Goal: Obtain resource: Download file/media

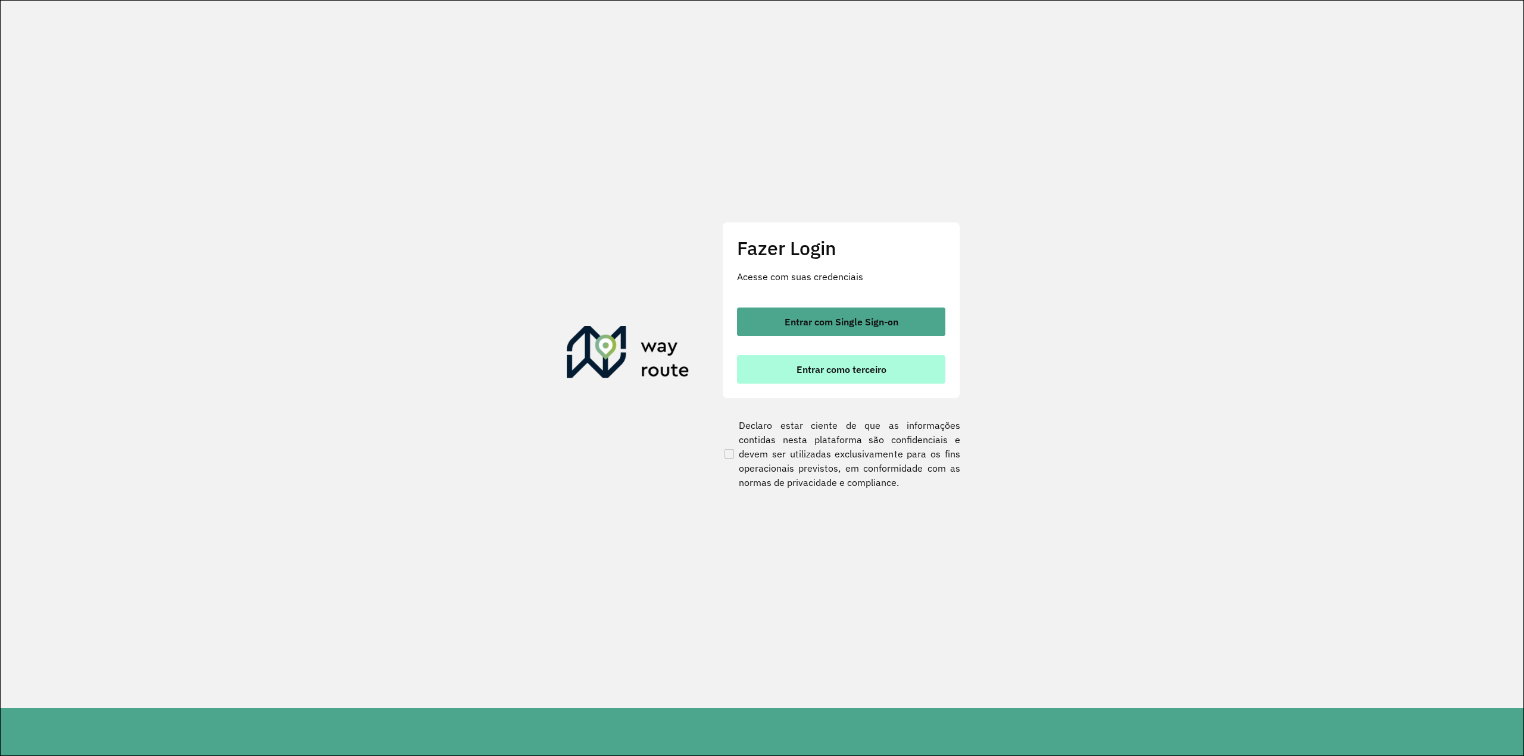
click at [842, 379] on button "Entrar como terceiro" at bounding box center [841, 369] width 208 height 29
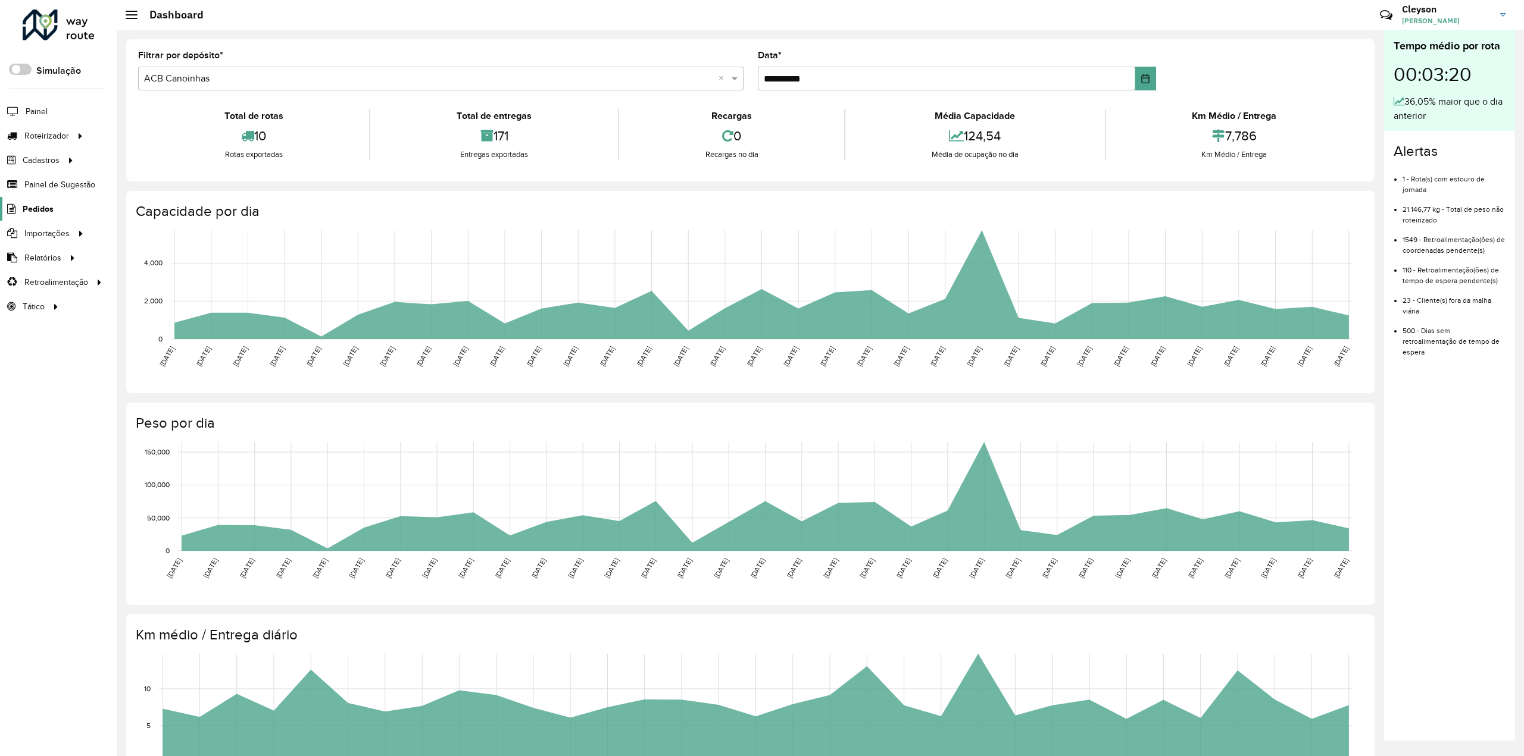
click at [12, 199] on link "Pedidos" at bounding box center [27, 209] width 54 height 24
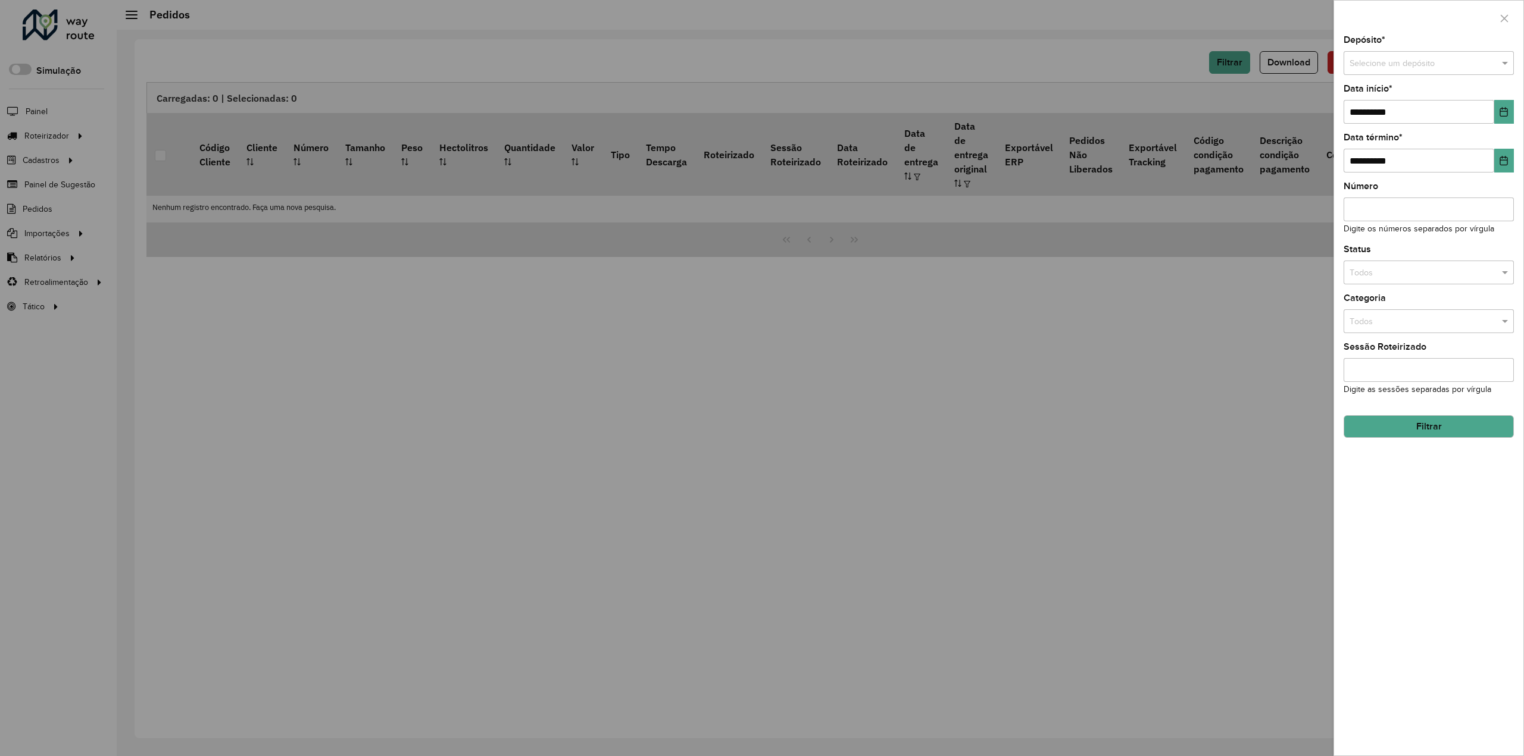
click at [1395, 67] on input "text" at bounding box center [1416, 63] width 135 height 13
click at [1387, 101] on div "ACB Assis" at bounding box center [1429, 96] width 170 height 19
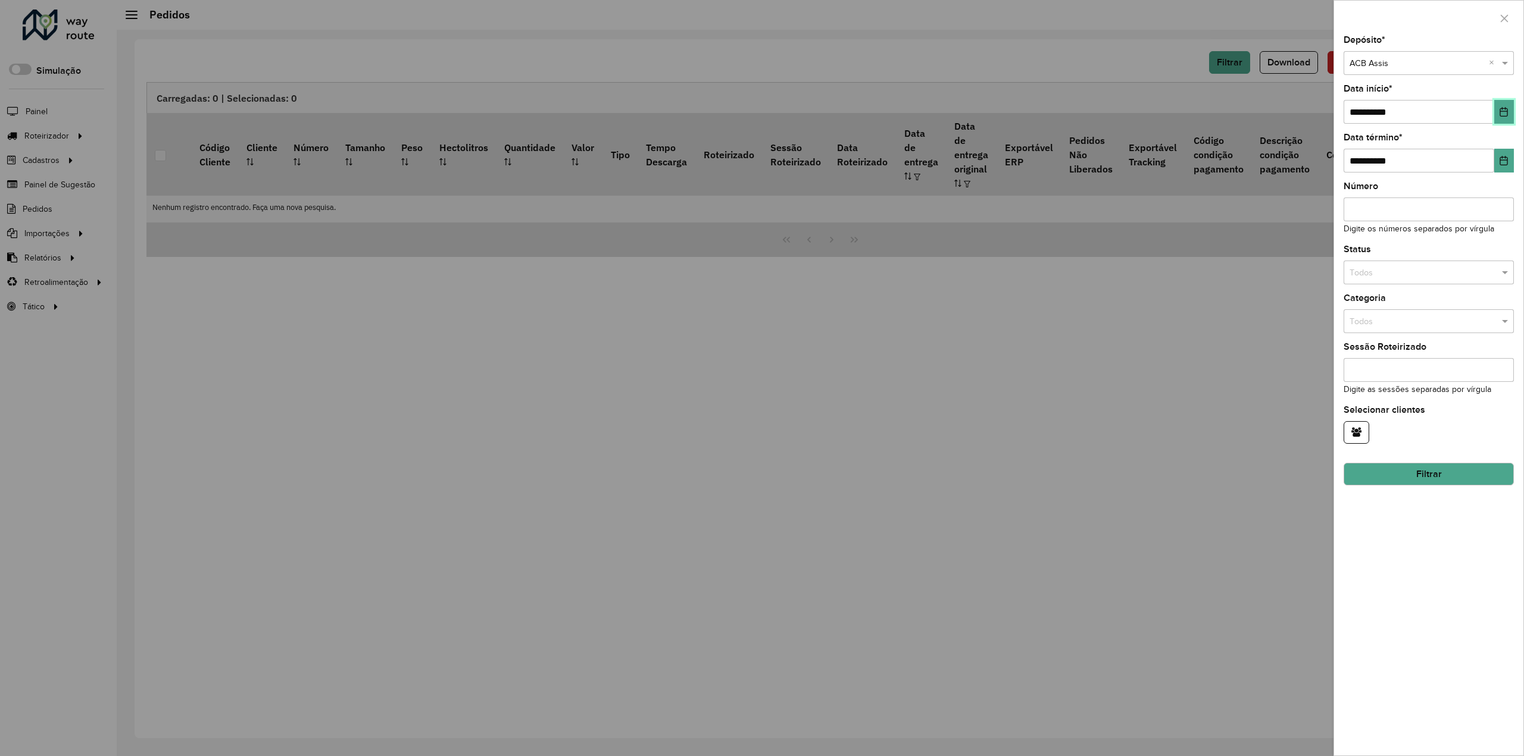
click at [1494, 111] on button "Choose Date" at bounding box center [1504, 112] width 20 height 24
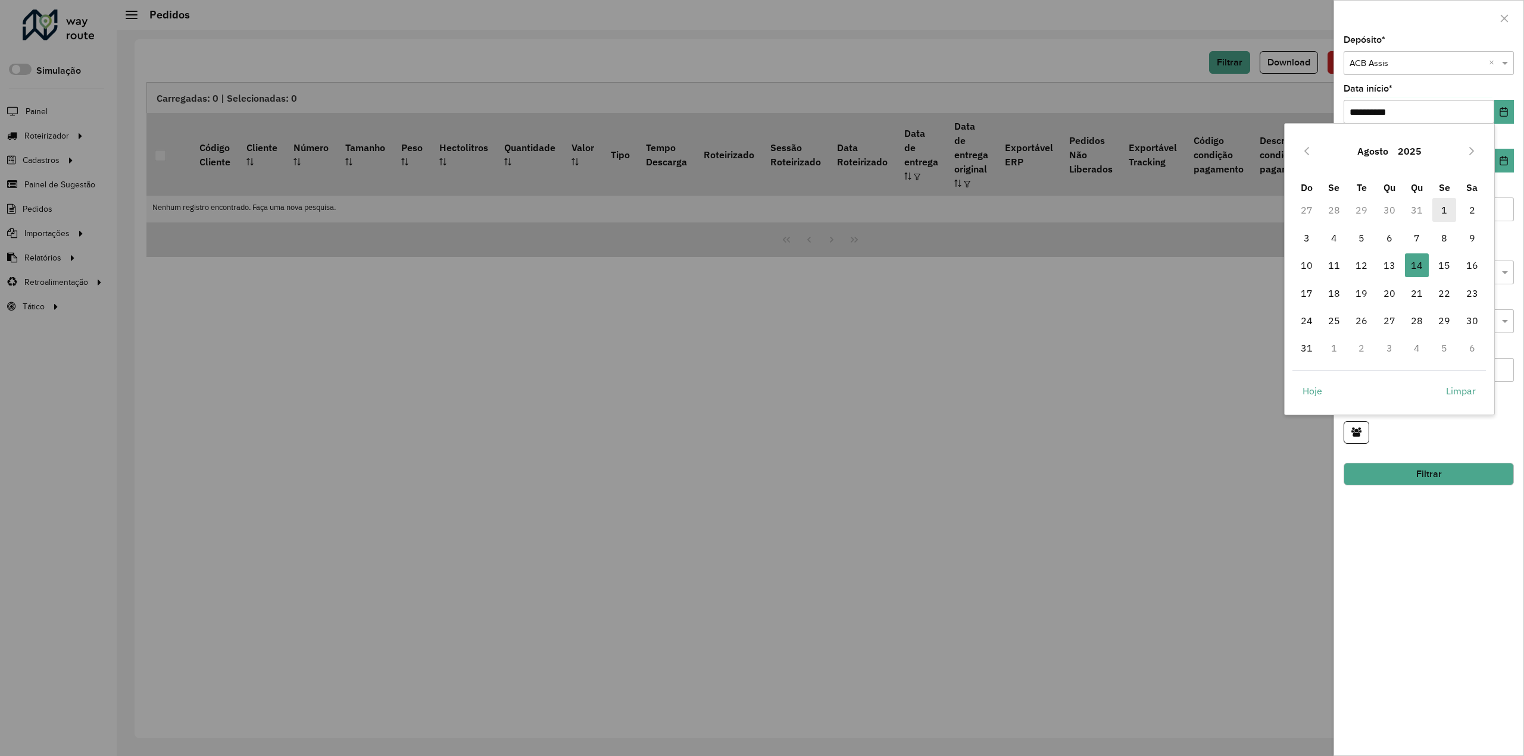
click at [1437, 211] on span "1" at bounding box center [1444, 210] width 24 height 24
type input "**********"
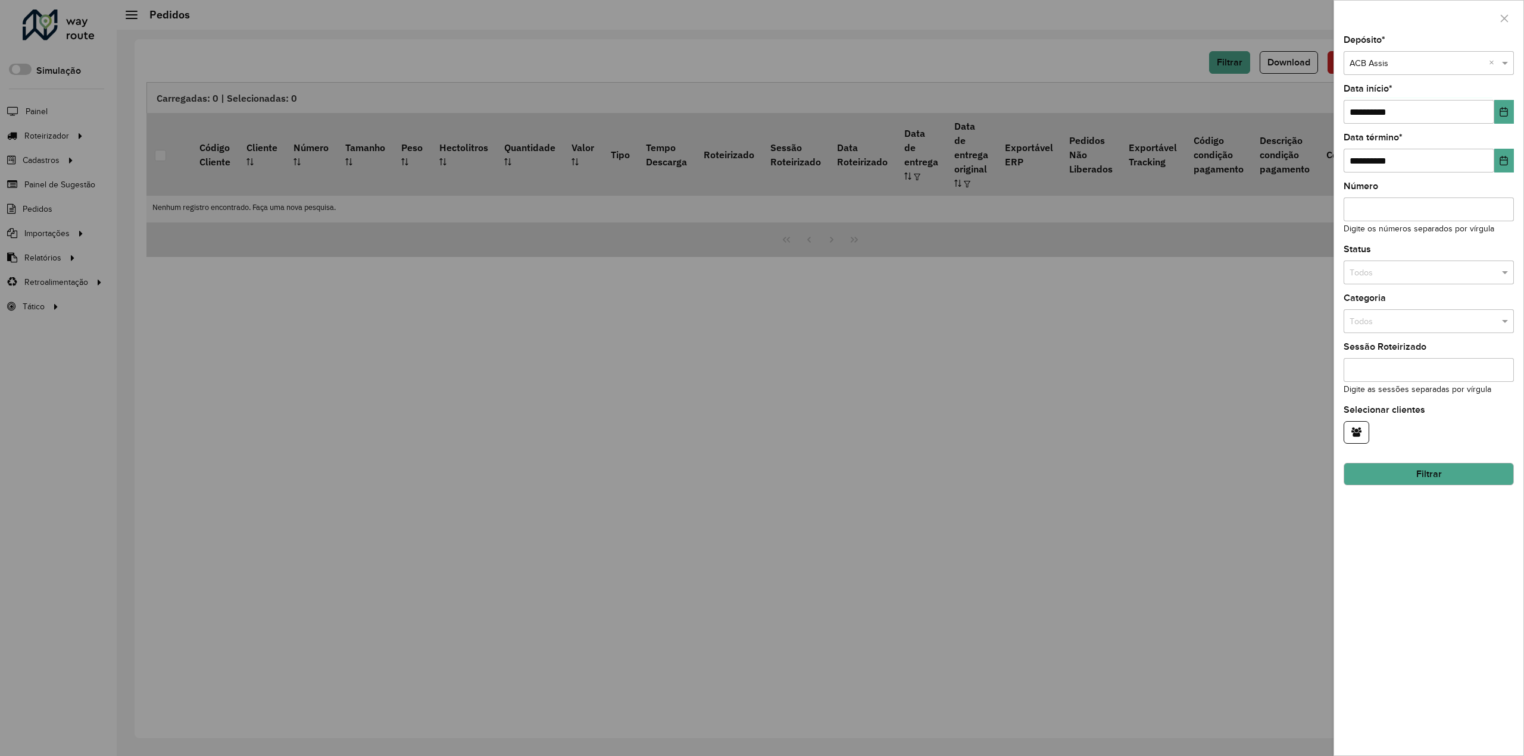
click at [1414, 467] on button "Filtrar" at bounding box center [1428, 474] width 170 height 23
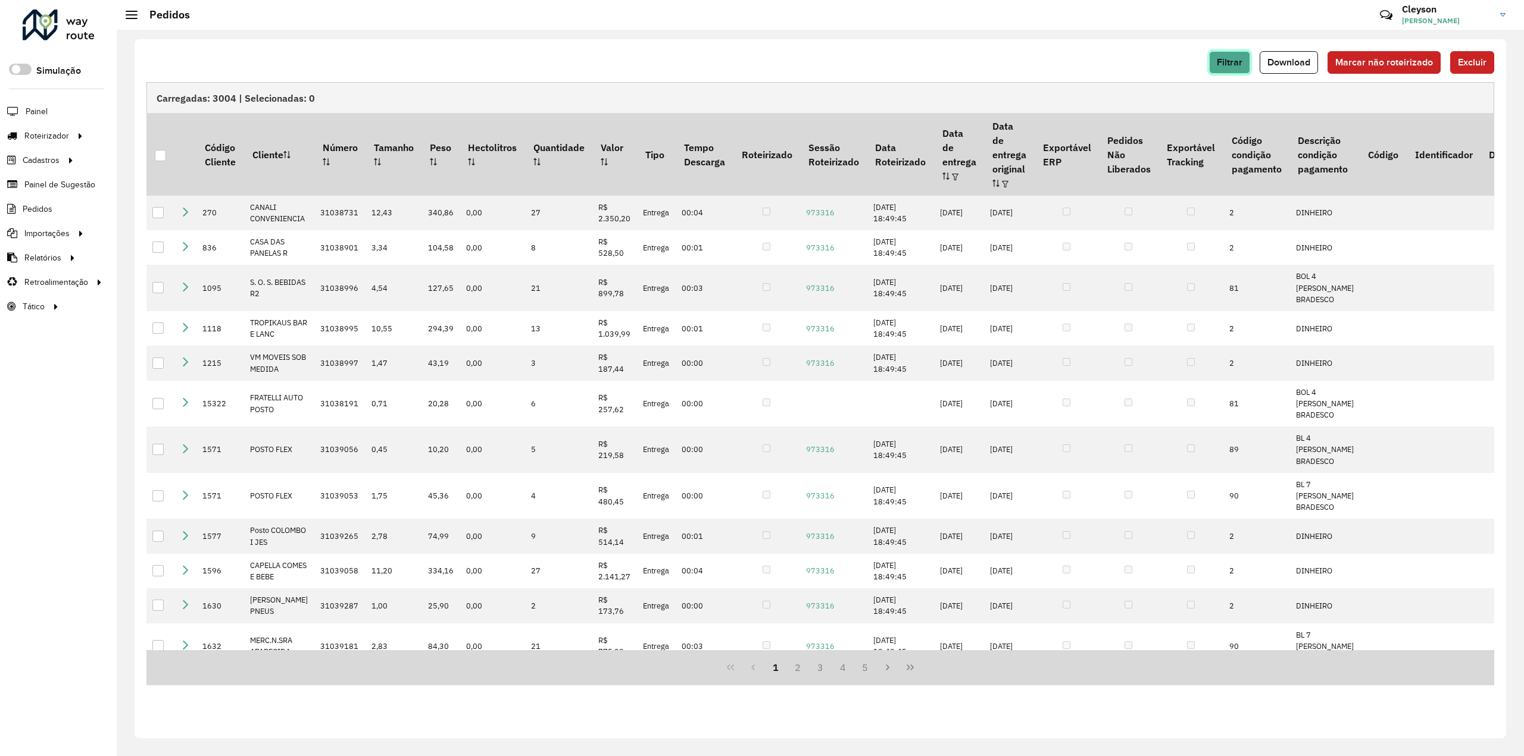
click at [1219, 54] on button "Filtrar" at bounding box center [1229, 62] width 41 height 23
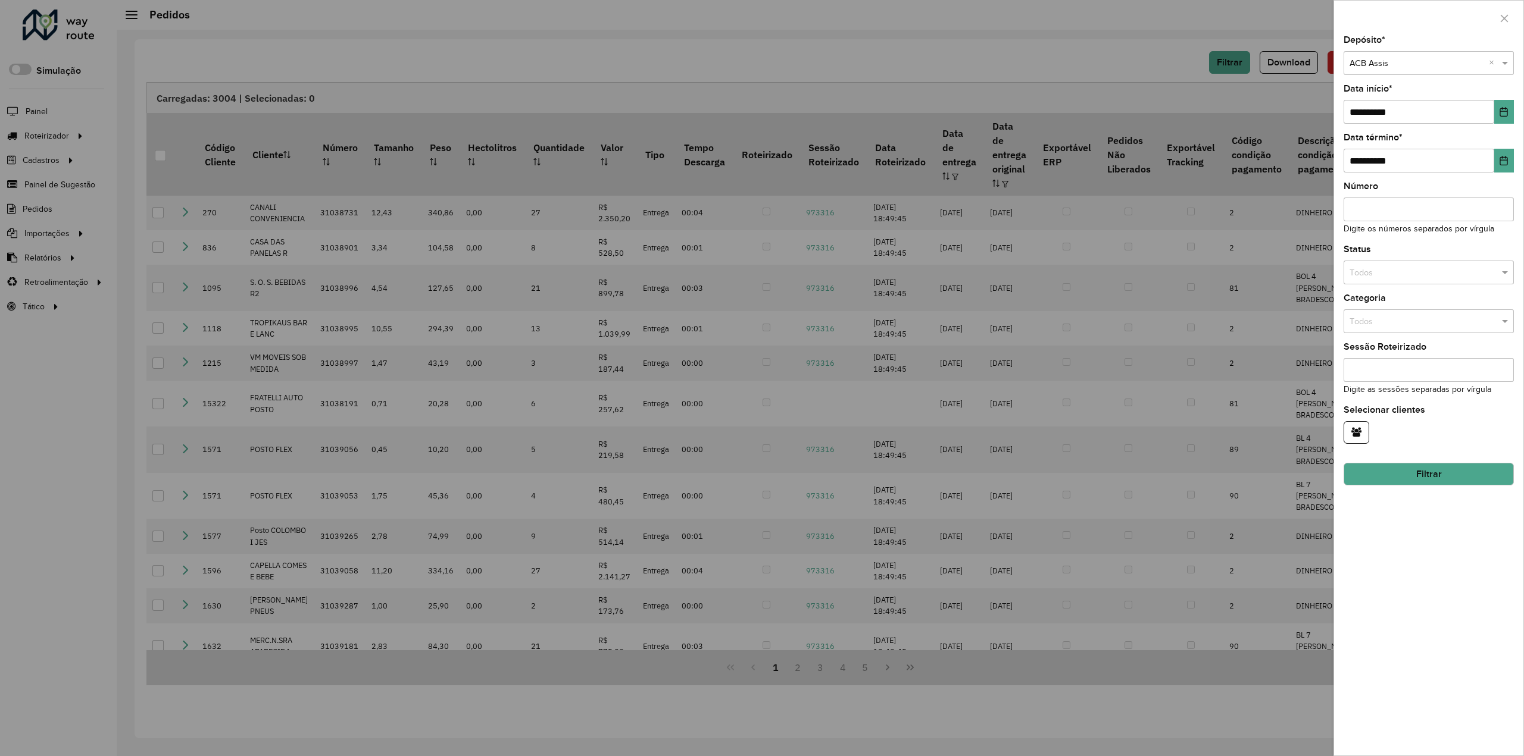
click at [1156, 78] on div at bounding box center [762, 378] width 1524 height 756
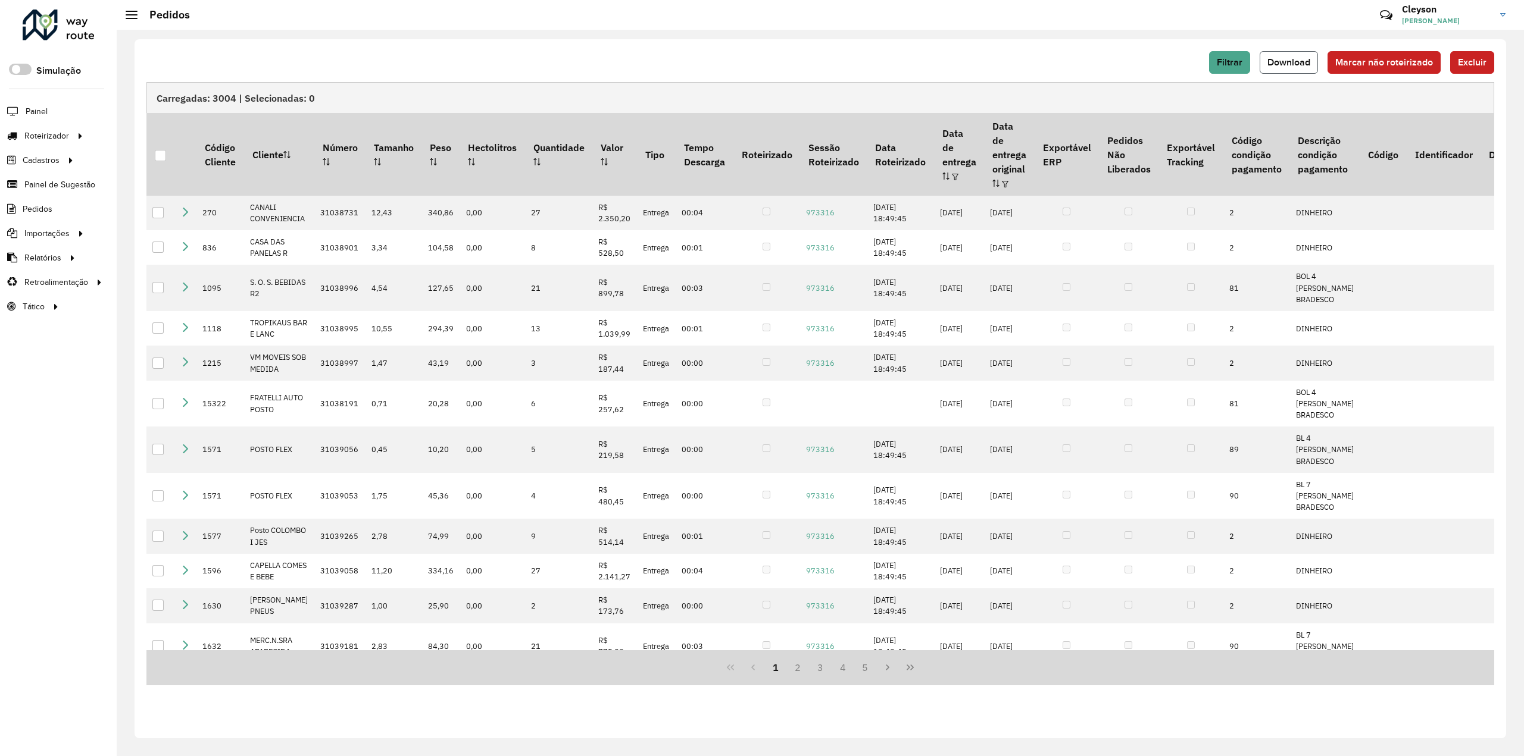
click at [1303, 65] on span "Download" at bounding box center [1288, 62] width 43 height 10
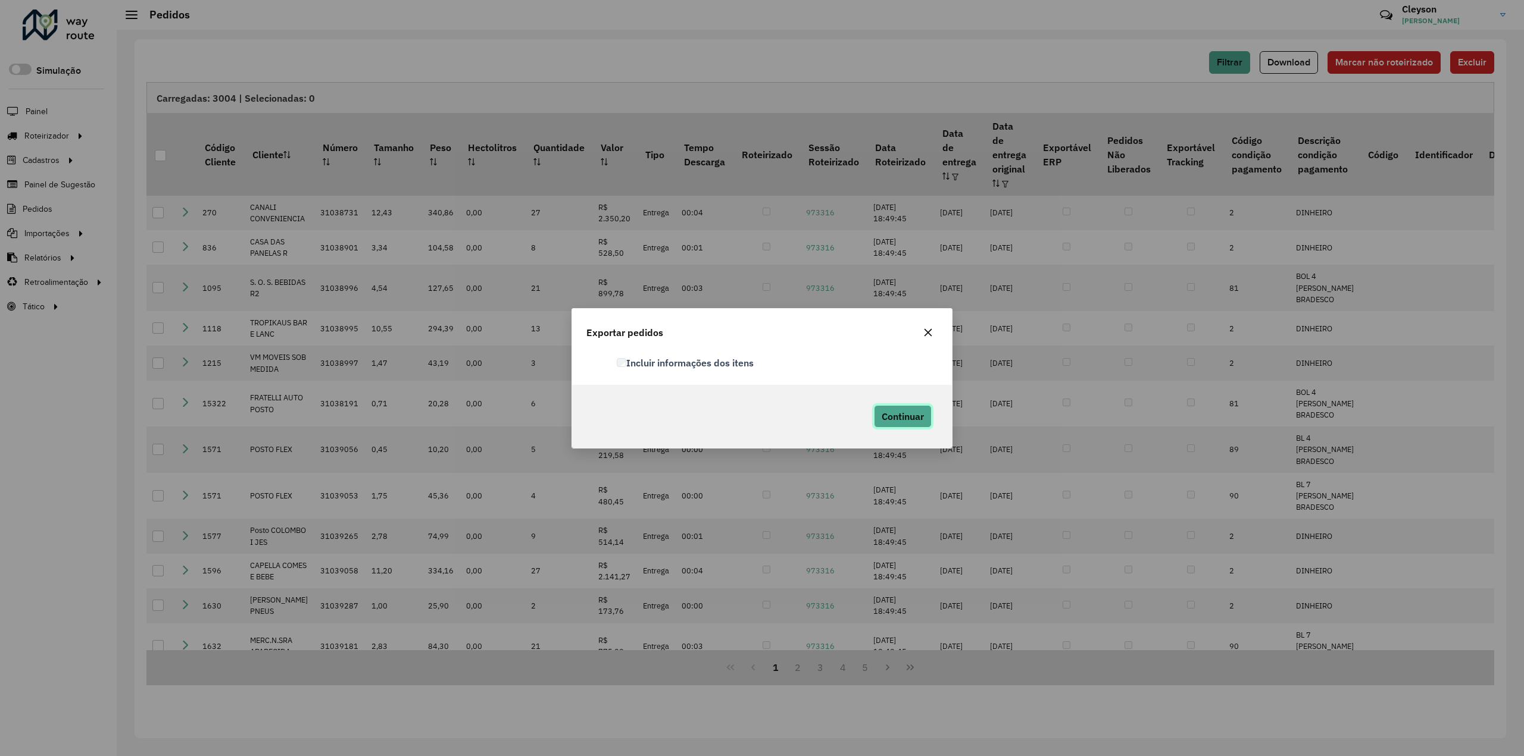
click at [900, 418] on span "Continuar" at bounding box center [902, 417] width 42 height 12
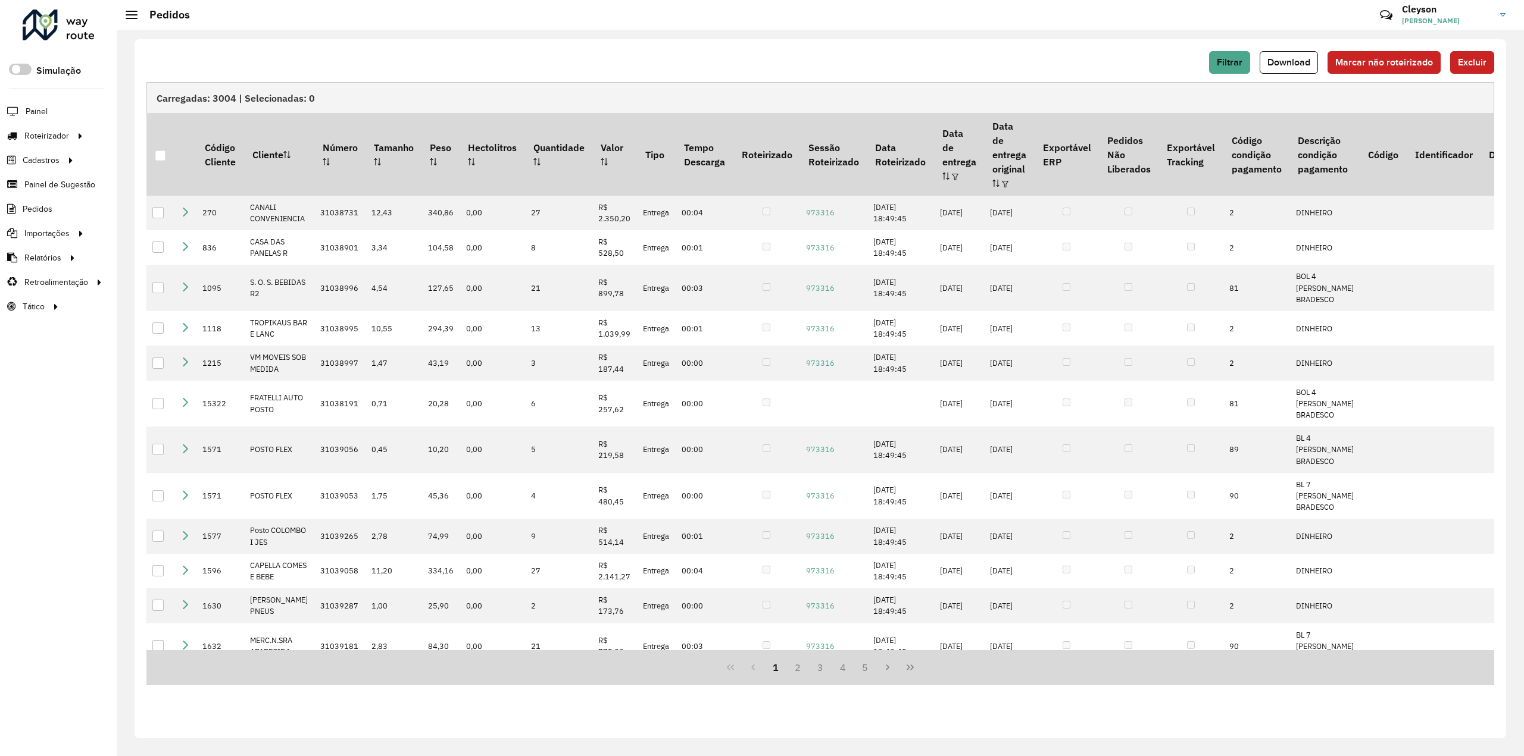
click at [1256, 46] on div "Filtrar Download Marcar não roteirizado Excluir Carregadas: 3004 | Selecionadas…" at bounding box center [820, 388] width 1371 height 699
click at [1236, 58] on span "Filtrar" at bounding box center [1230, 62] width 26 height 10
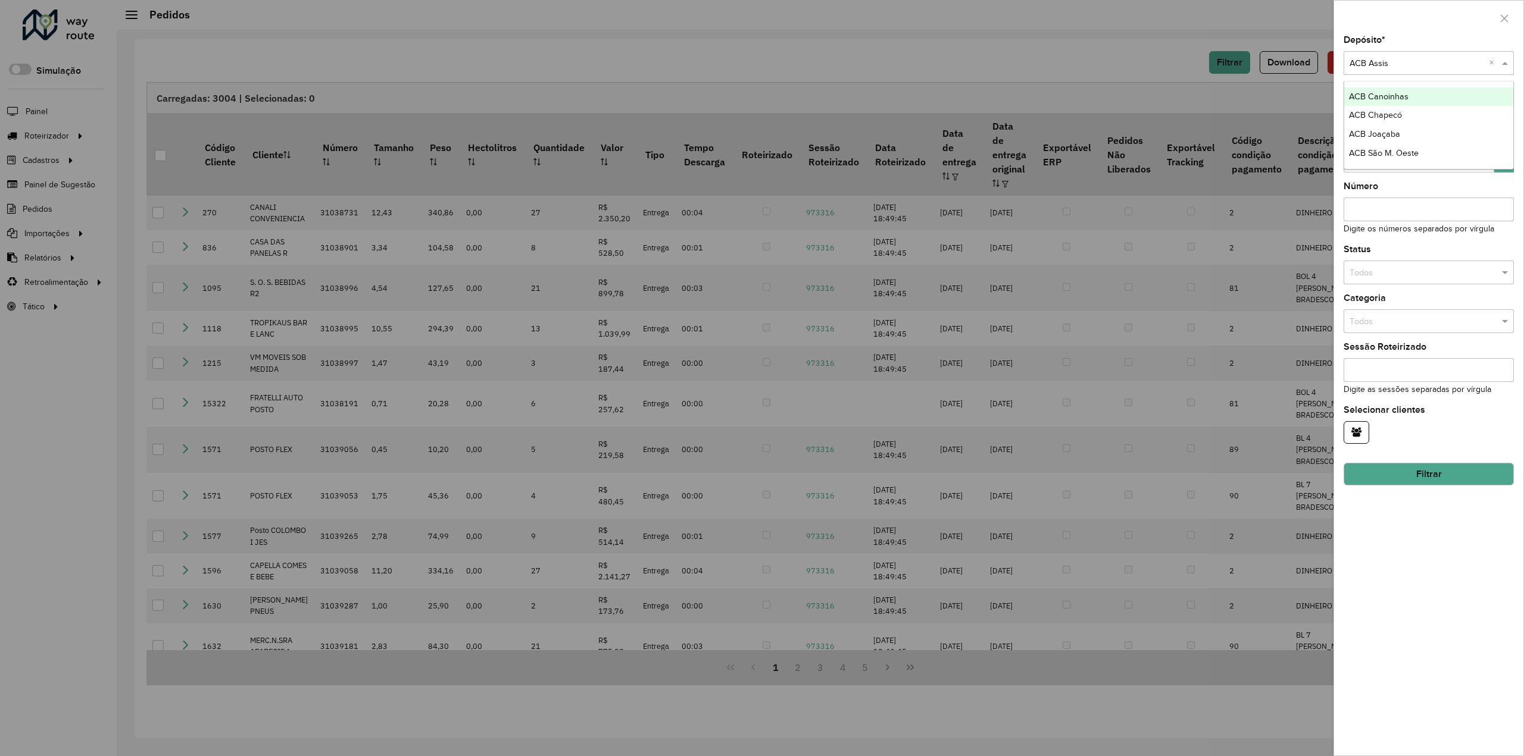
click at [1394, 64] on input "text" at bounding box center [1416, 63] width 135 height 13
click at [1386, 96] on span "ACB Canoinhas" at bounding box center [1379, 97] width 60 height 10
click at [1405, 480] on button "Filtrar" at bounding box center [1428, 474] width 170 height 23
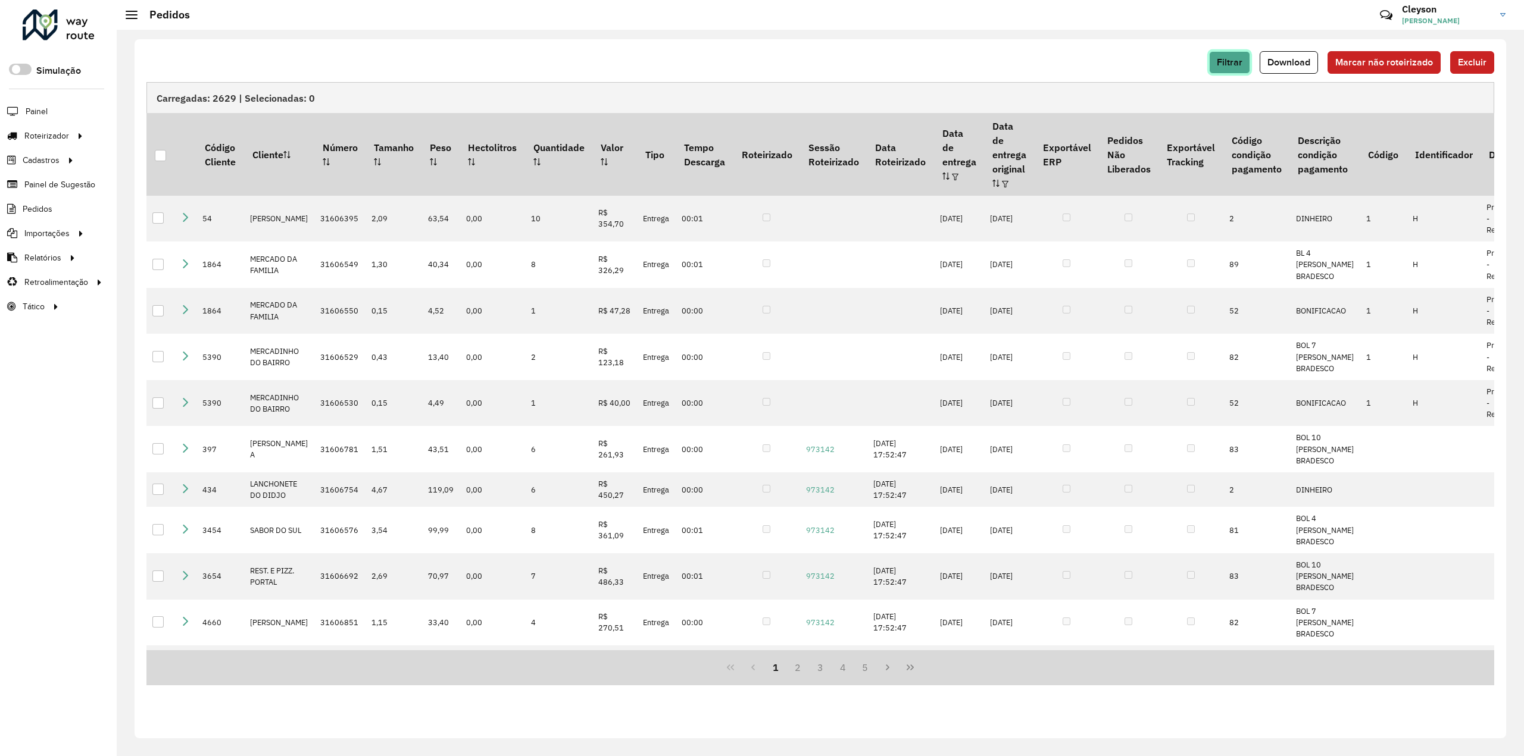
click at [1221, 64] on span "Filtrar" at bounding box center [1230, 62] width 26 height 10
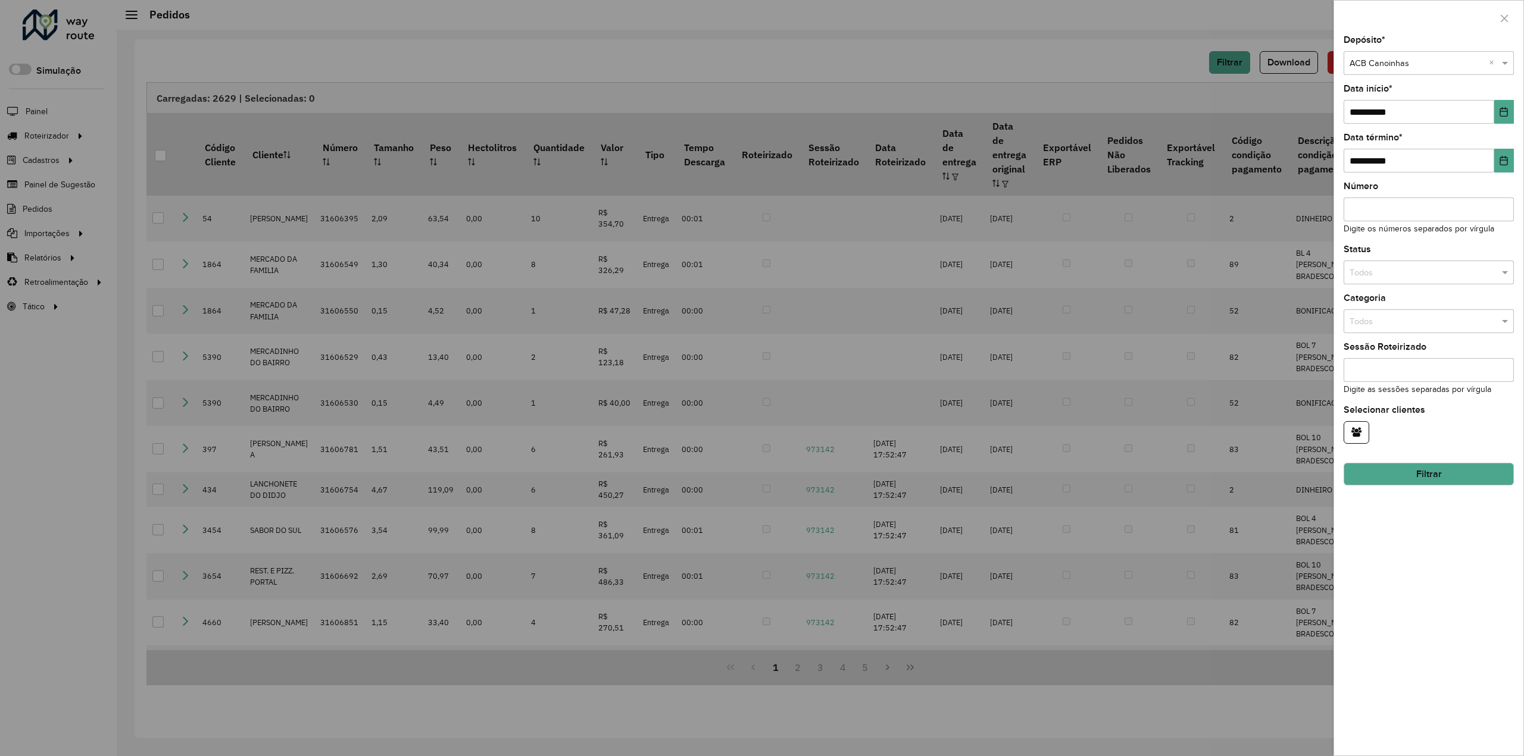
click at [1158, 64] on div at bounding box center [762, 378] width 1524 height 756
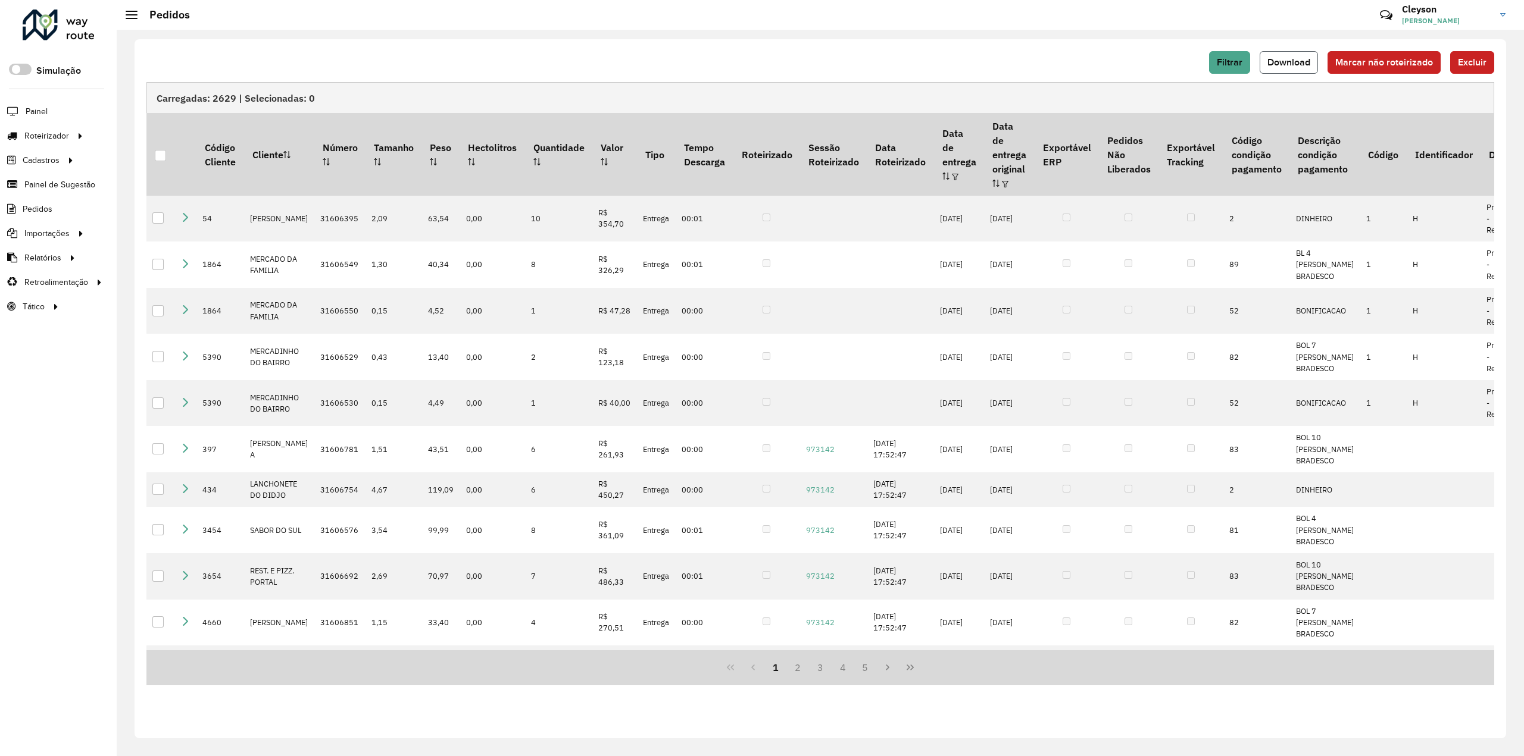
click at [1308, 58] on span "Download" at bounding box center [1288, 62] width 43 height 10
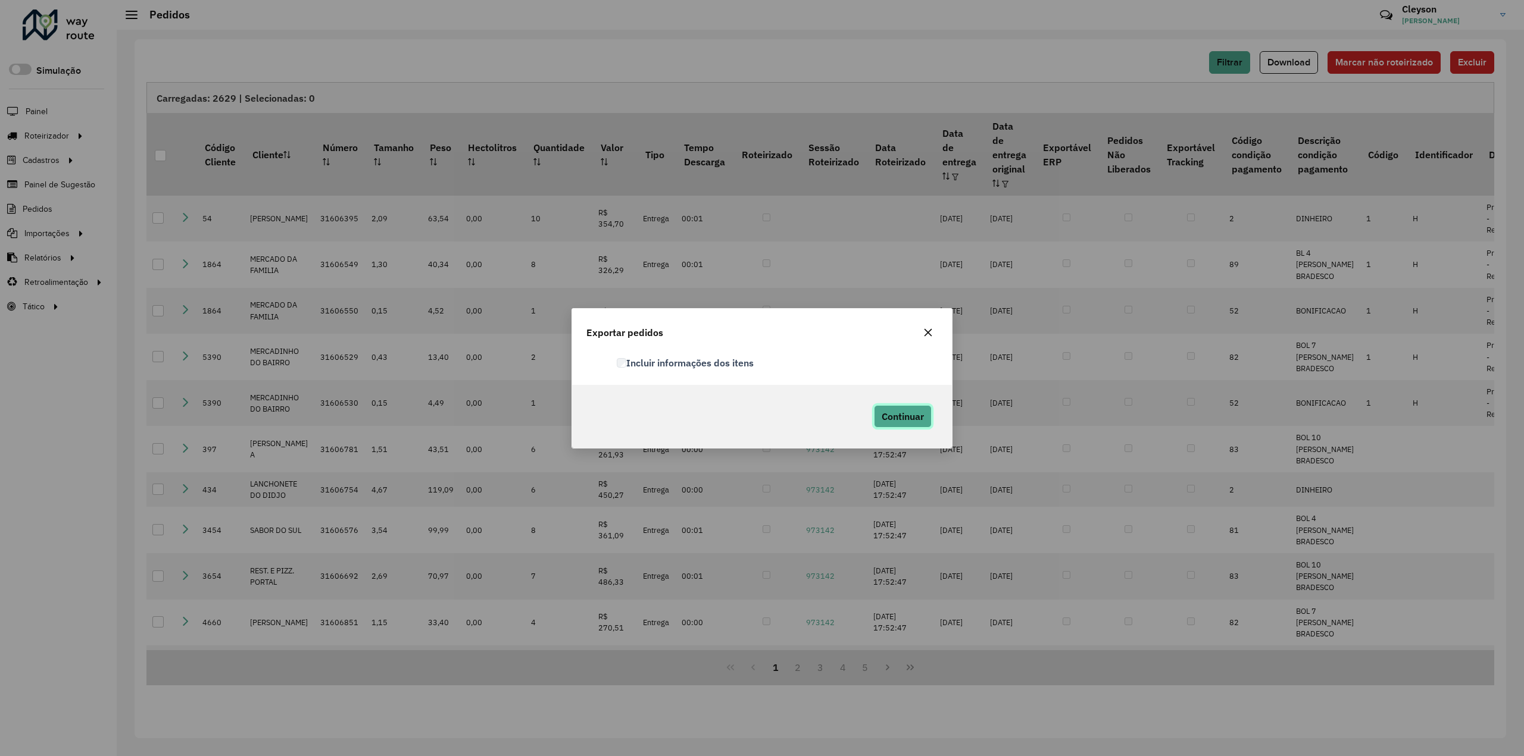
click at [900, 420] on span "Continuar" at bounding box center [902, 417] width 42 height 12
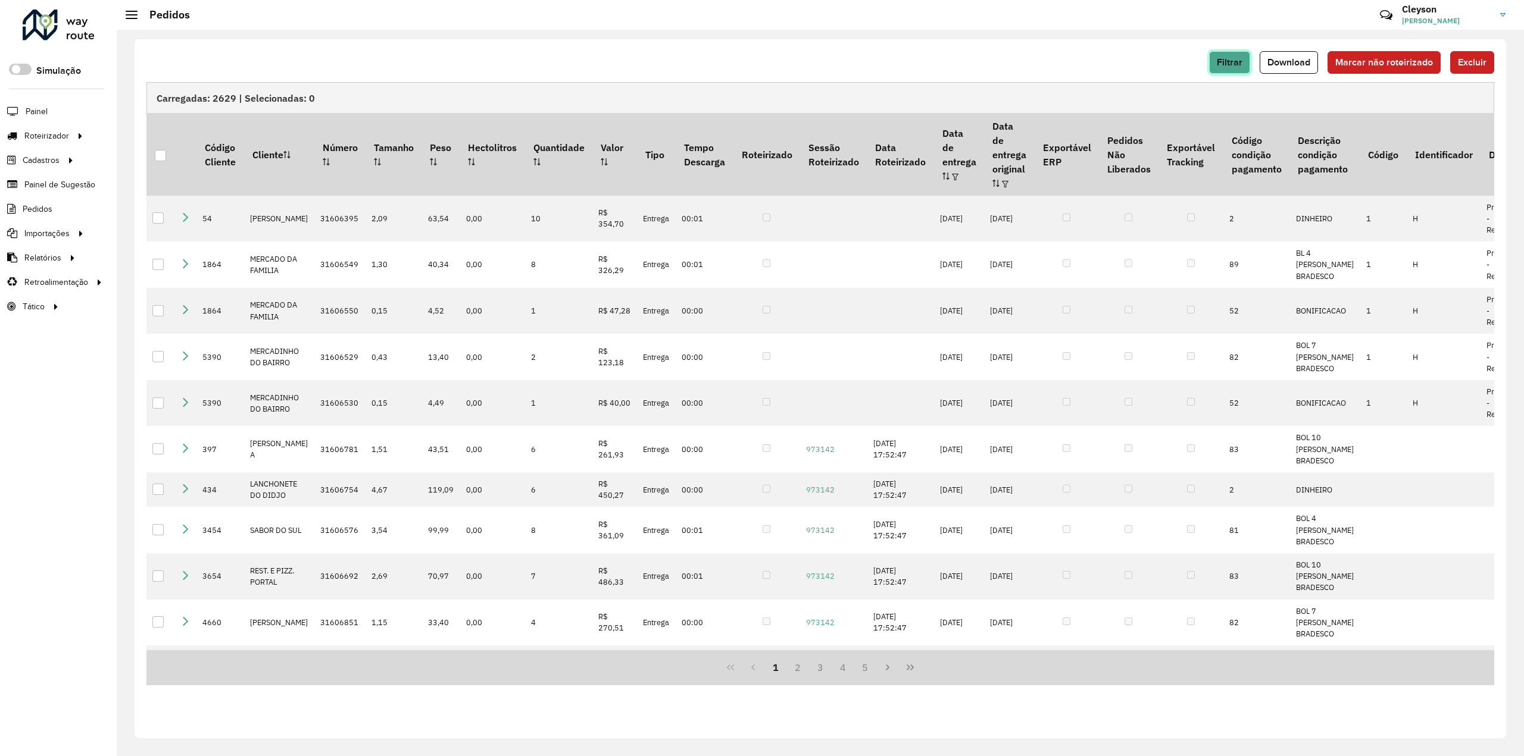
click at [1236, 64] on span "Filtrar" at bounding box center [1230, 62] width 26 height 10
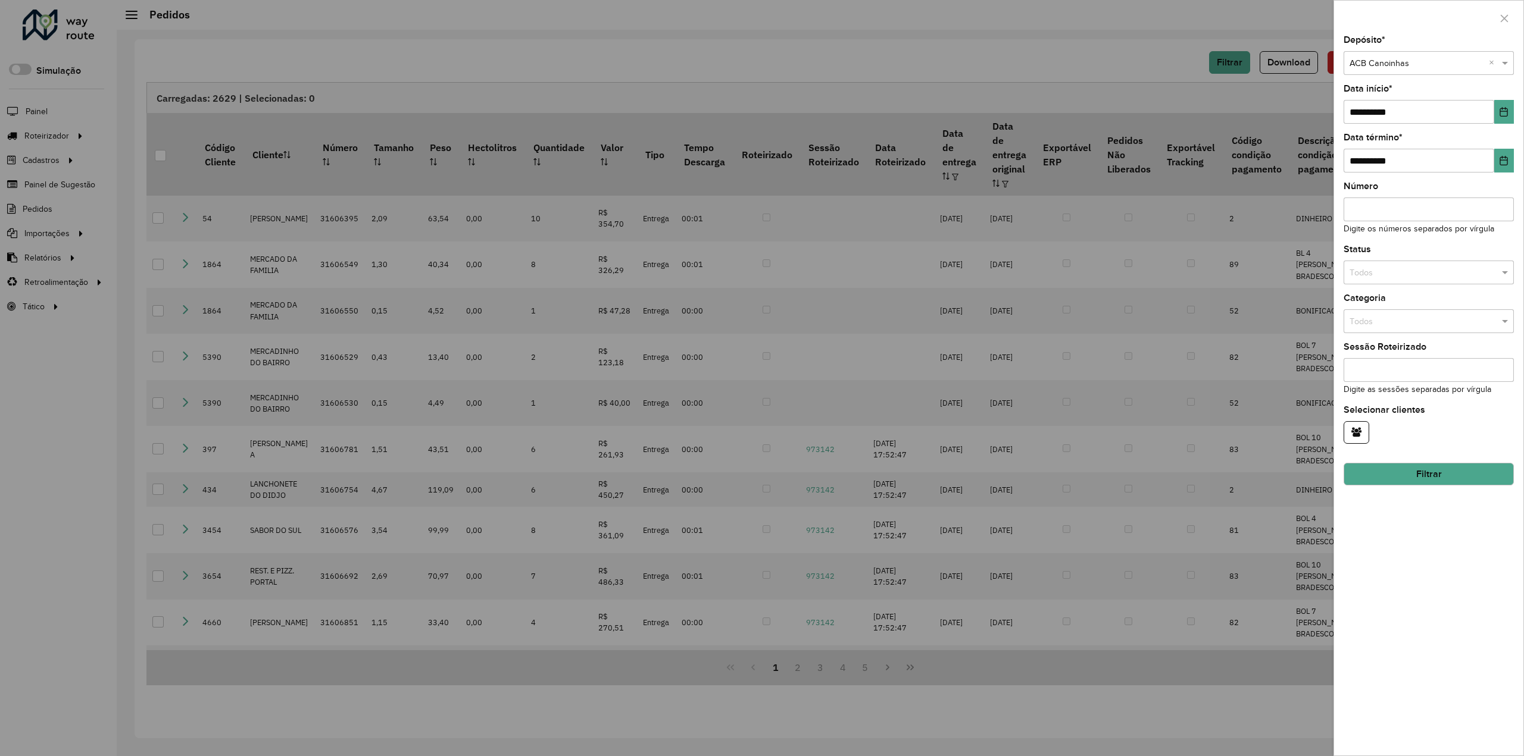
click at [1237, 64] on div at bounding box center [762, 378] width 1524 height 756
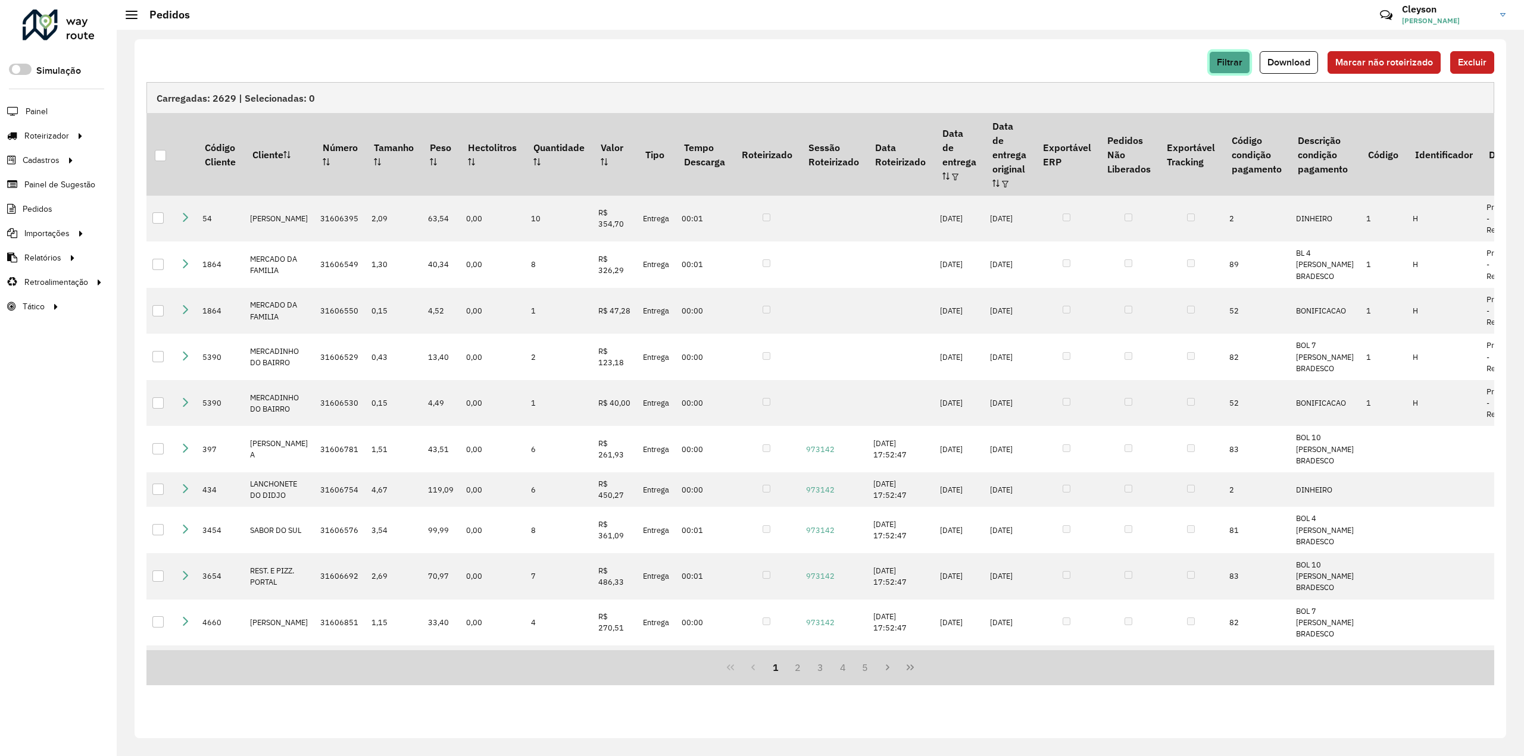
click at [1232, 70] on button "Filtrar" at bounding box center [1229, 62] width 41 height 23
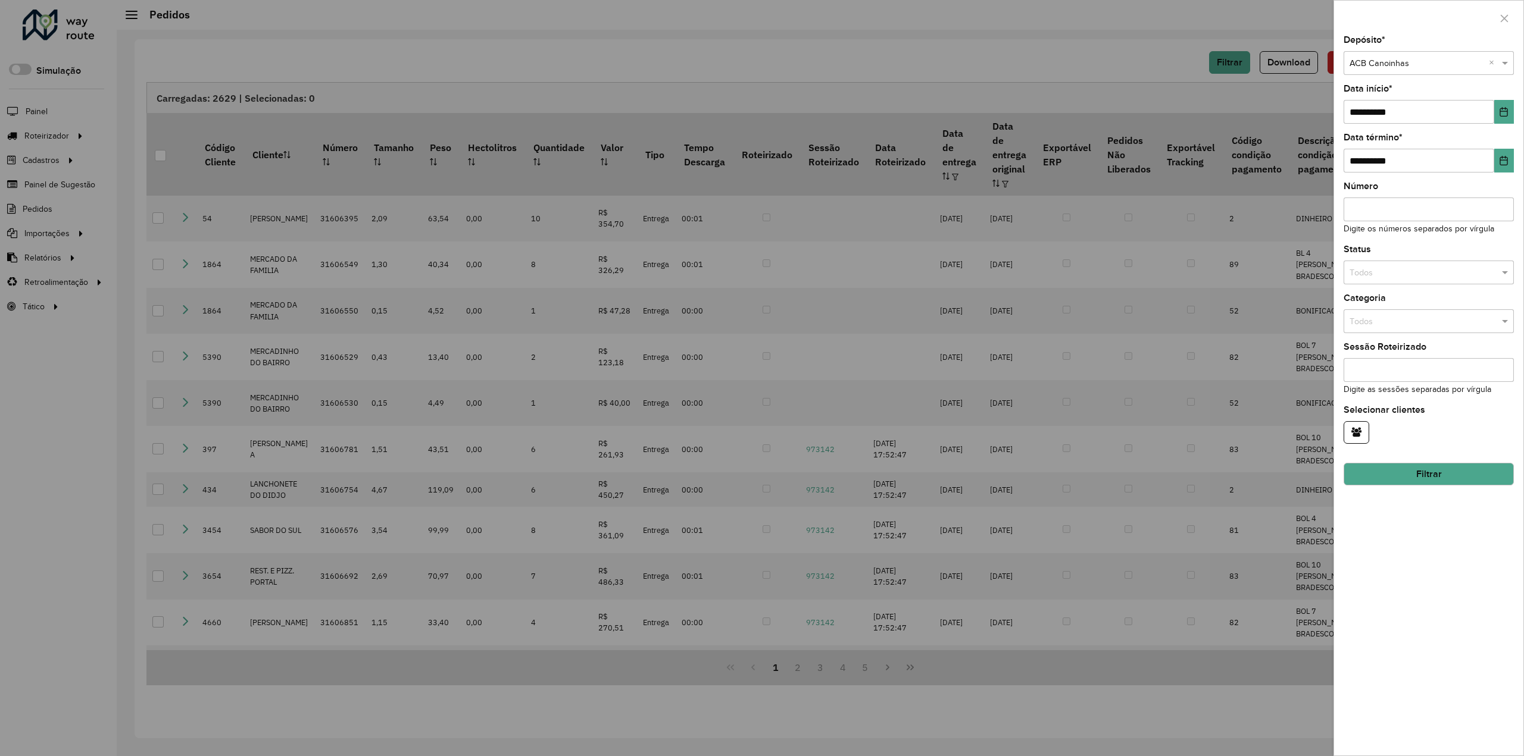
drag, startPoint x: 1150, startPoint y: 60, endPoint x: 1159, endPoint y: 64, distance: 10.4
click at [1150, 60] on div at bounding box center [762, 378] width 1524 height 756
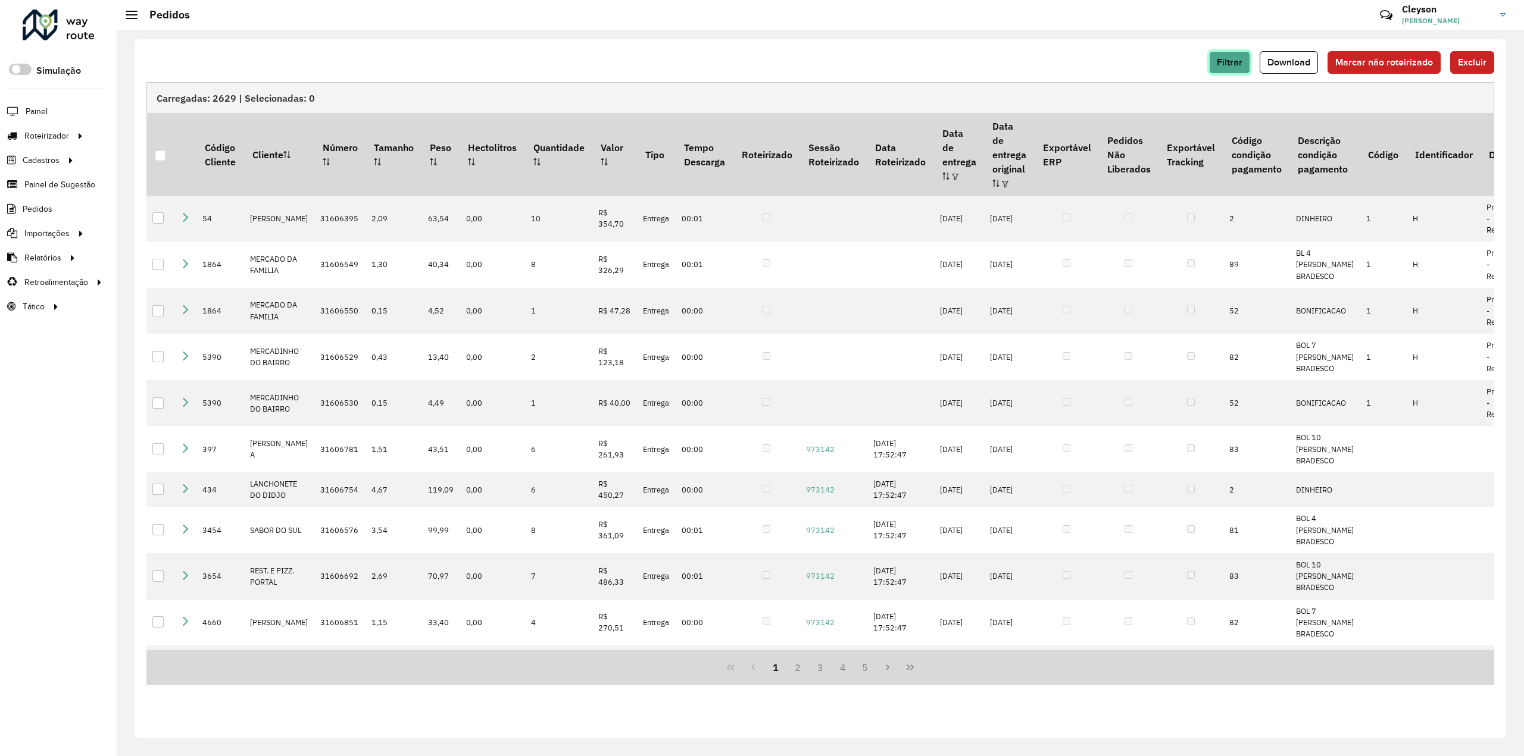
click at [1236, 65] on span "Filtrar" at bounding box center [1230, 62] width 26 height 10
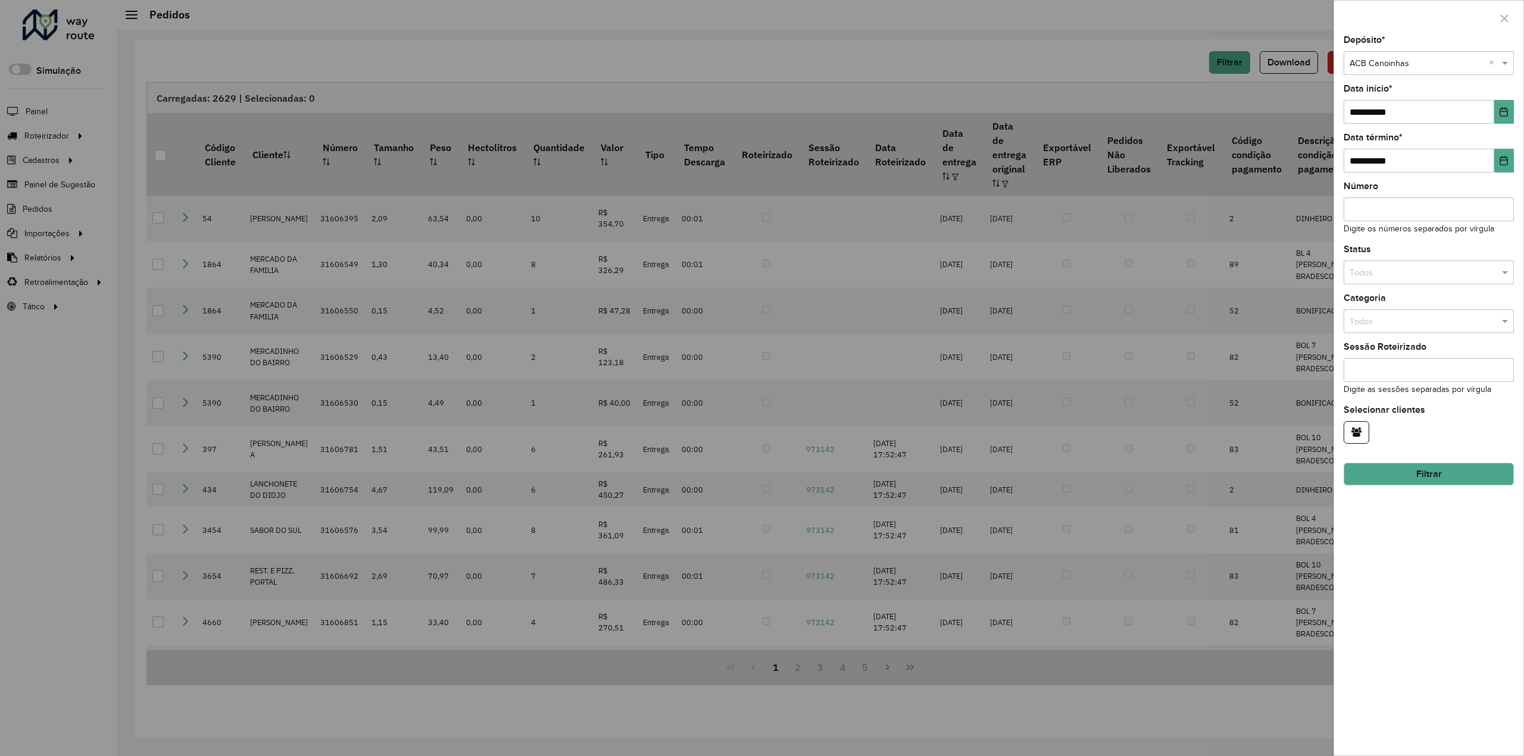
drag, startPoint x: 1137, startPoint y: 61, endPoint x: 1188, endPoint y: 57, distance: 51.4
click at [1137, 61] on div at bounding box center [762, 378] width 1524 height 756
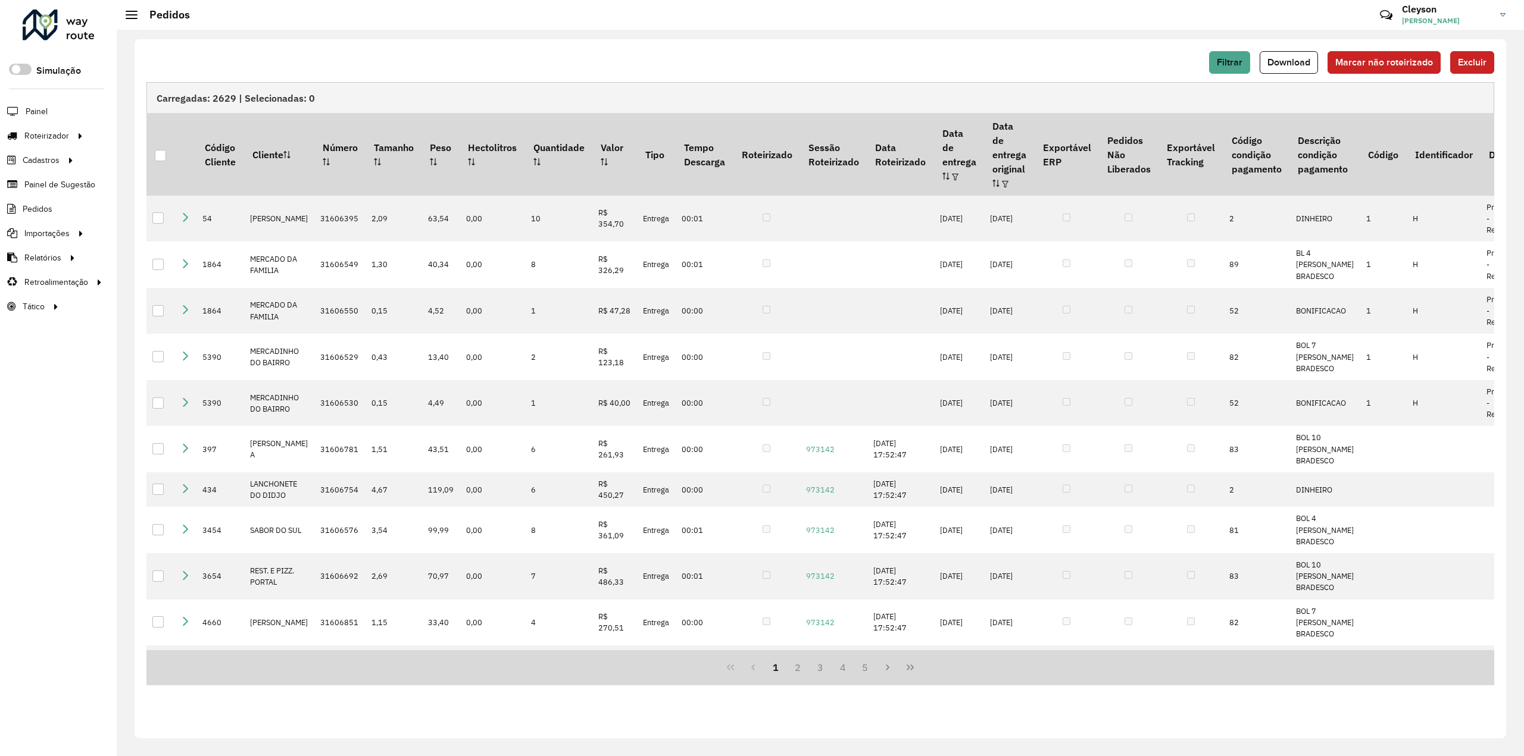
click at [1253, 61] on hb-button "Filtrar" at bounding box center [1232, 62] width 46 height 23
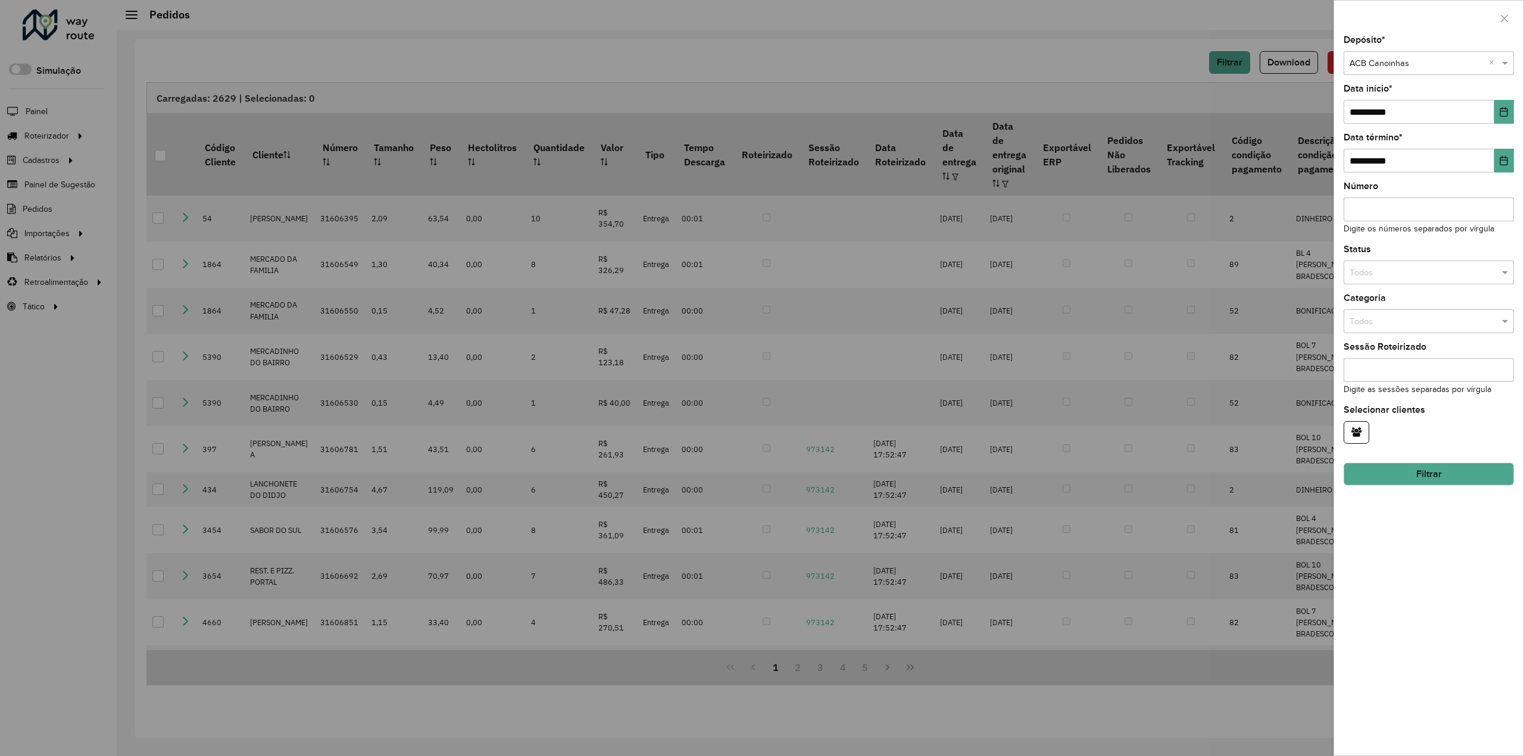
click at [1404, 64] on input "text" at bounding box center [1416, 63] width 135 height 13
click at [1409, 121] on div "ACB Chapecó" at bounding box center [1429, 115] width 170 height 19
click at [1403, 476] on button "Filtrar" at bounding box center [1428, 474] width 170 height 23
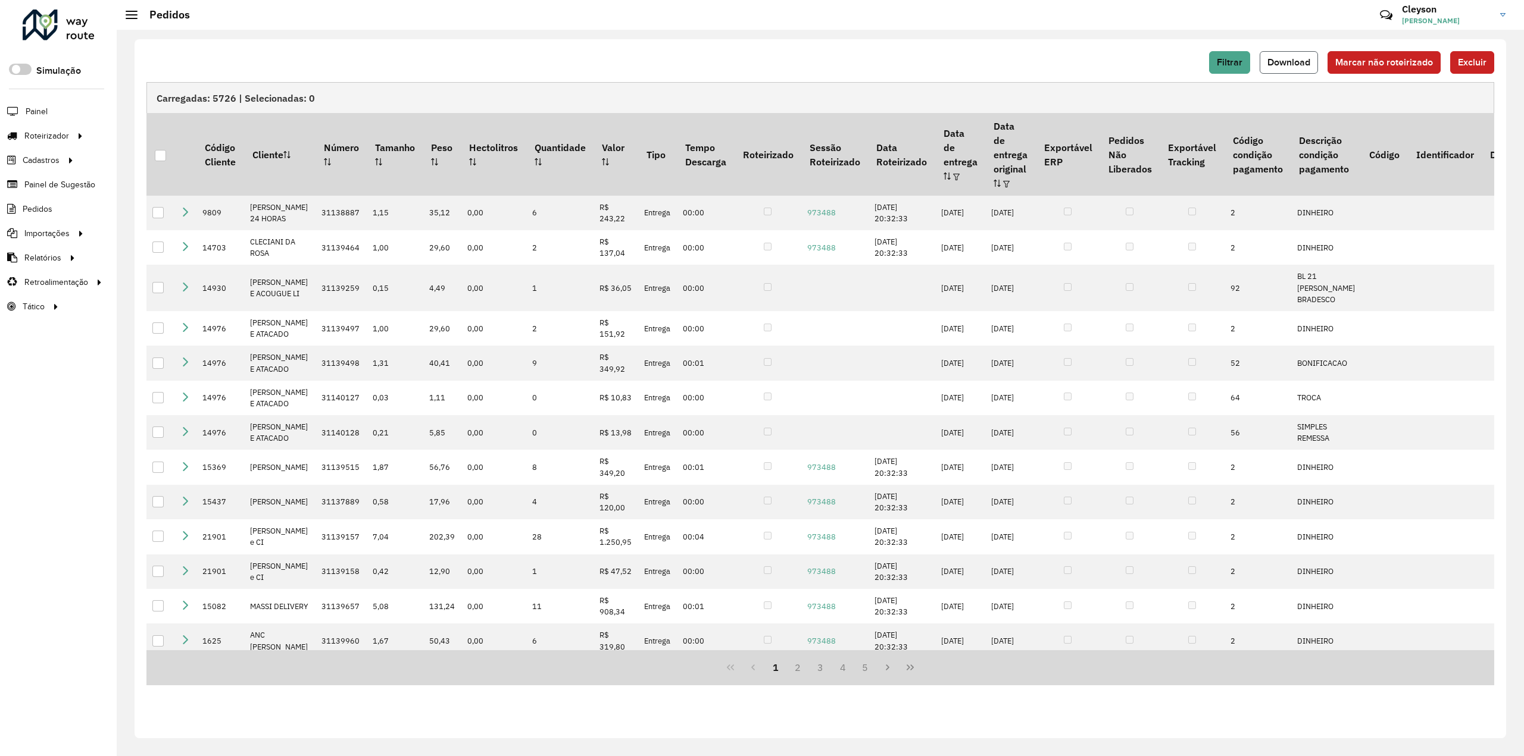
click at [1295, 62] on span "Download" at bounding box center [1288, 62] width 43 height 10
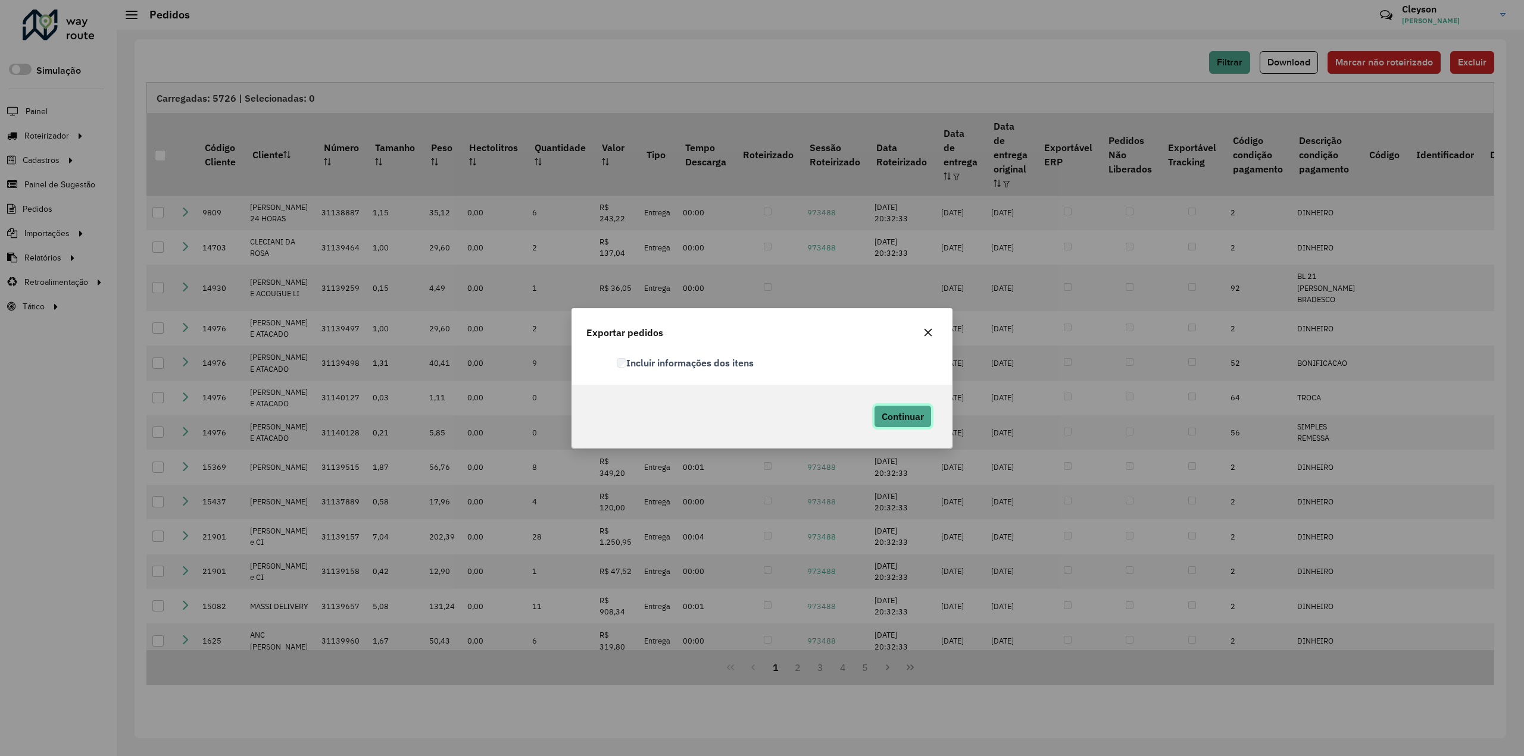
click at [895, 418] on span "Continuar" at bounding box center [902, 417] width 42 height 12
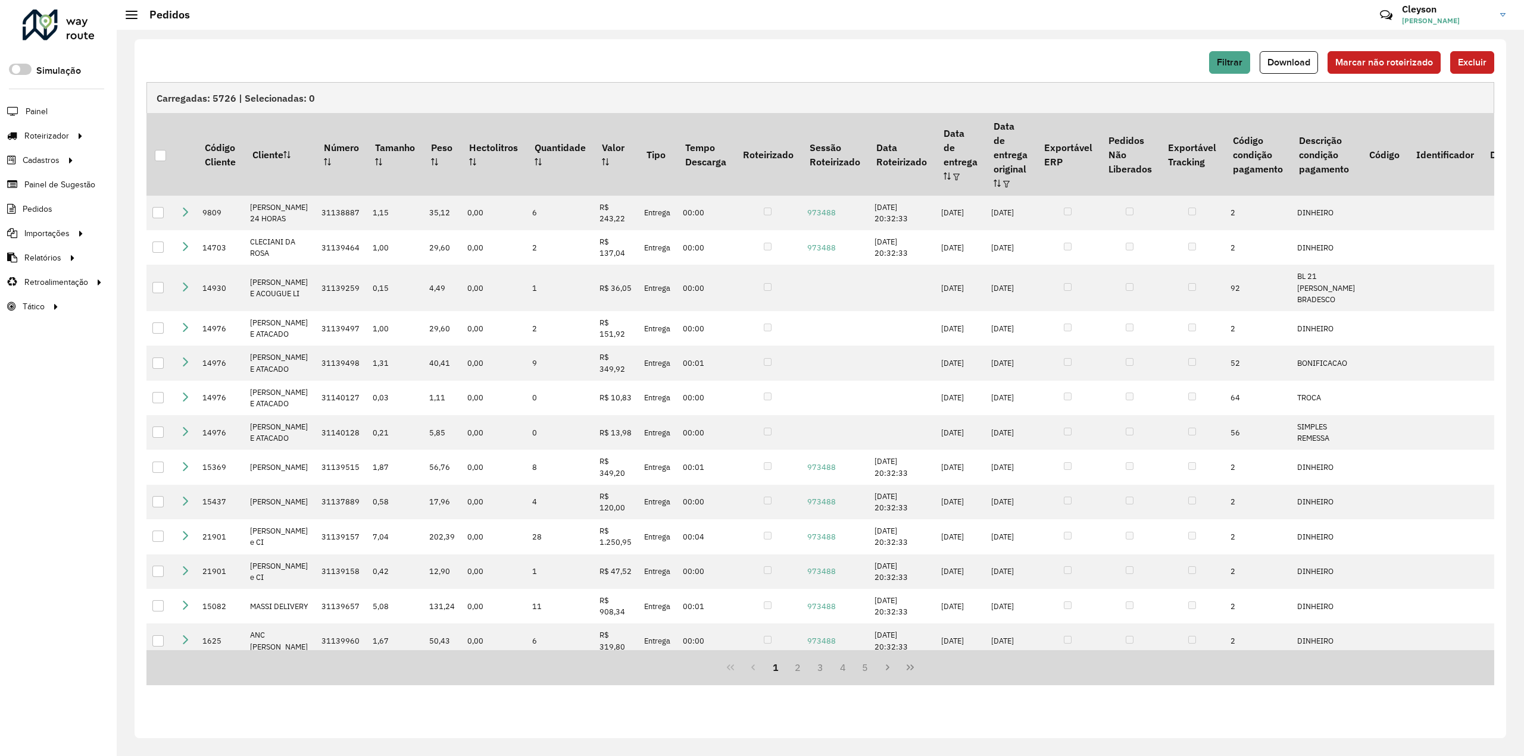
click at [1234, 48] on div "Filtrar Download Marcar não roteirizado Excluir Carregadas: 5726 | Selecionadas…" at bounding box center [820, 388] width 1371 height 699
click at [1229, 61] on span "Filtrar" at bounding box center [1230, 62] width 26 height 10
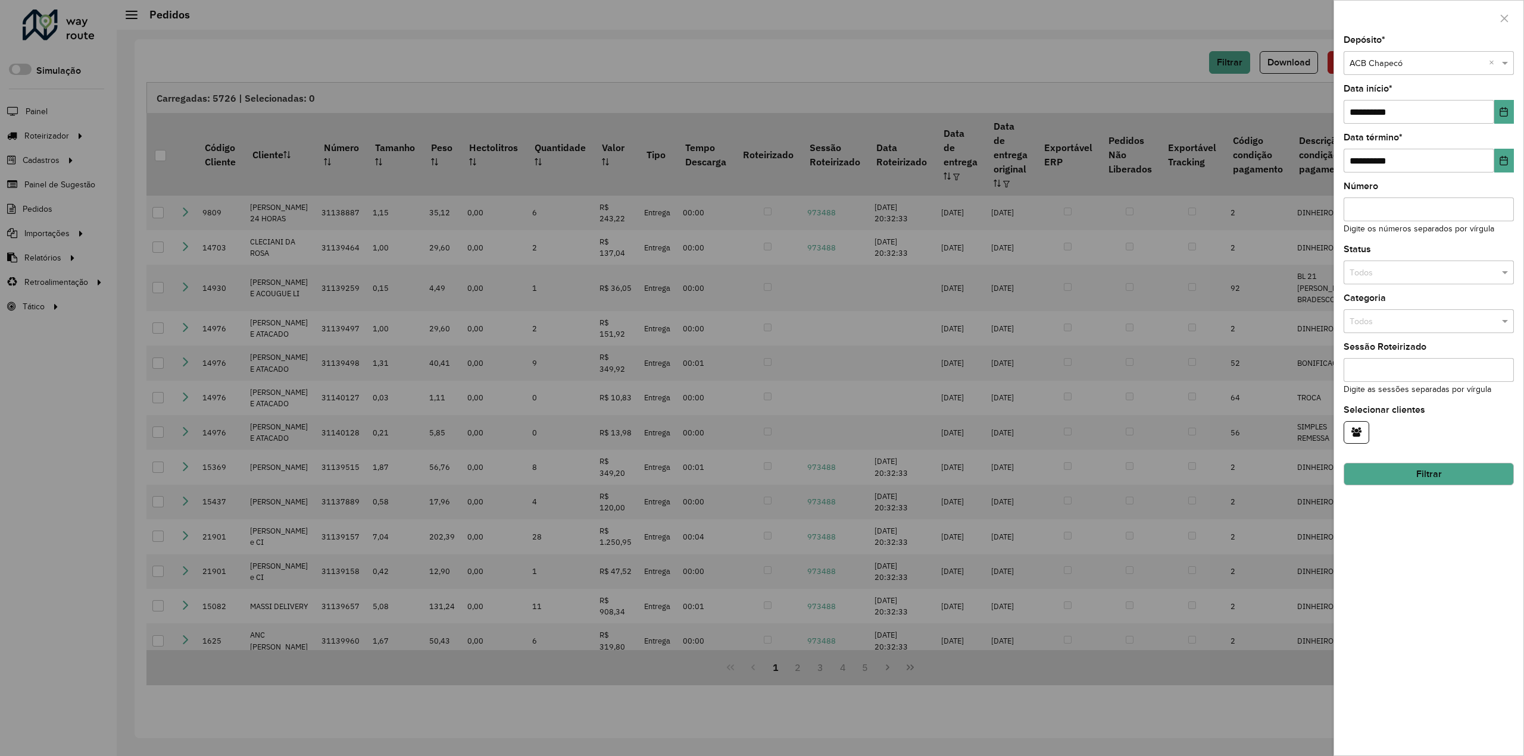
click at [1430, 65] on input "text" at bounding box center [1416, 63] width 135 height 13
click at [1403, 133] on div "ACB Joaçaba" at bounding box center [1429, 134] width 170 height 19
click at [1397, 468] on button "Filtrar" at bounding box center [1428, 474] width 170 height 23
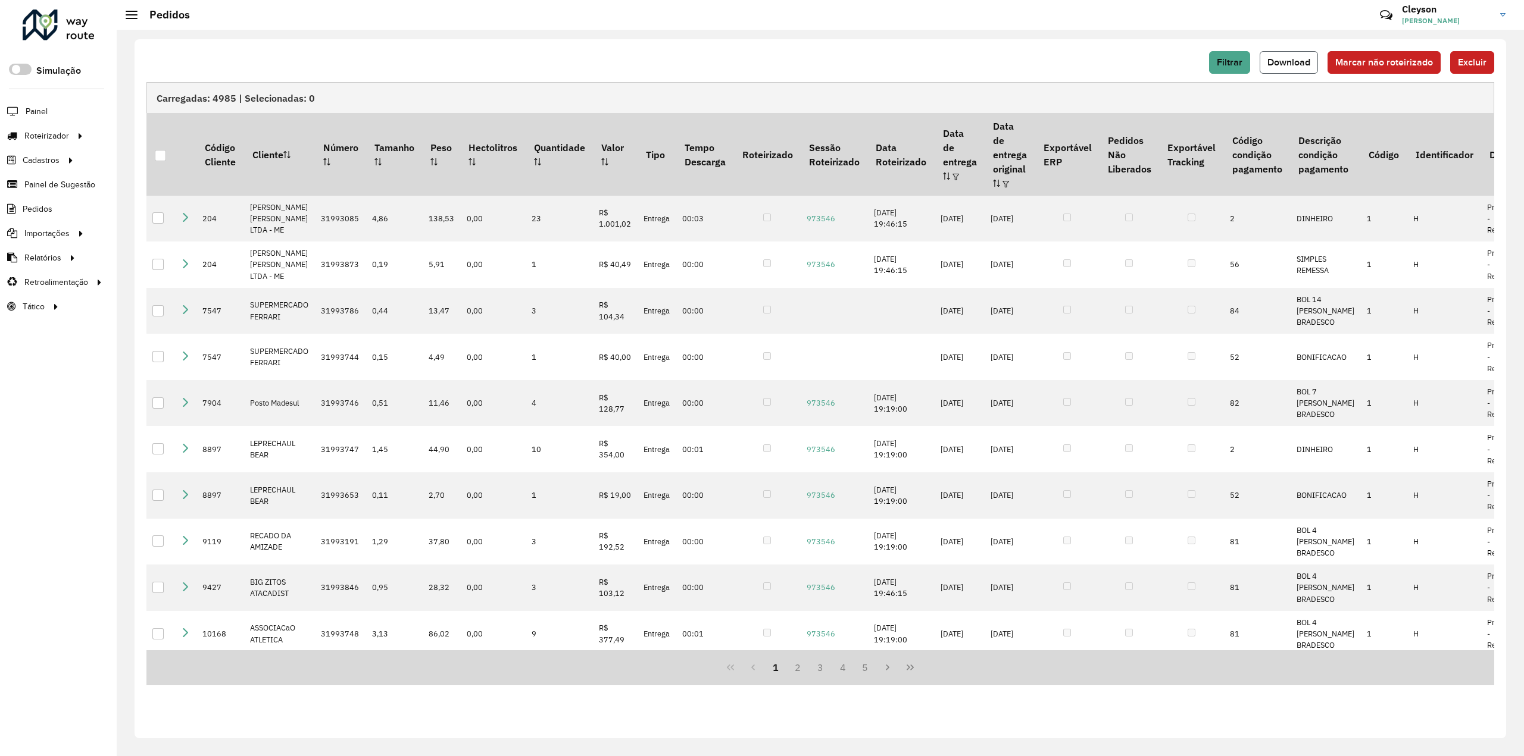
click at [1290, 62] on span "Download" at bounding box center [1288, 62] width 43 height 10
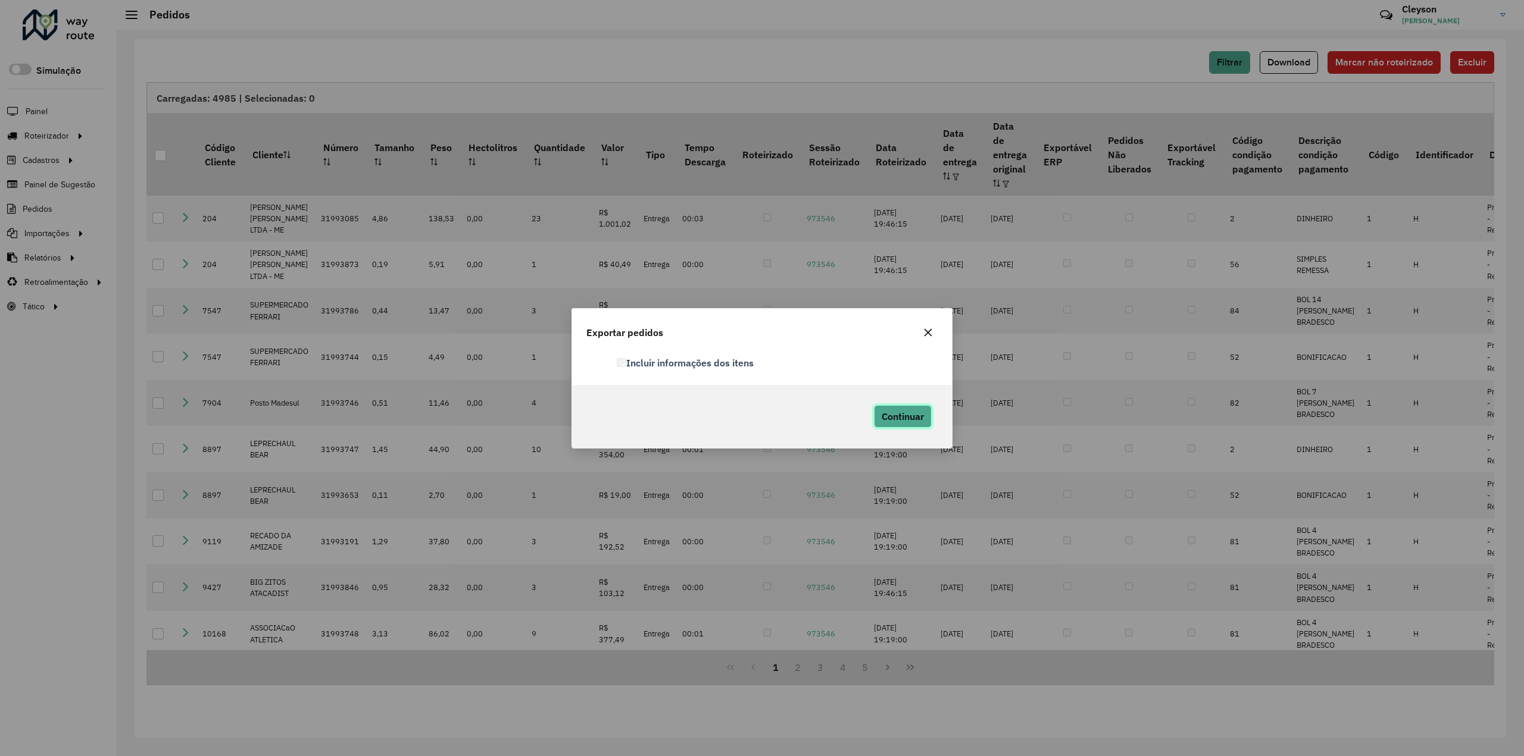
click at [913, 416] on span "Continuar" at bounding box center [902, 417] width 42 height 12
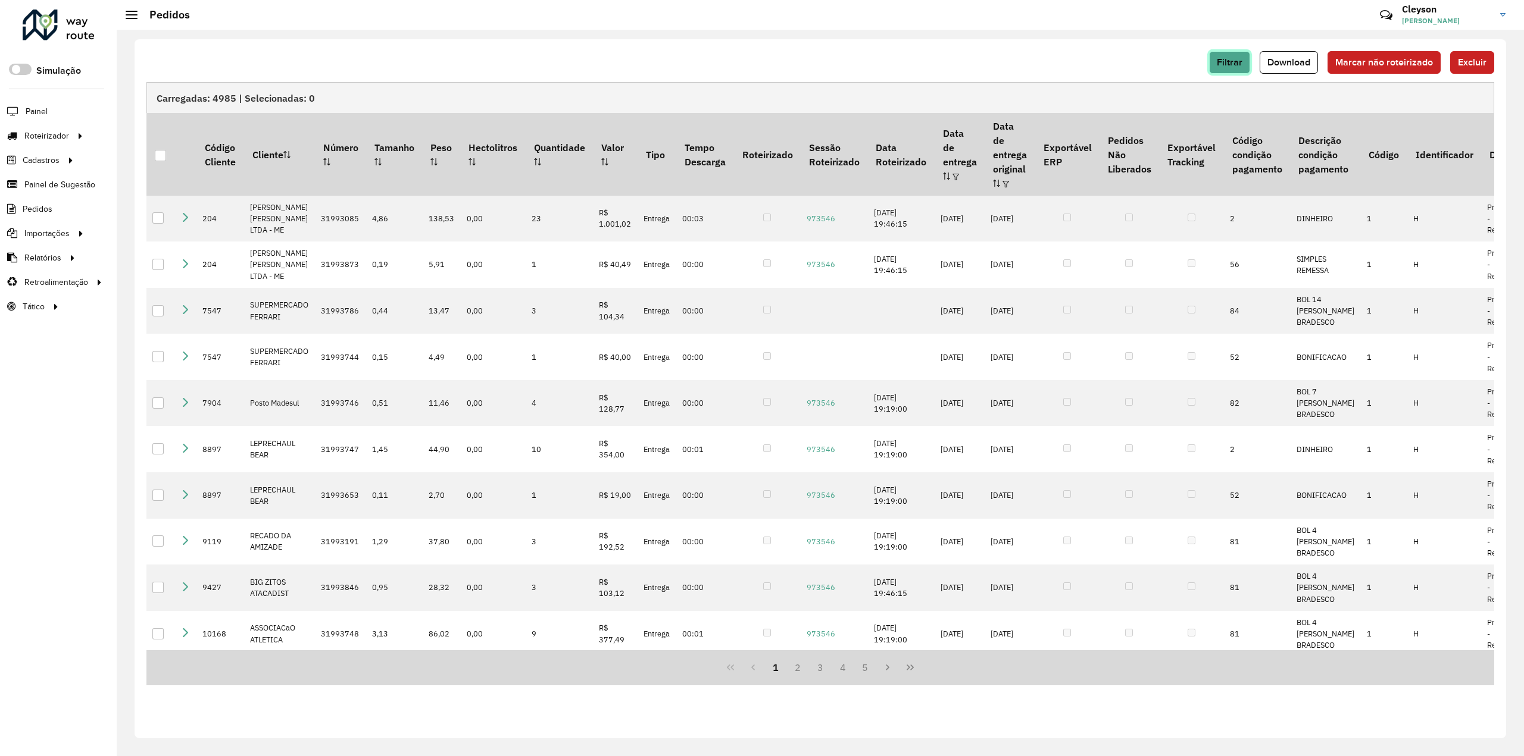
click at [1236, 57] on span "Filtrar" at bounding box center [1230, 62] width 26 height 10
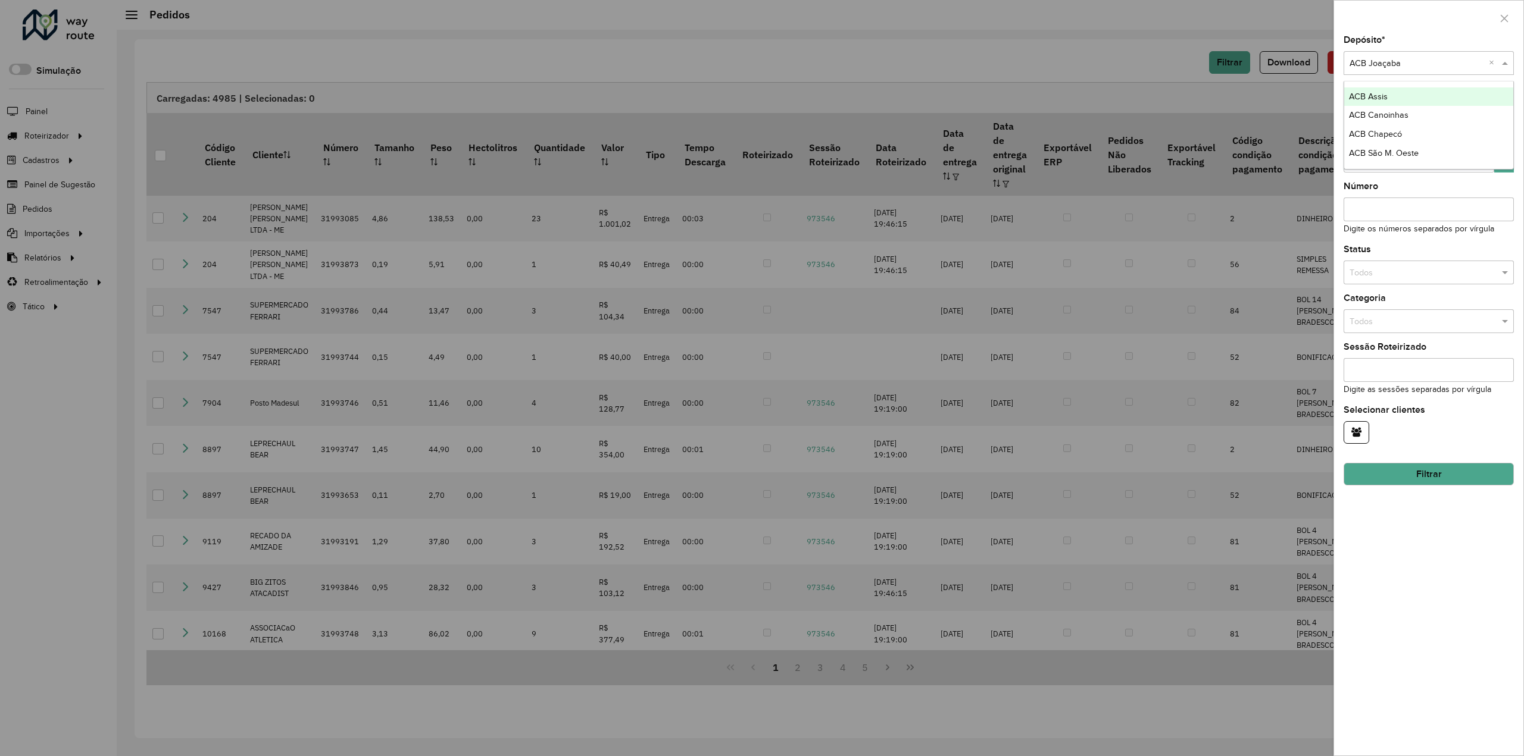
click at [1374, 68] on input "text" at bounding box center [1416, 63] width 135 height 13
click at [1411, 153] on span "ACB São M. Oeste" at bounding box center [1384, 153] width 70 height 10
click at [1384, 470] on button "Filtrar" at bounding box center [1428, 474] width 170 height 23
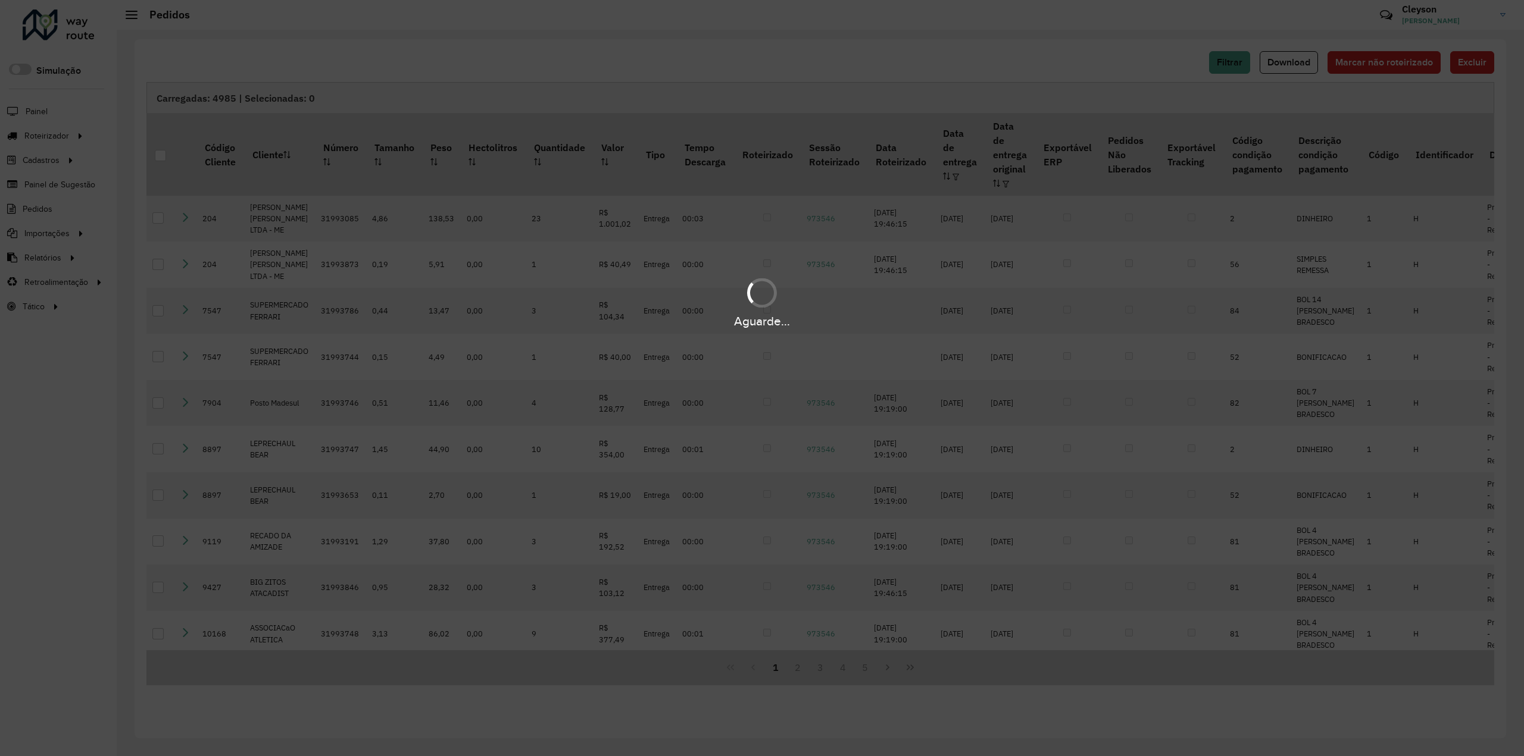
click at [1148, 52] on div "Aguarde..." at bounding box center [762, 378] width 1524 height 756
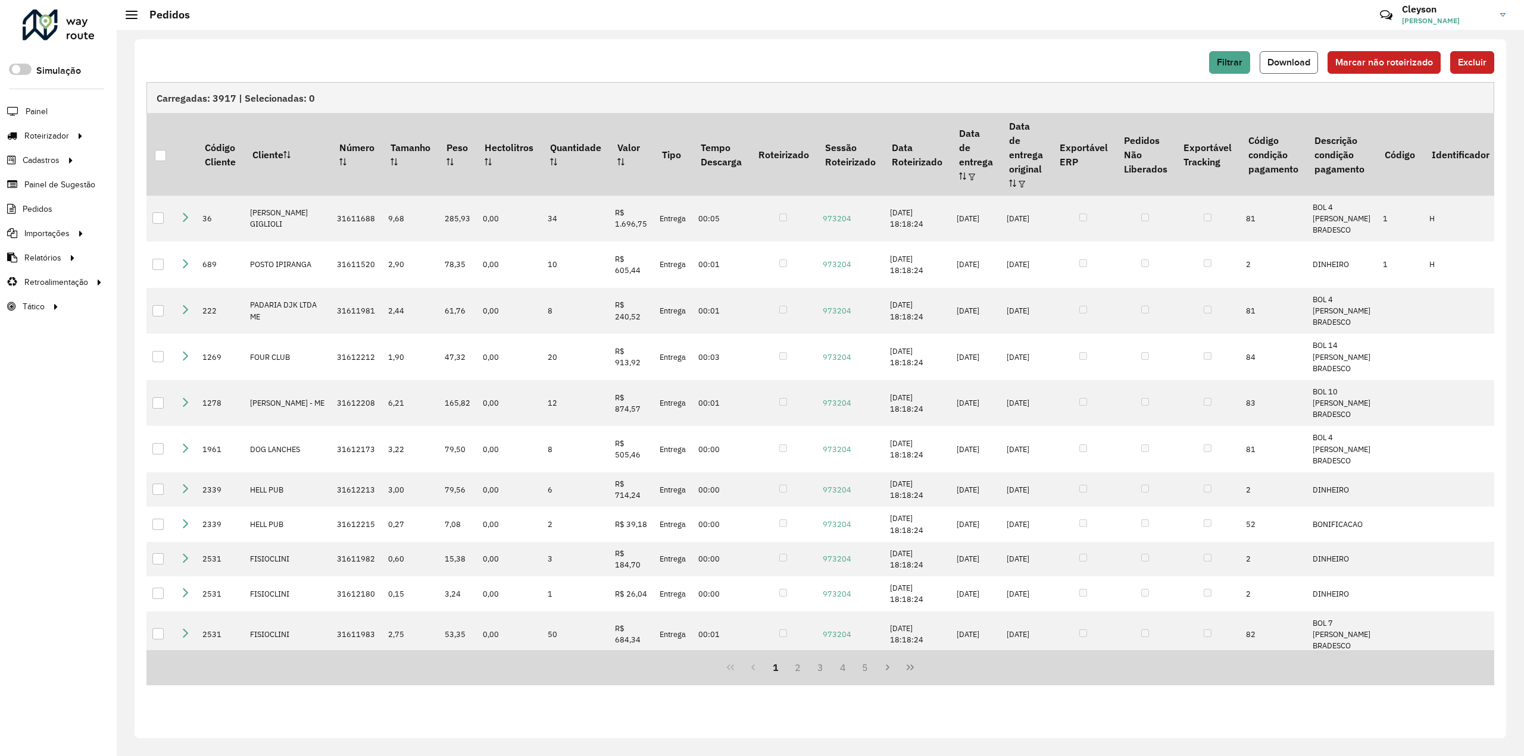
click at [1279, 65] on span "Download" at bounding box center [1288, 62] width 43 height 10
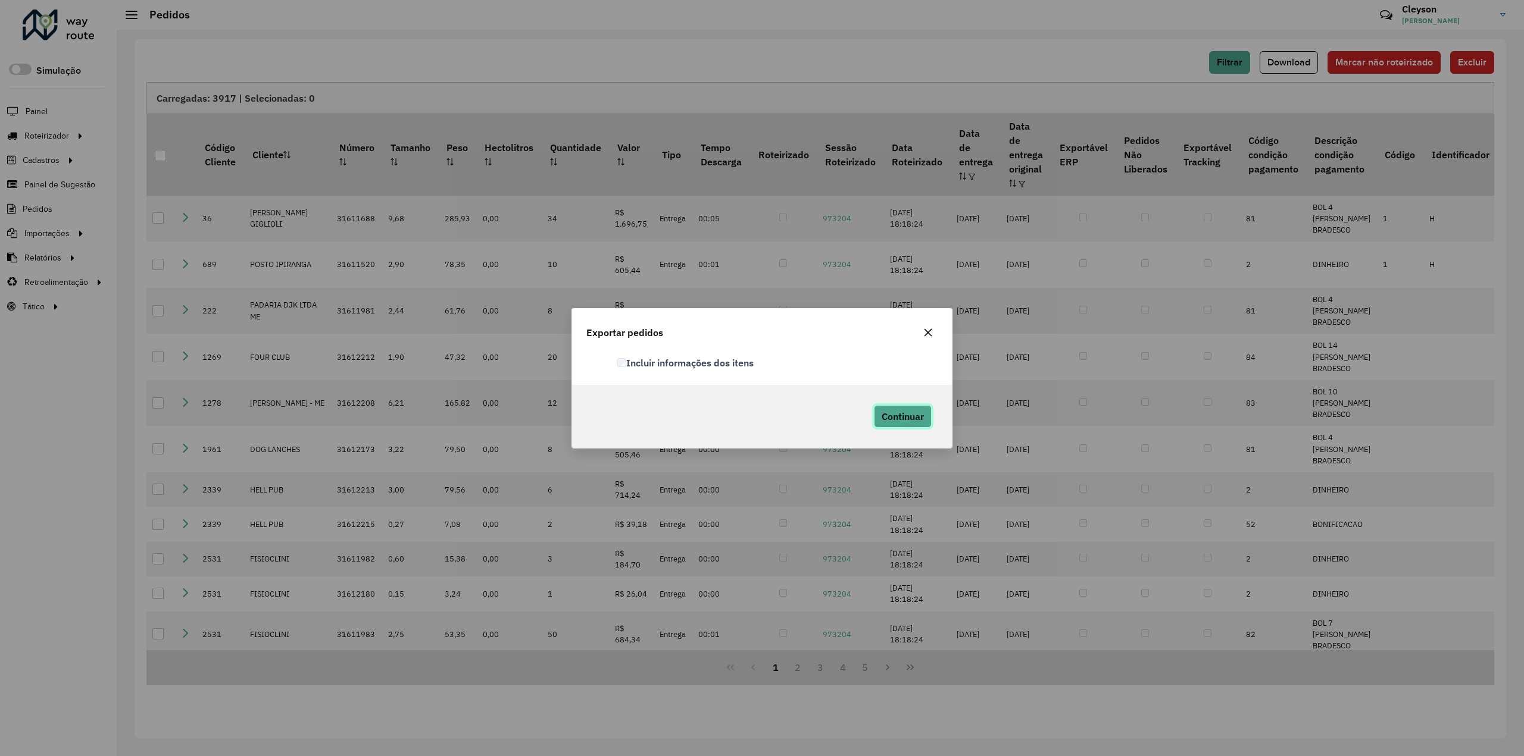
click at [899, 423] on button "Continuar" at bounding box center [903, 416] width 58 height 23
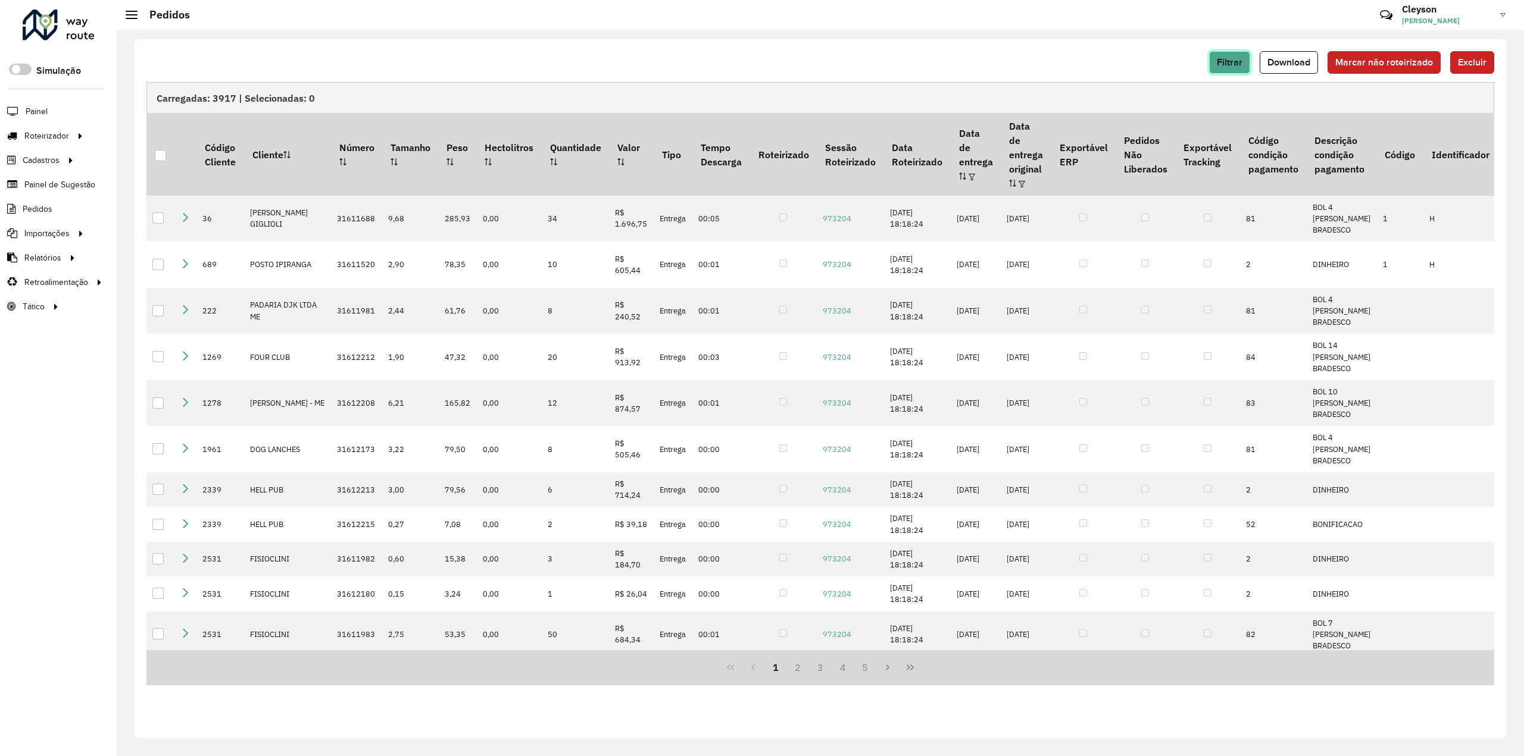
click at [1234, 63] on span "Filtrar" at bounding box center [1230, 62] width 26 height 10
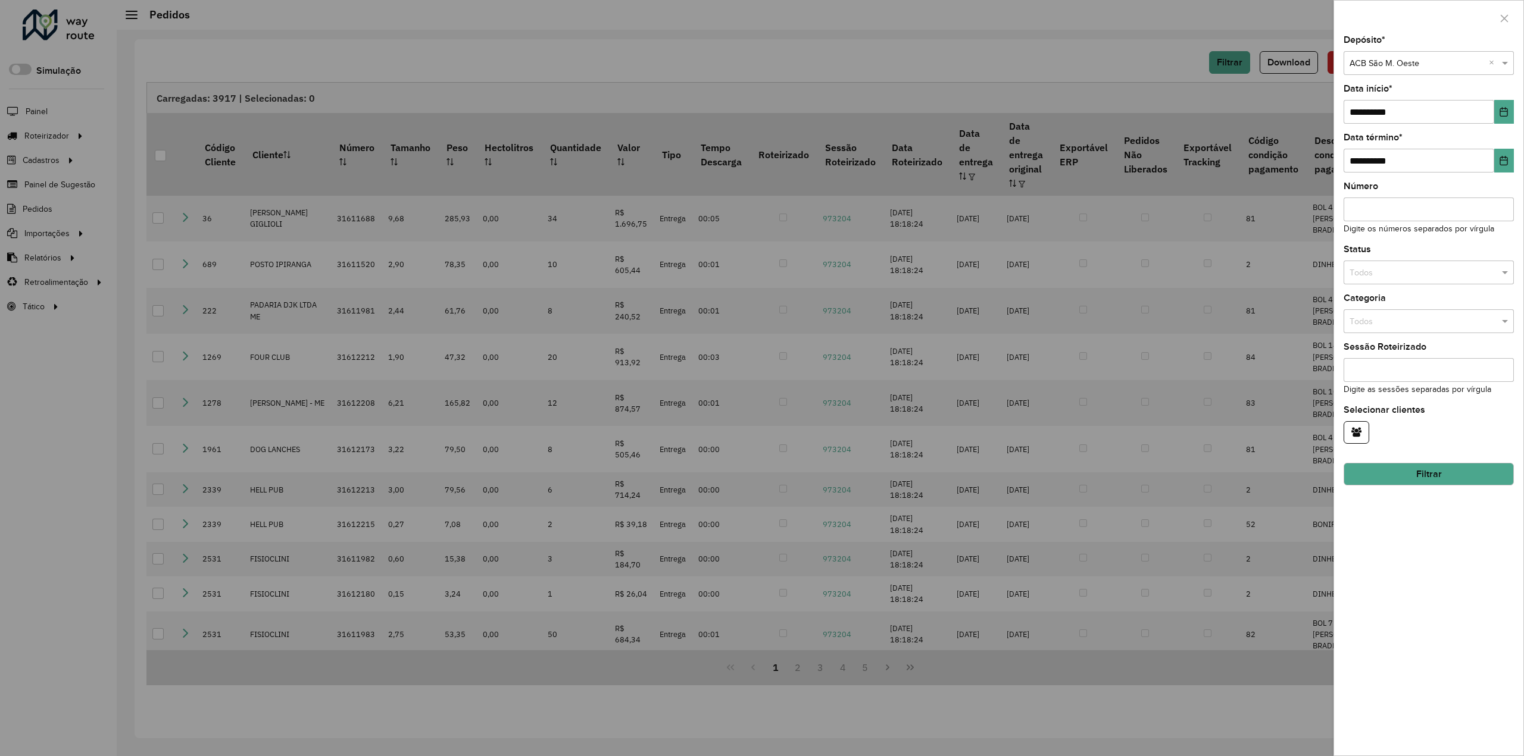
click at [1144, 77] on div at bounding box center [762, 378] width 1524 height 756
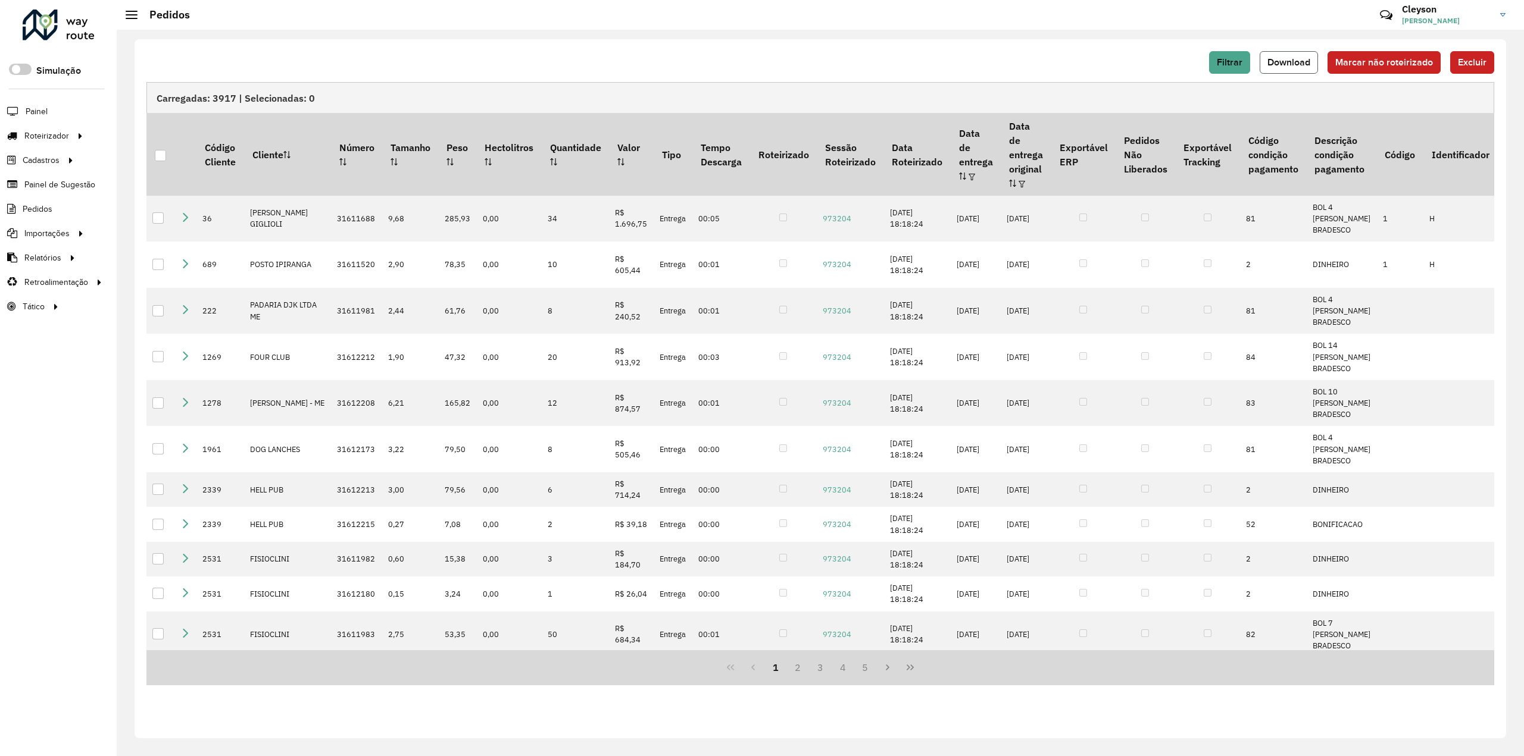
click at [1299, 70] on button "Download" at bounding box center [1288, 62] width 58 height 23
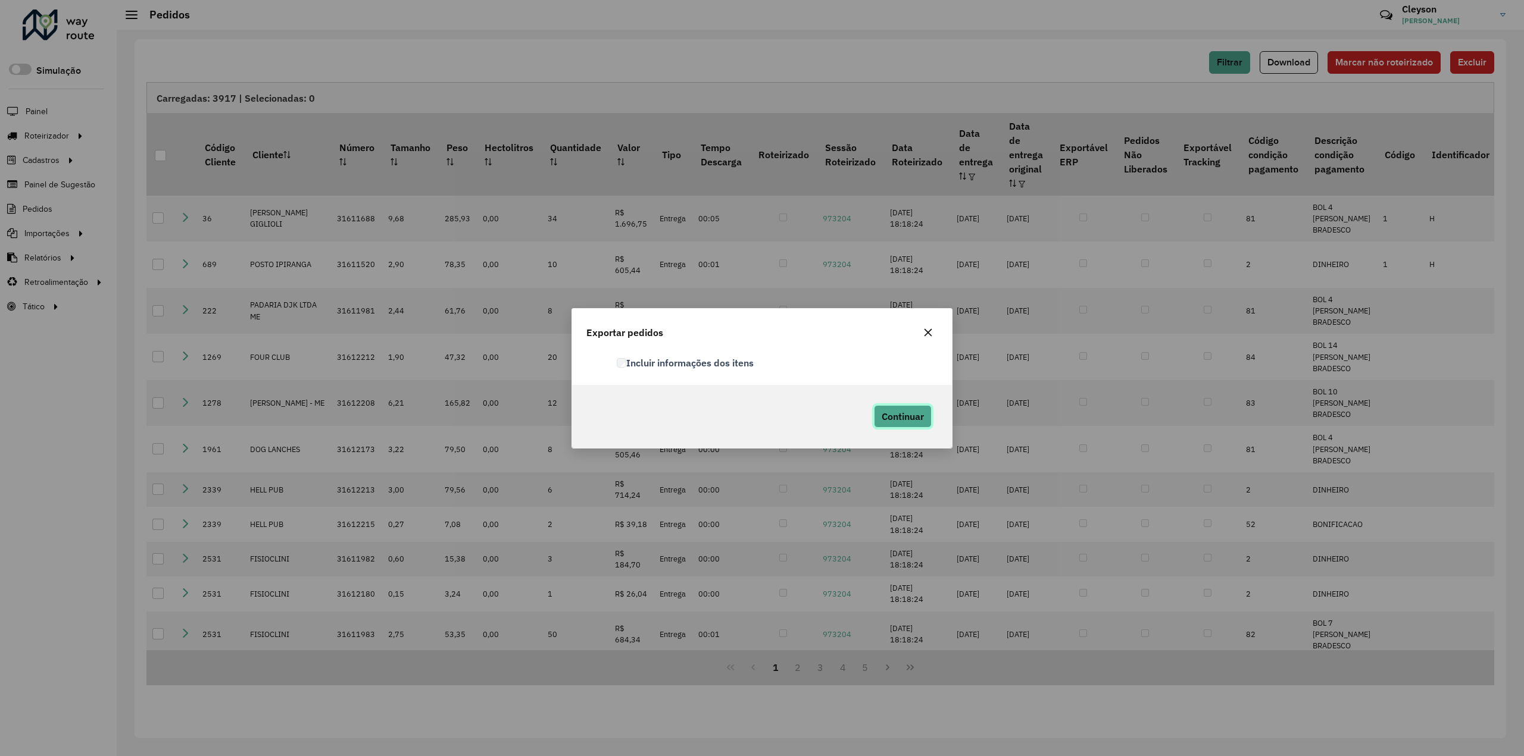
click at [898, 415] on span "Continuar" at bounding box center [902, 417] width 42 height 12
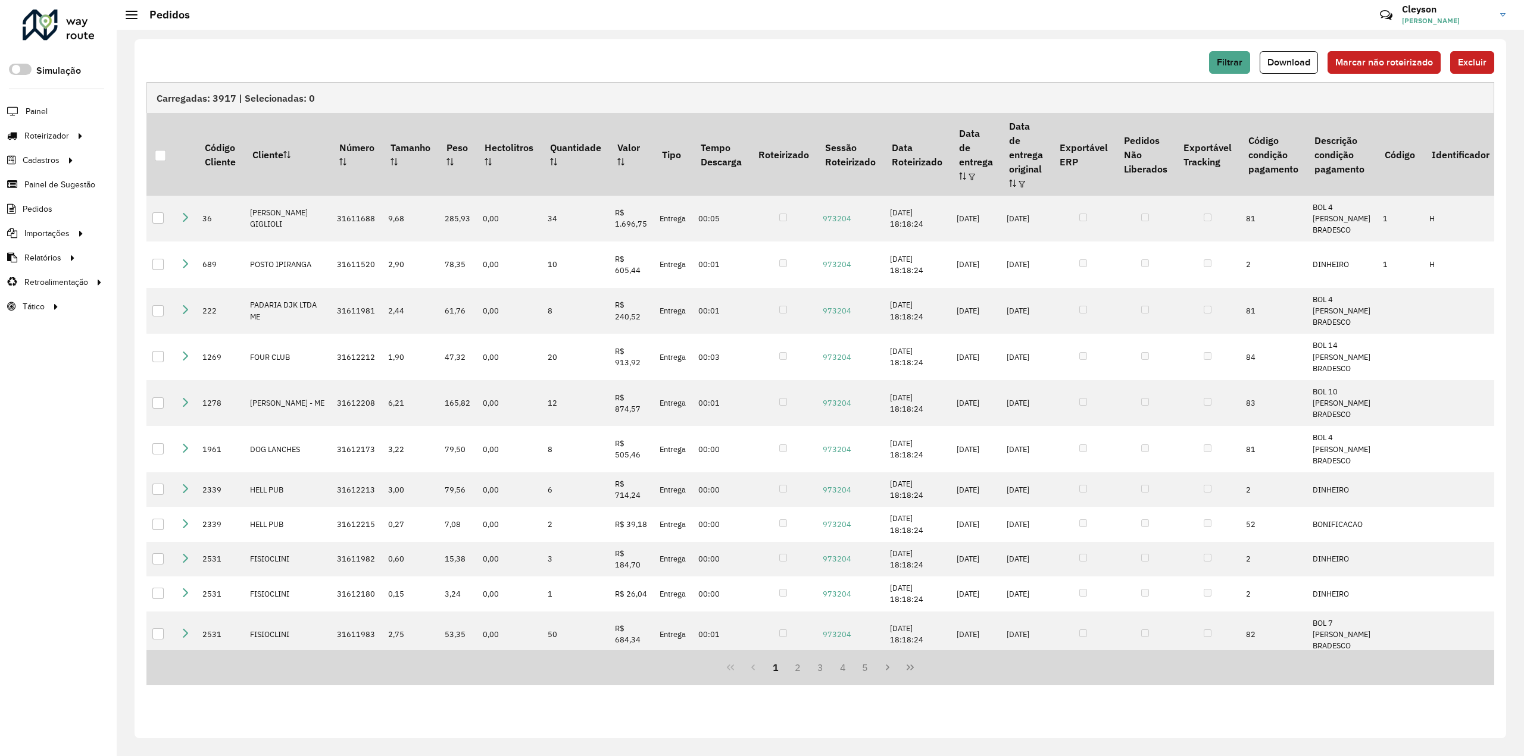
click at [0, 0] on span "Clientes" at bounding box center [0, 0] width 0 height 0
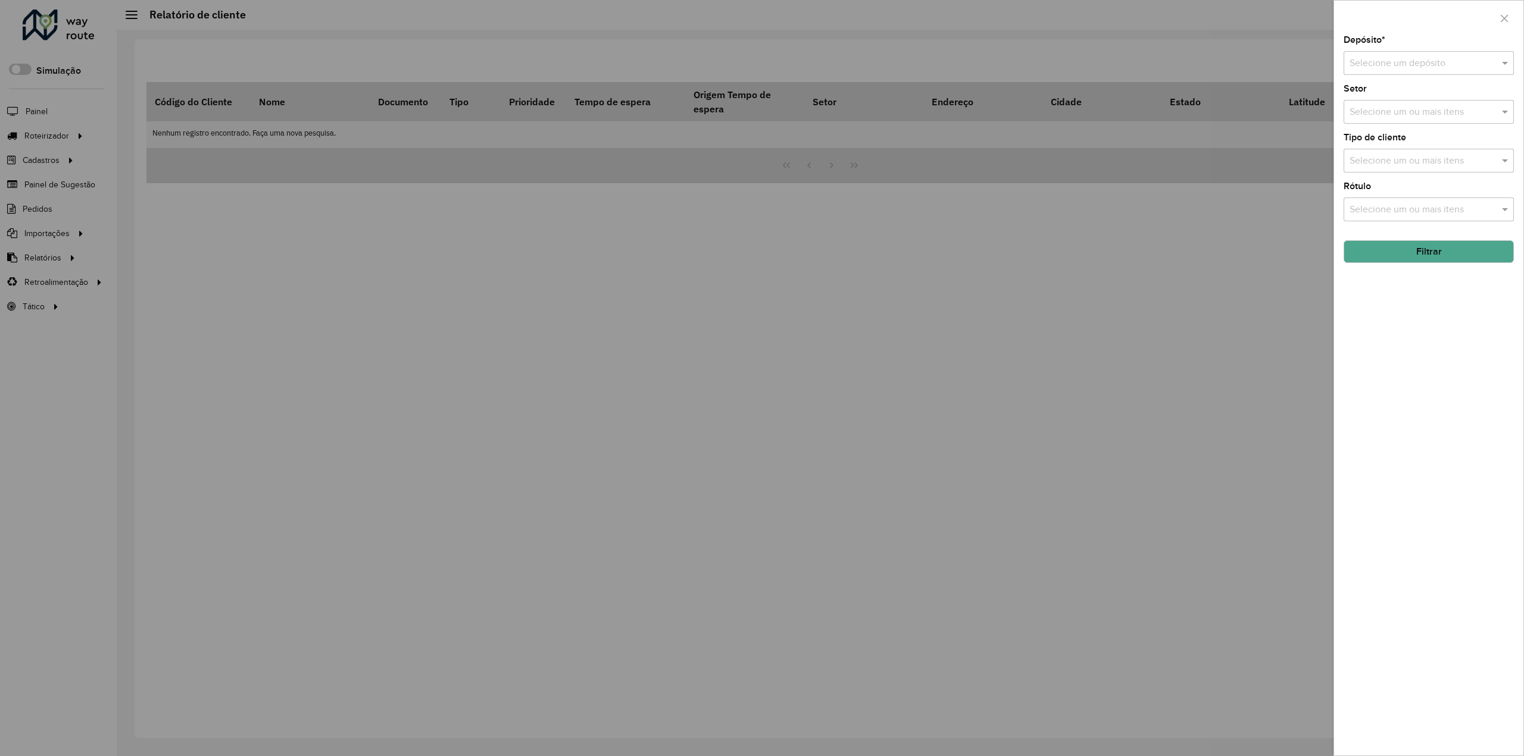
click at [1403, 58] on input "text" at bounding box center [1416, 64] width 135 height 14
click at [1406, 101] on div "ACB Assis" at bounding box center [1429, 97] width 170 height 20
click at [1418, 255] on button "Filtrar" at bounding box center [1428, 251] width 170 height 23
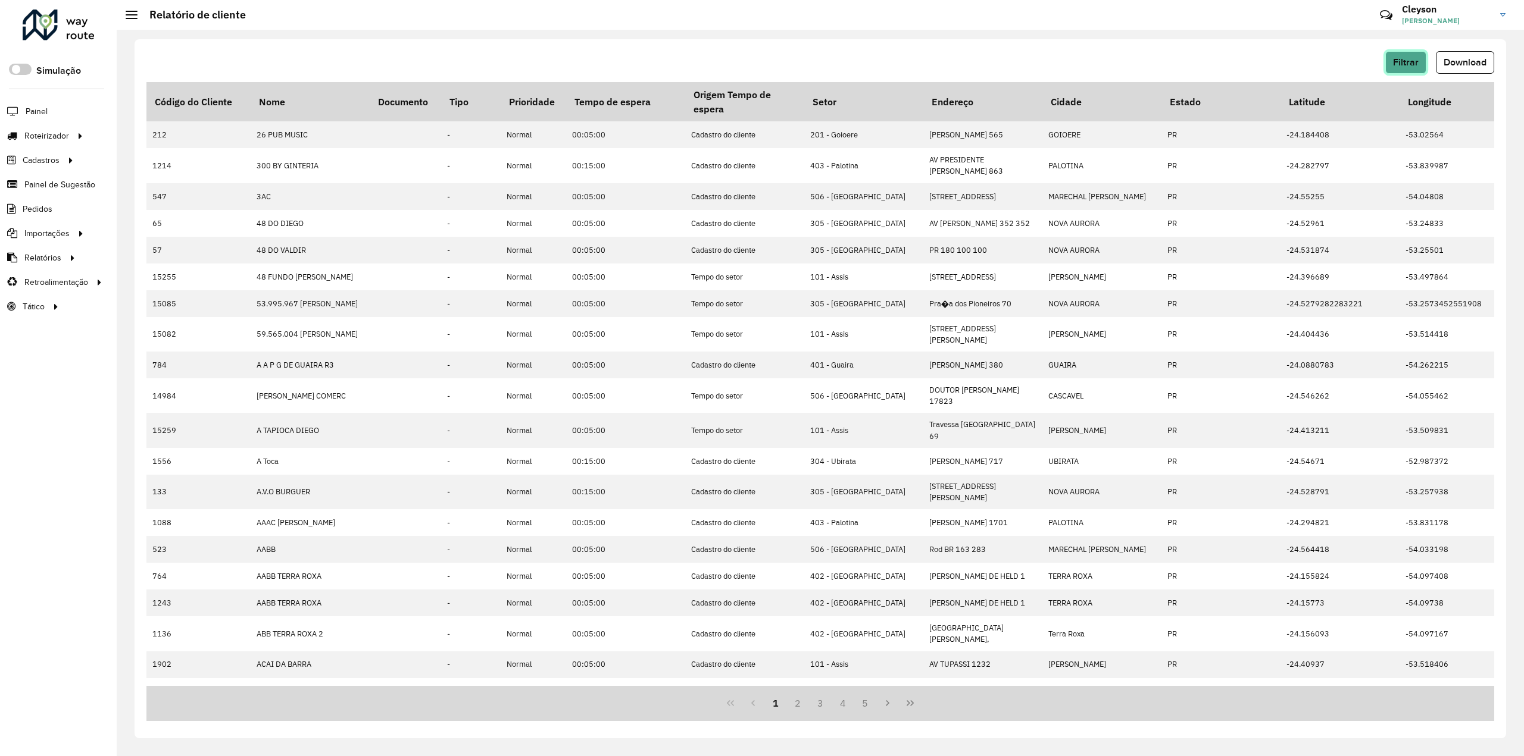
click at [1401, 57] on span "Filtrar" at bounding box center [1406, 62] width 26 height 10
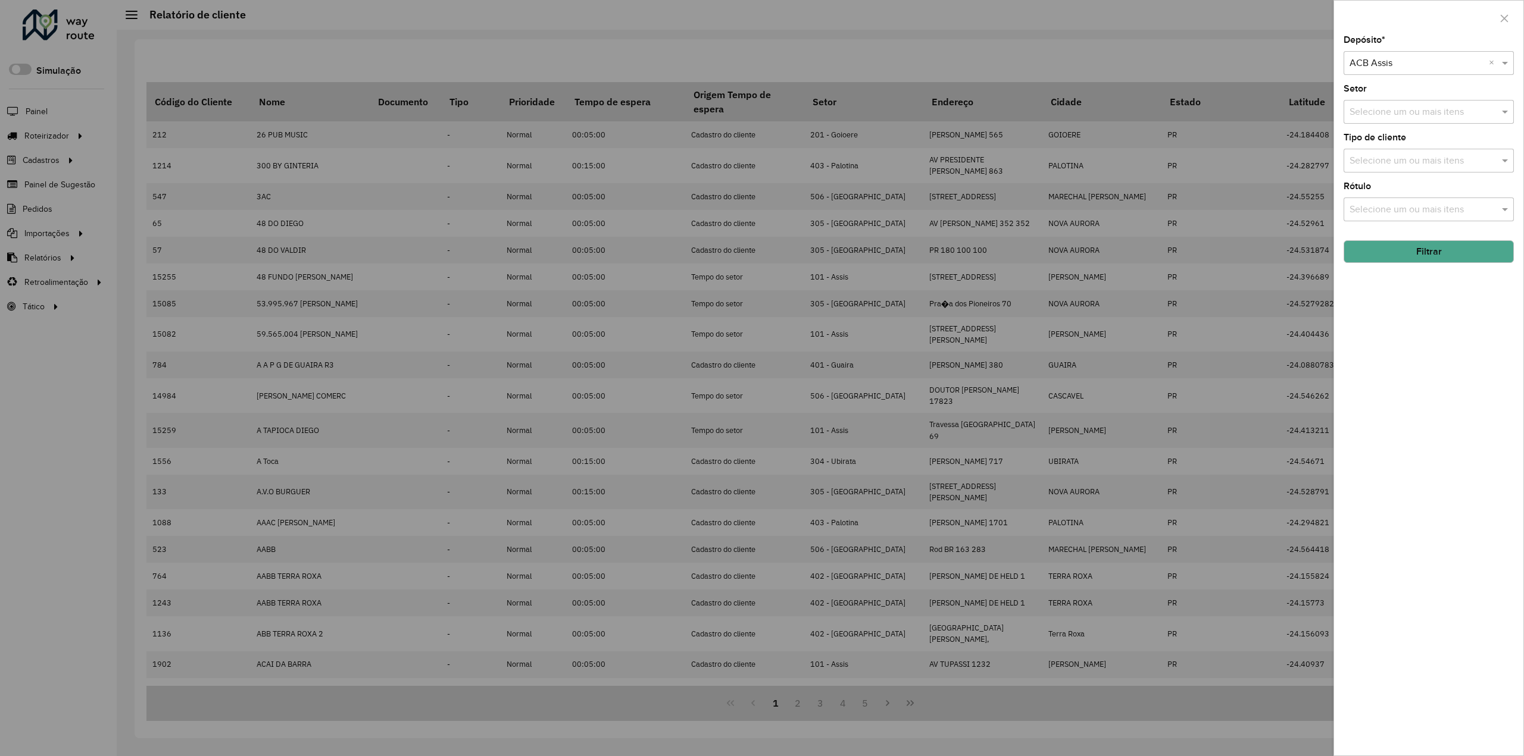
click at [1436, 254] on button "Filtrar" at bounding box center [1428, 251] width 170 height 23
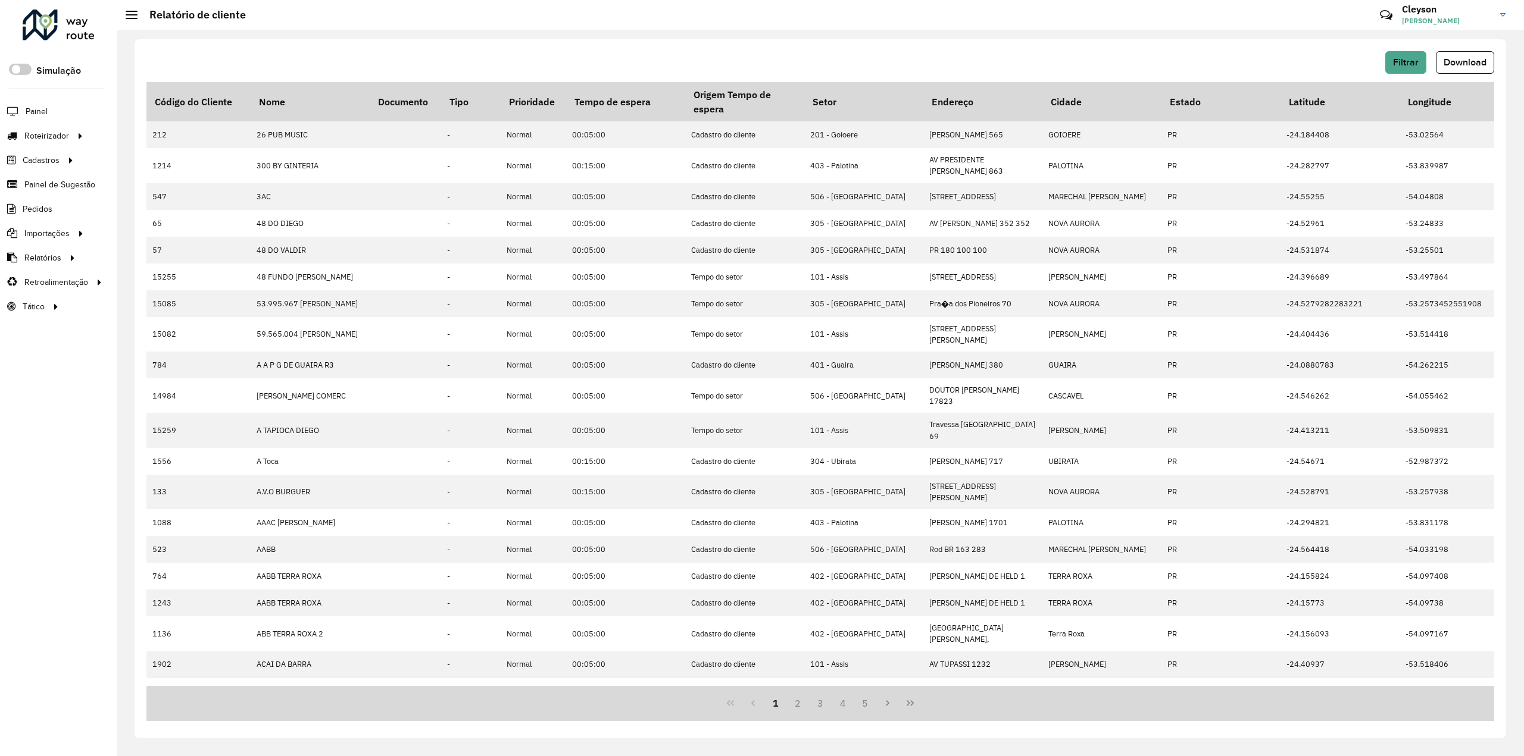
click at [1462, 70] on button "Download" at bounding box center [1465, 62] width 58 height 23
click at [1407, 61] on span "Filtrar" at bounding box center [1406, 62] width 26 height 10
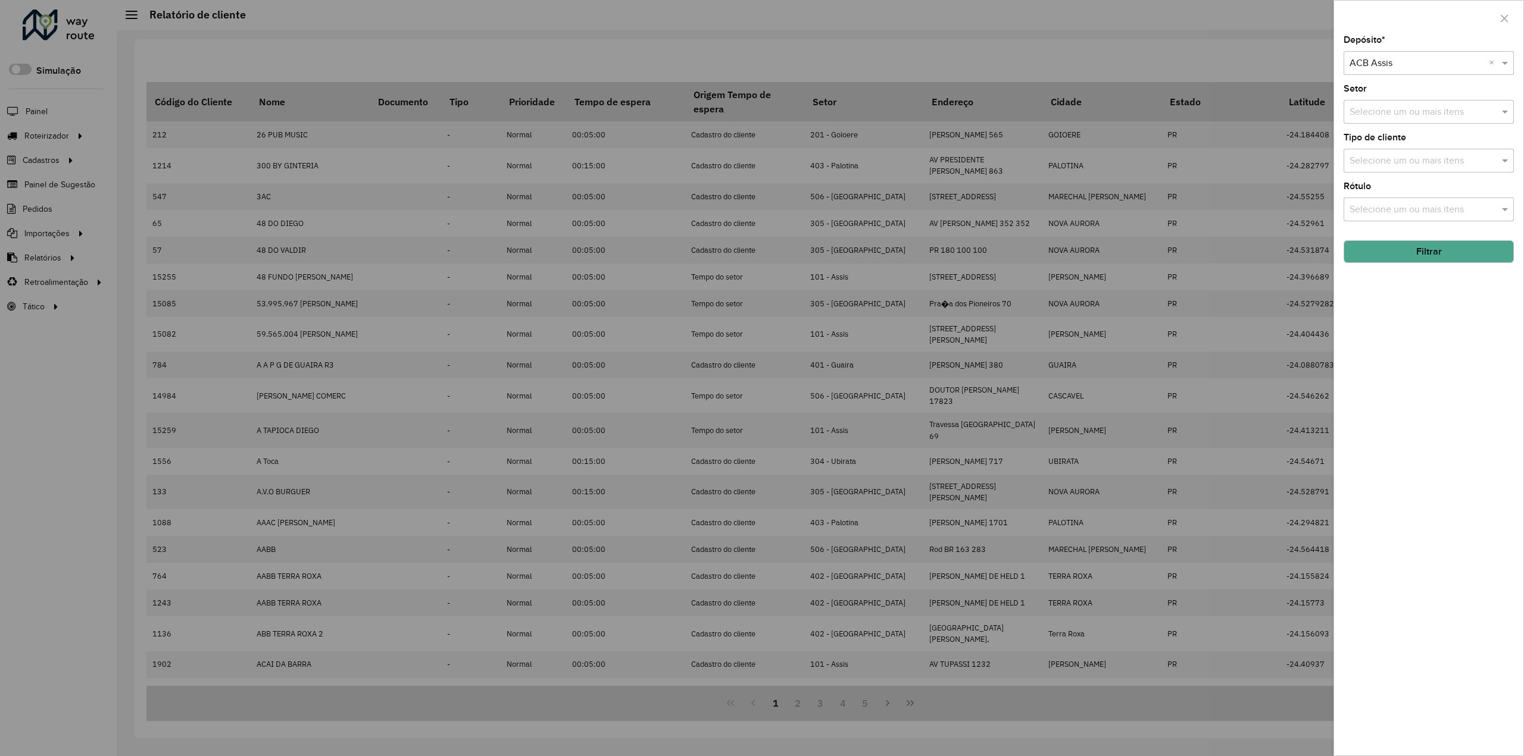
click at [1461, 62] on input "text" at bounding box center [1416, 64] width 135 height 14
drag, startPoint x: 1405, startPoint y: 98, endPoint x: 1426, endPoint y: 170, distance: 75.0
click at [1405, 98] on span "ACB Canoinhas" at bounding box center [1381, 97] width 65 height 10
click at [1400, 249] on button "Filtrar" at bounding box center [1428, 251] width 170 height 23
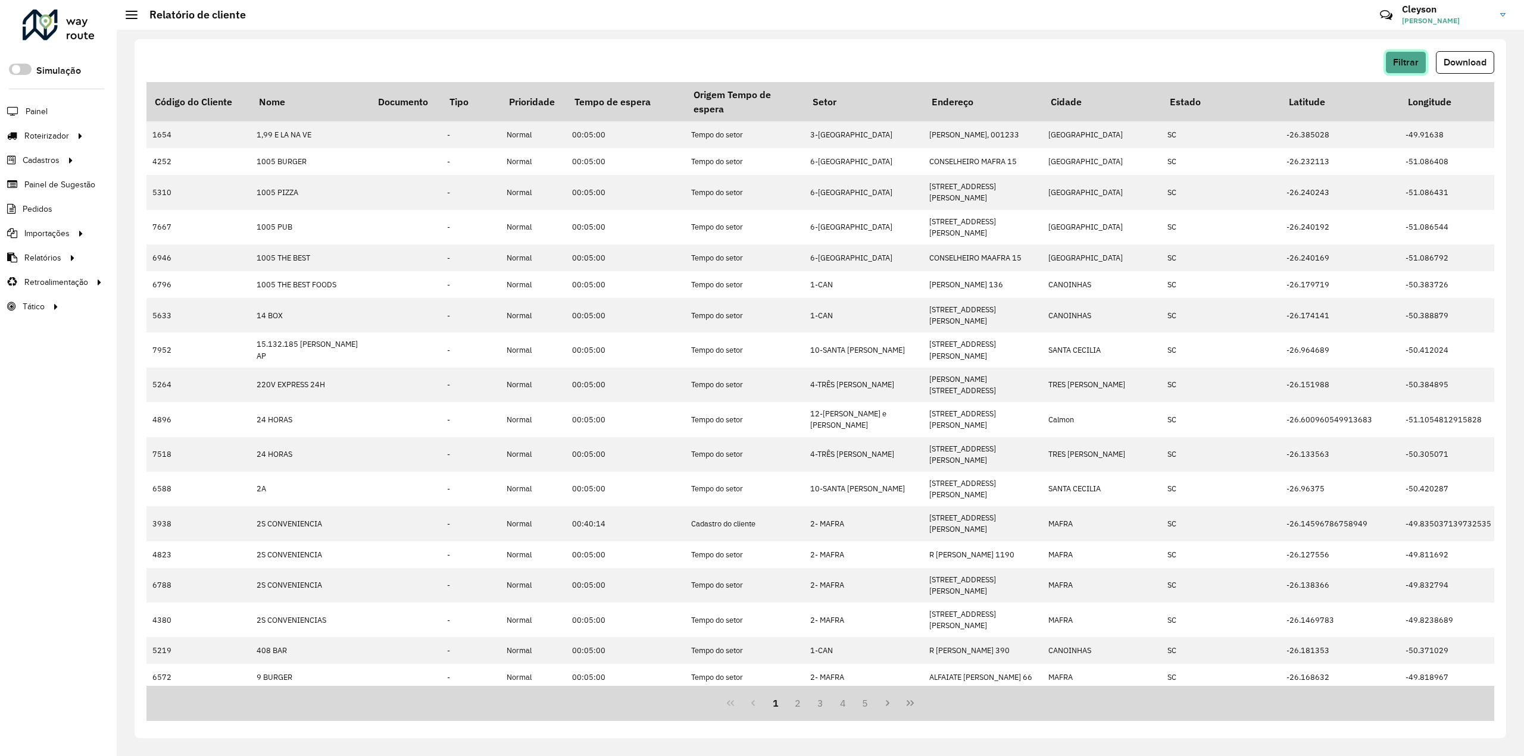
click at [1416, 64] on span "Filtrar" at bounding box center [1406, 62] width 26 height 10
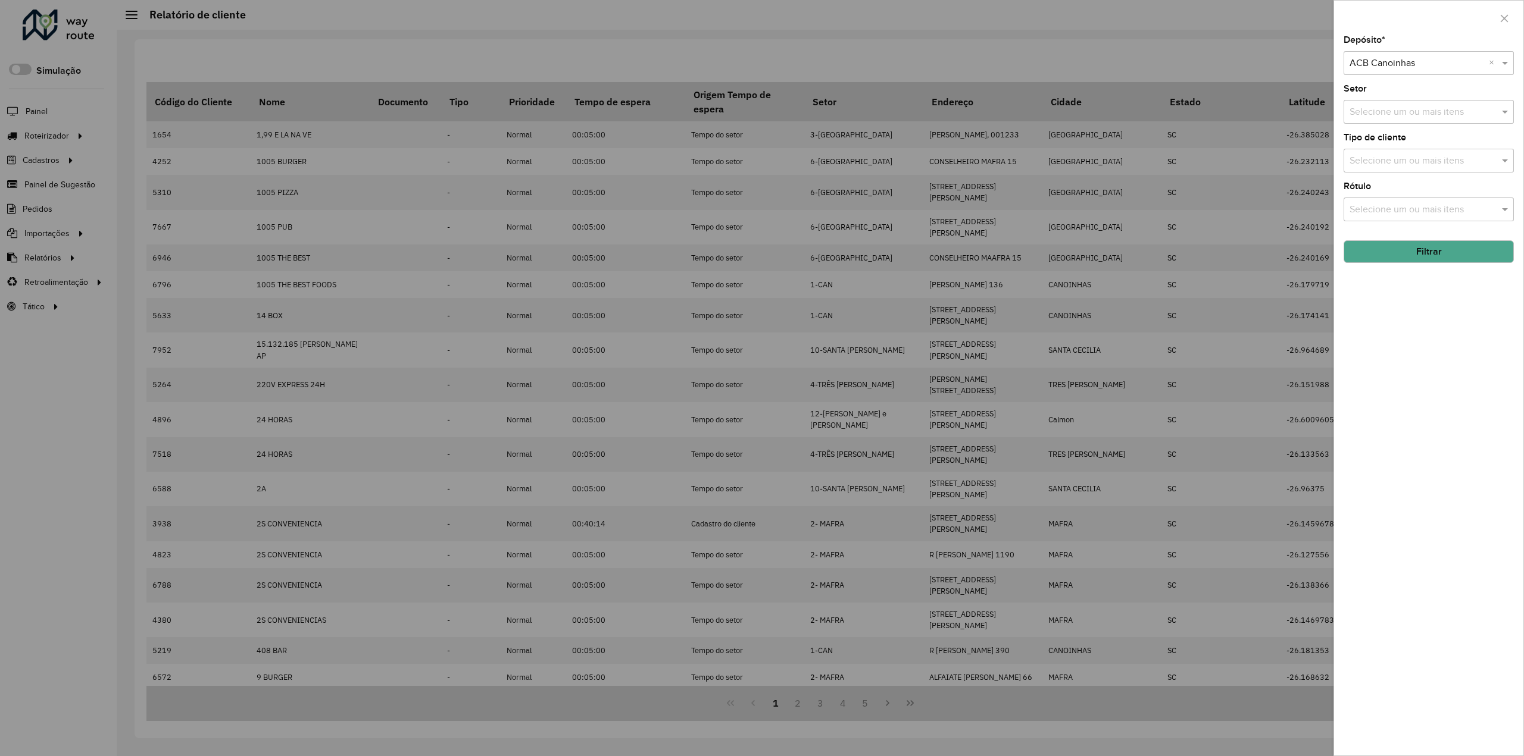
click at [1255, 53] on div at bounding box center [762, 378] width 1524 height 756
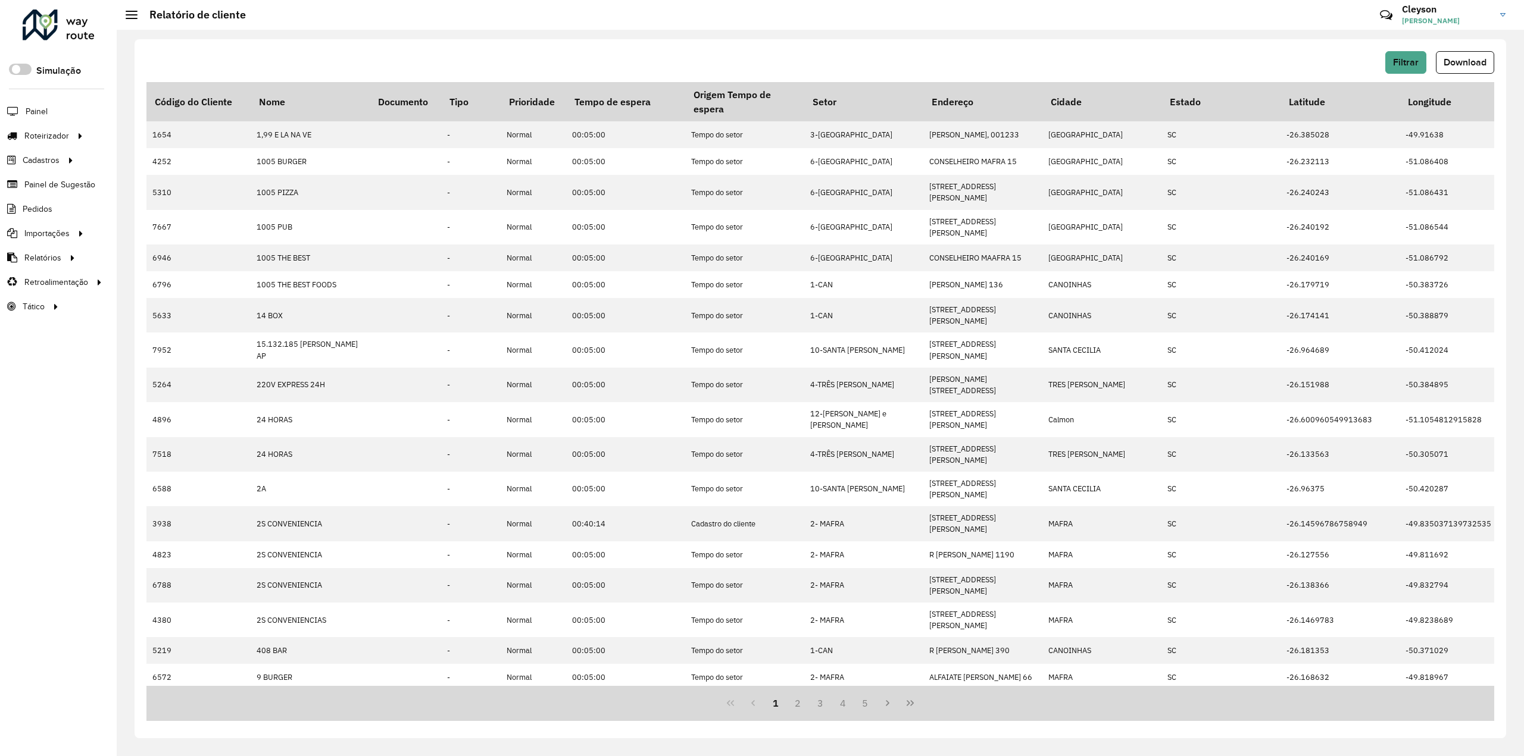
click at [1261, 39] on div "Filtrar Download Código do Cliente Nome Documento Tipo Prioridade Tempo de espe…" at bounding box center [820, 388] width 1371 height 699
click at [1409, 62] on span "Filtrar" at bounding box center [1406, 62] width 26 height 10
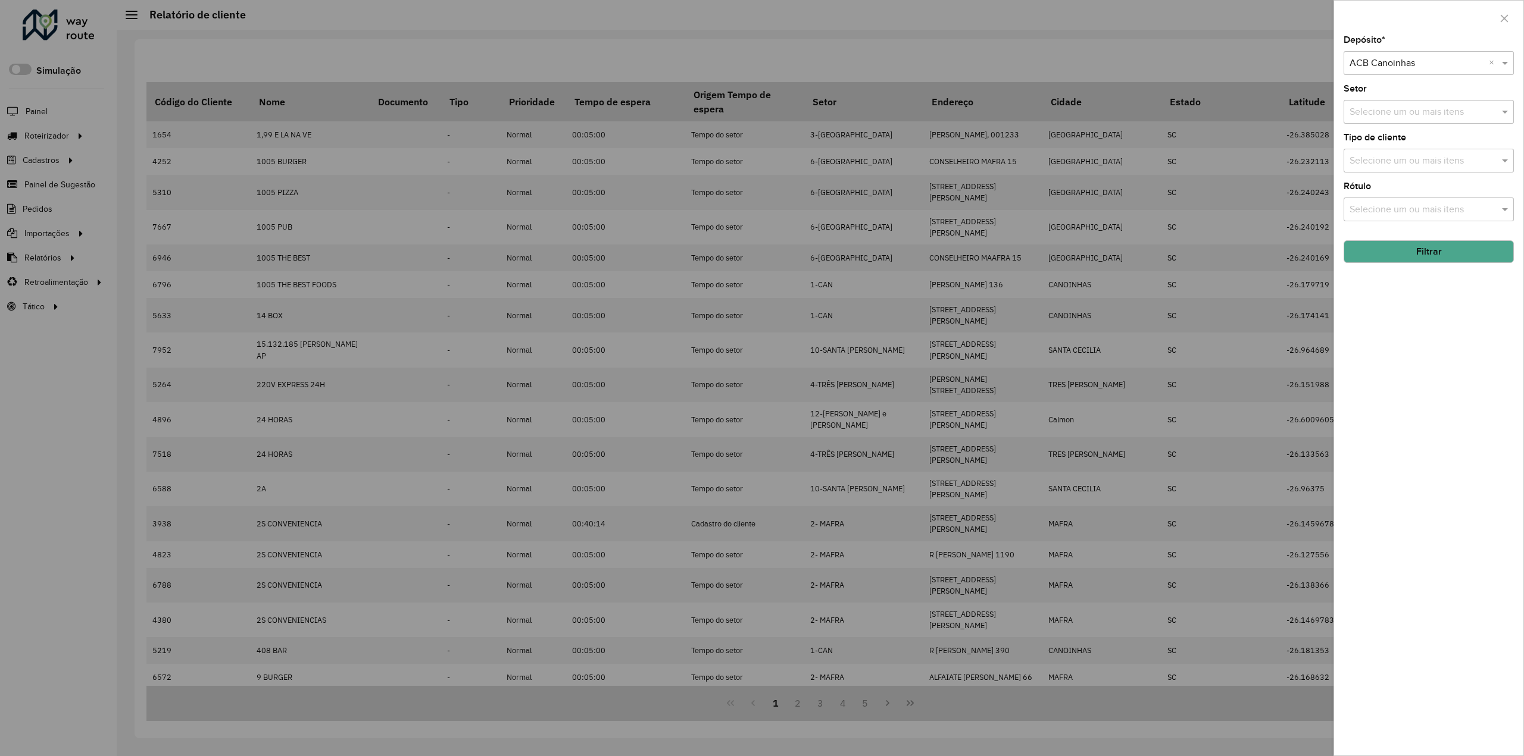
click at [1309, 62] on div at bounding box center [762, 378] width 1524 height 756
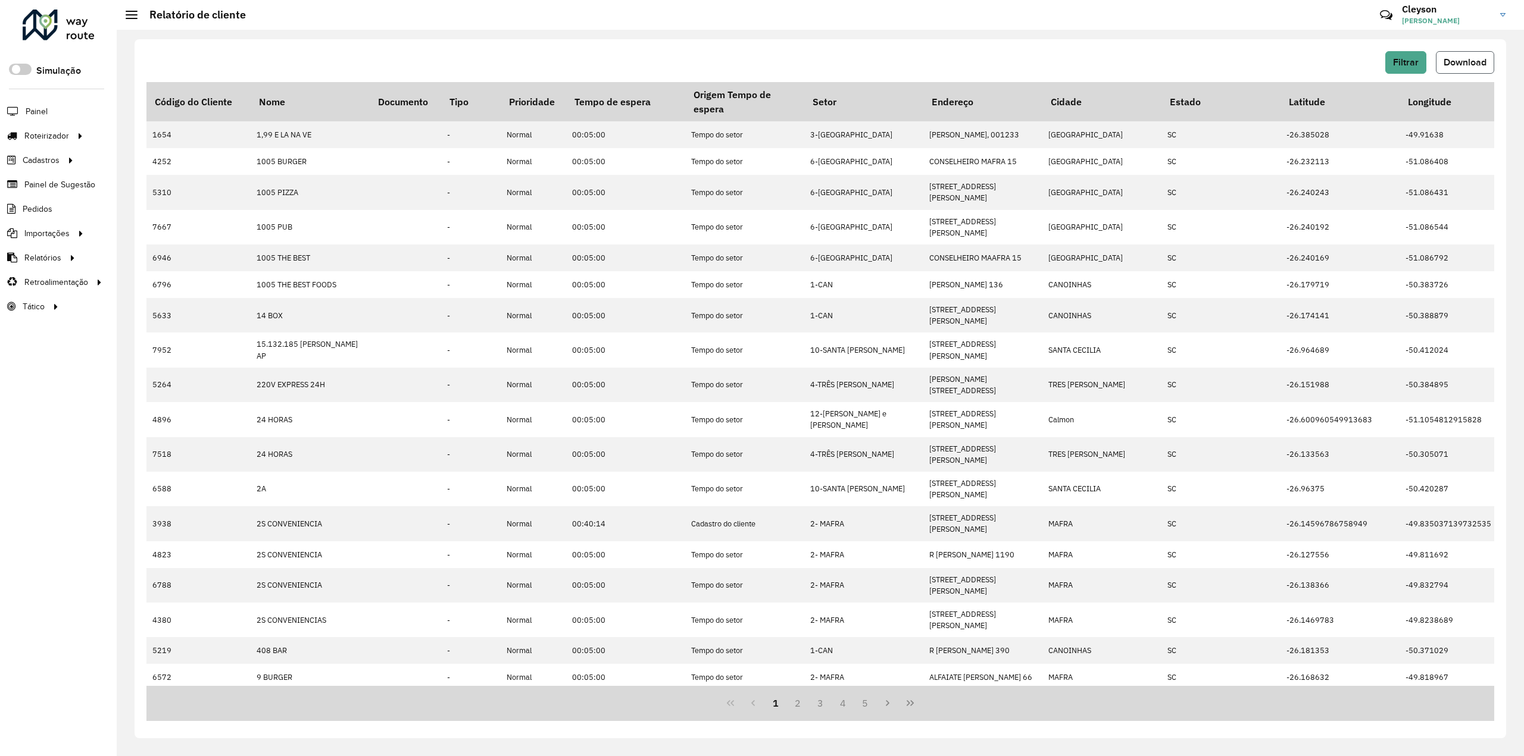
click at [1465, 64] on span "Download" at bounding box center [1464, 62] width 43 height 10
click at [1411, 65] on span "Filtrar" at bounding box center [1406, 62] width 26 height 10
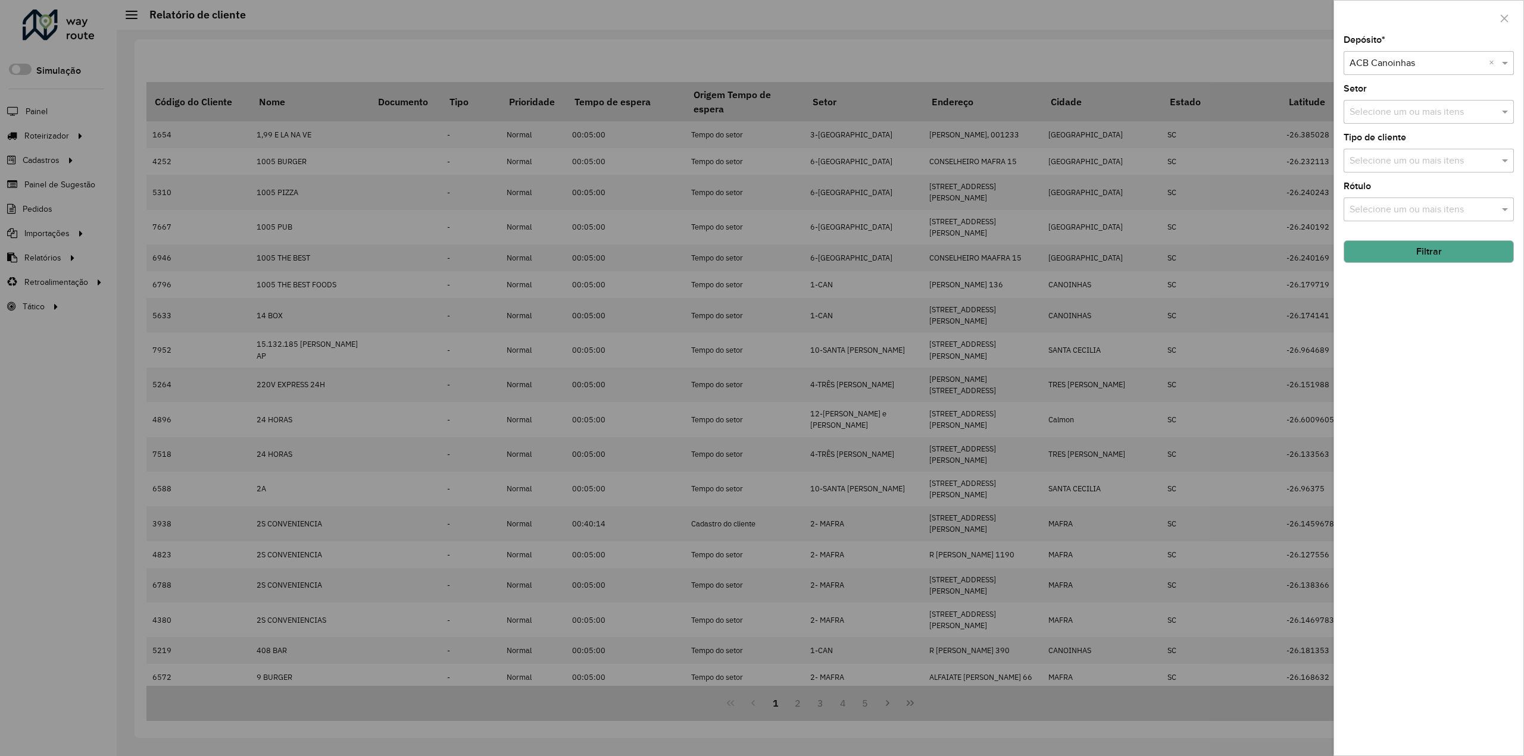
drag, startPoint x: 1196, startPoint y: 53, endPoint x: 1275, endPoint y: 44, distance: 79.1
click at [1196, 53] on div at bounding box center [762, 378] width 1524 height 756
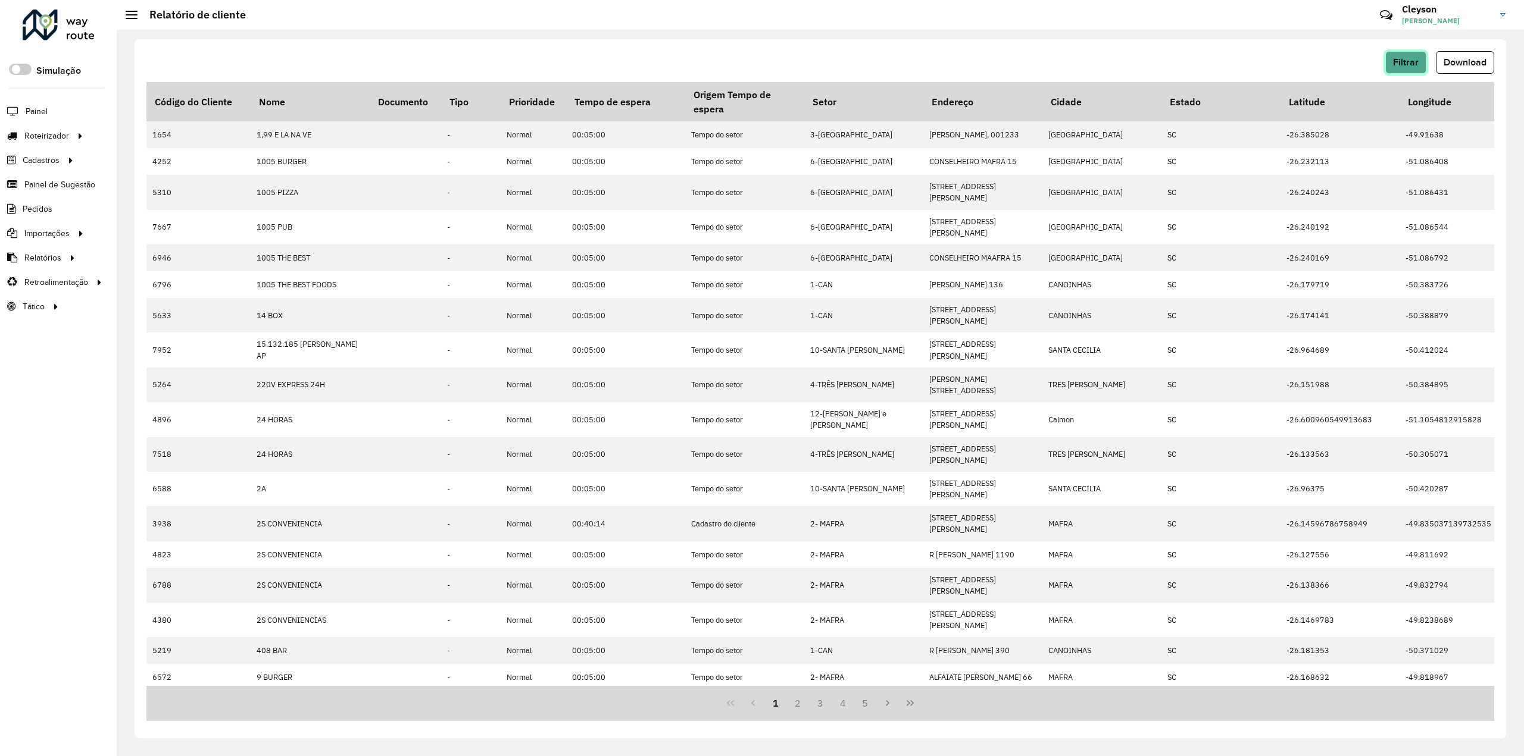
click at [1393, 67] on button "Filtrar" at bounding box center [1405, 62] width 41 height 23
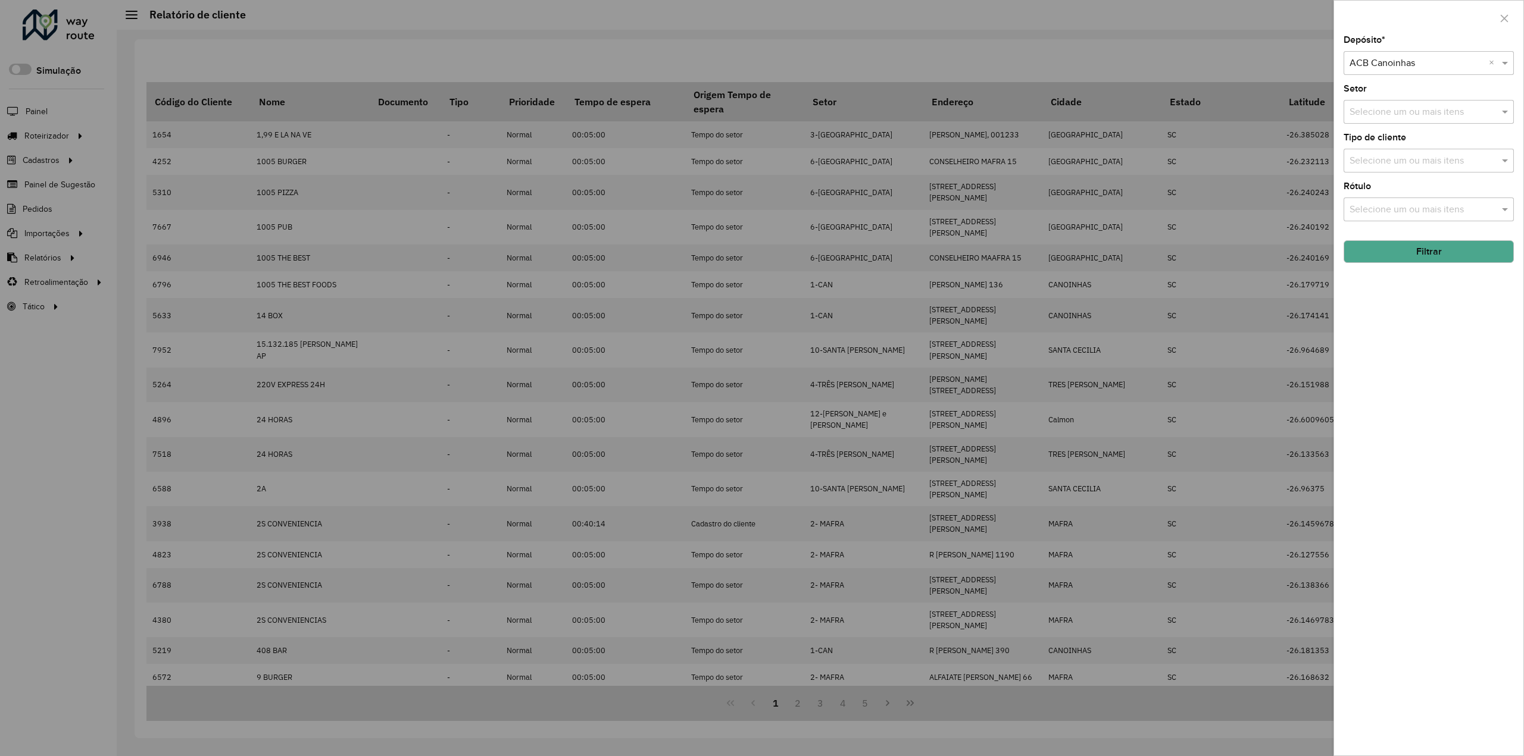
click at [1442, 68] on input "text" at bounding box center [1416, 64] width 135 height 14
click at [1408, 123] on div "ACB Chapecó" at bounding box center [1429, 118] width 170 height 20
click at [1402, 253] on button "Filtrar" at bounding box center [1428, 251] width 170 height 23
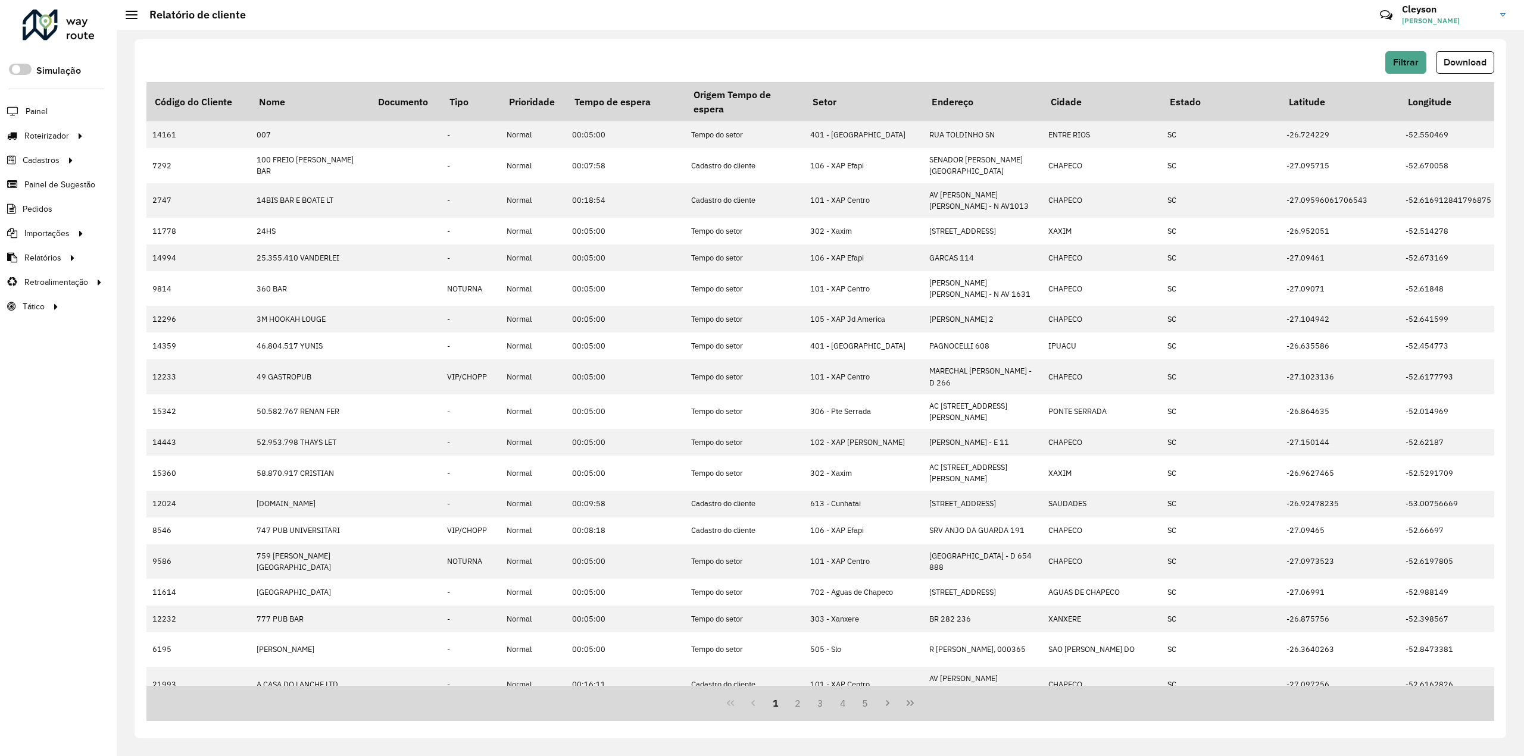
click at [1477, 62] on span "Download" at bounding box center [1464, 62] width 43 height 10
click at [1394, 65] on span "Filtrar" at bounding box center [1406, 62] width 26 height 10
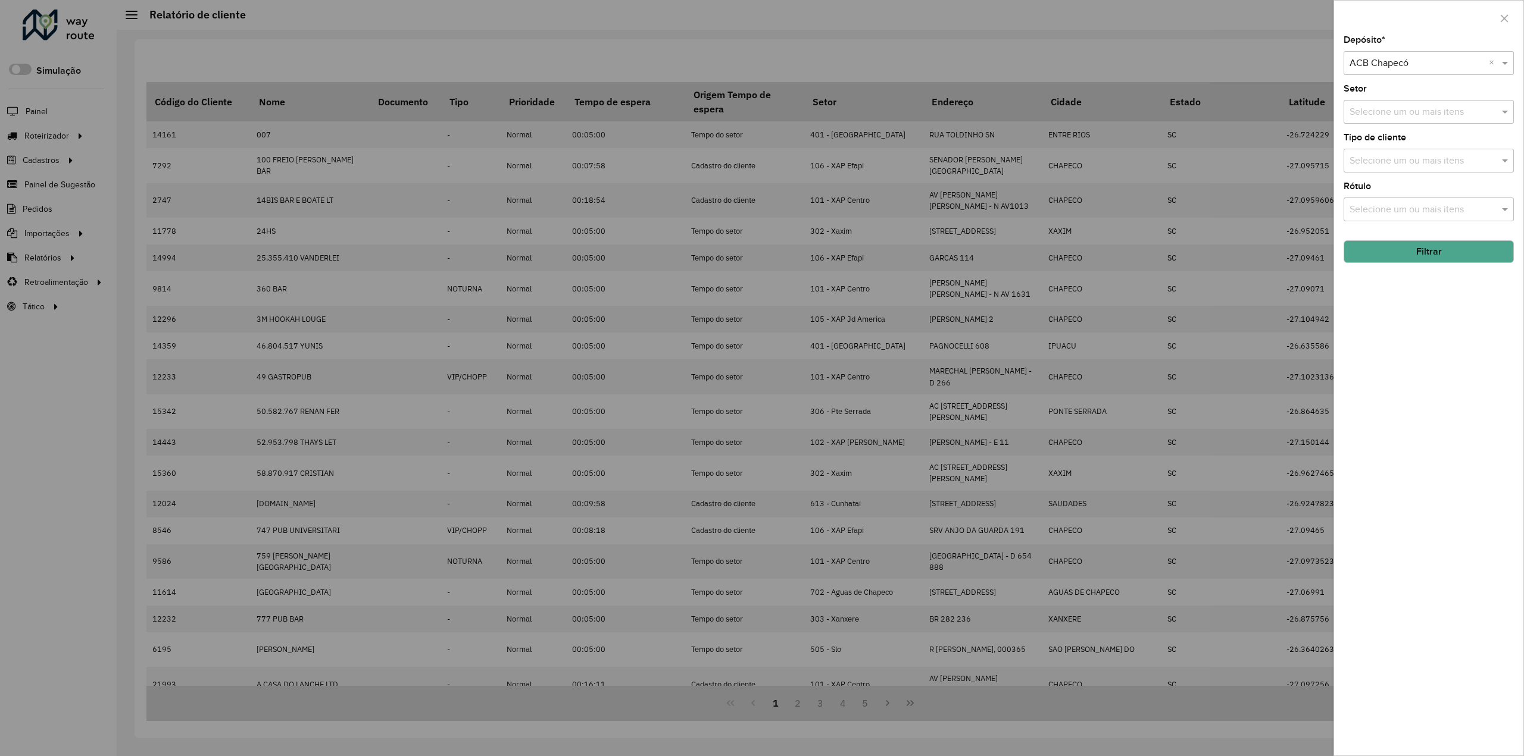
click at [1432, 61] on input "text" at bounding box center [1416, 64] width 135 height 14
click at [1411, 135] on div "ACB Joaçaba" at bounding box center [1429, 138] width 170 height 20
click at [1425, 257] on button "Filtrar" at bounding box center [1428, 251] width 170 height 23
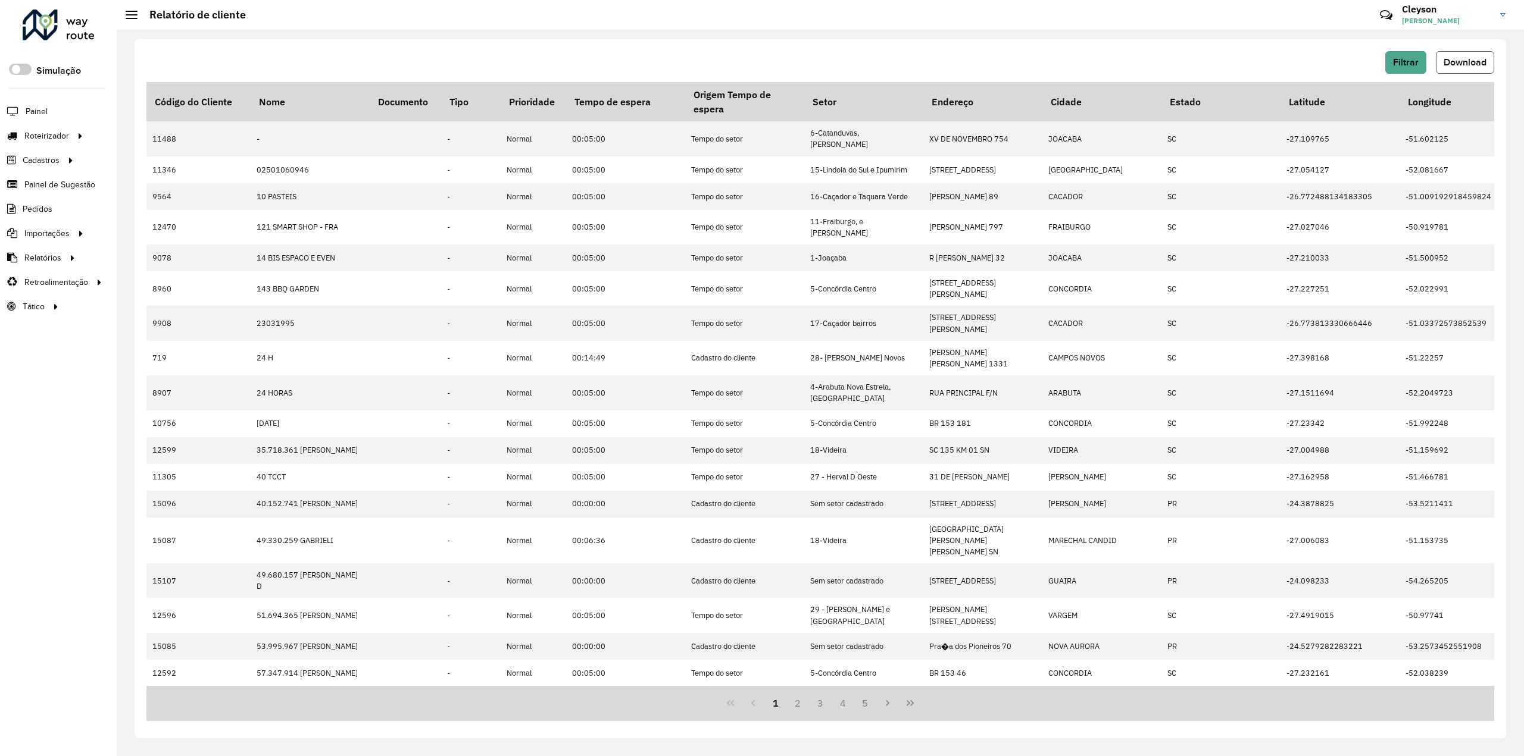
click at [1467, 60] on span "Download" at bounding box center [1464, 62] width 43 height 10
click at [1409, 64] on span "Filtrar" at bounding box center [1406, 62] width 26 height 10
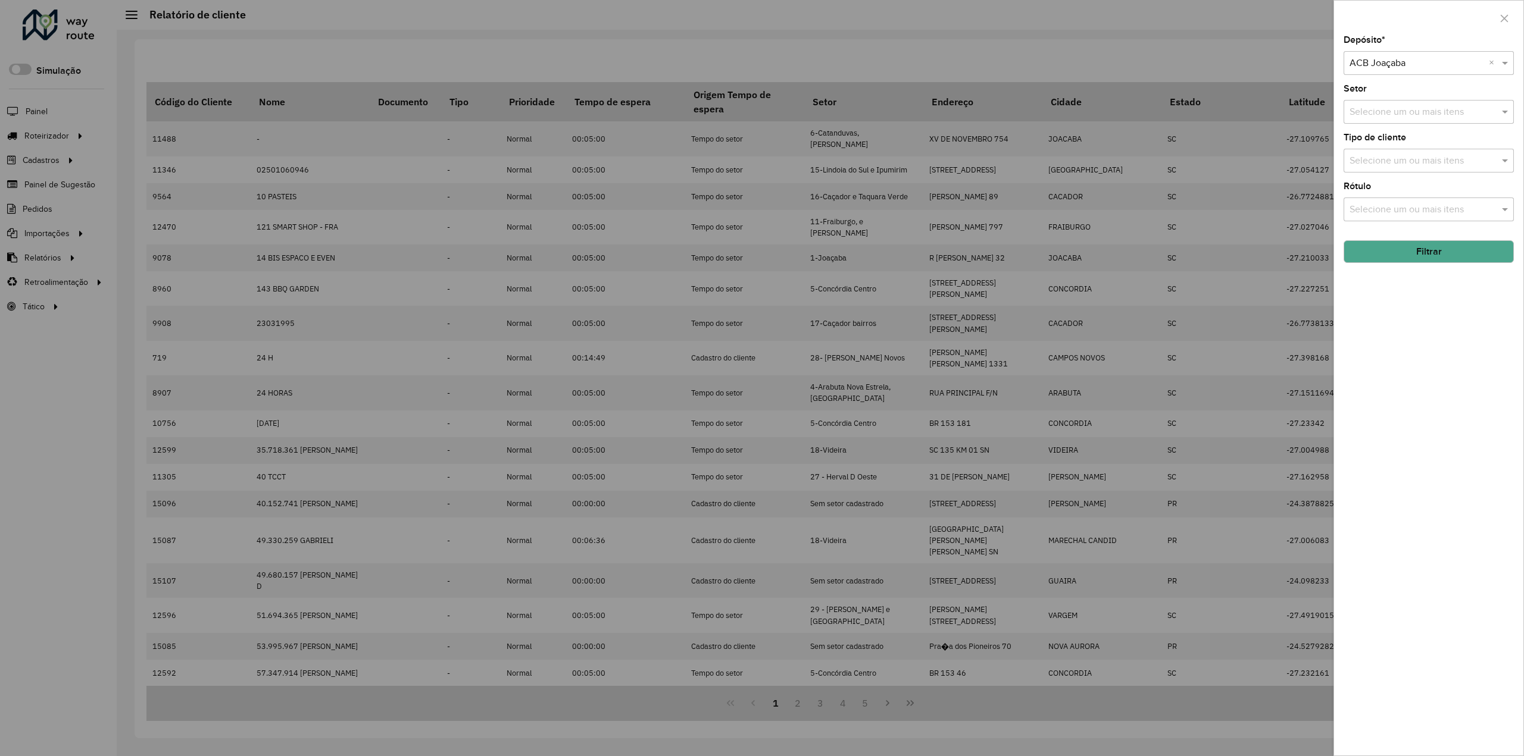
click at [1453, 61] on input "text" at bounding box center [1416, 64] width 135 height 14
click at [1415, 167] on div "ACB São M. Oeste" at bounding box center [1429, 158] width 170 height 20
click at [1422, 251] on button "Filtrar" at bounding box center [1428, 251] width 170 height 23
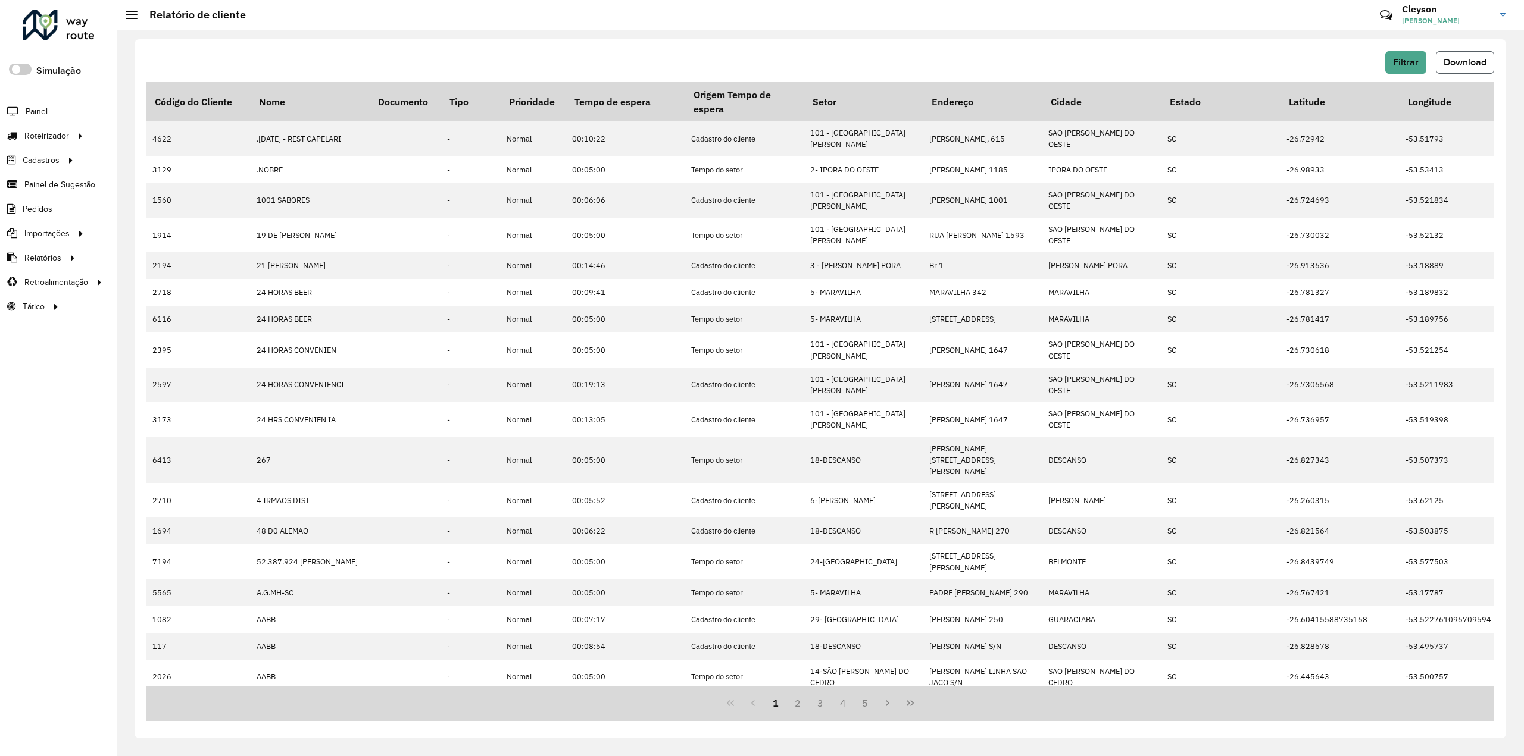
click at [1448, 54] on button "Download" at bounding box center [1465, 62] width 58 height 23
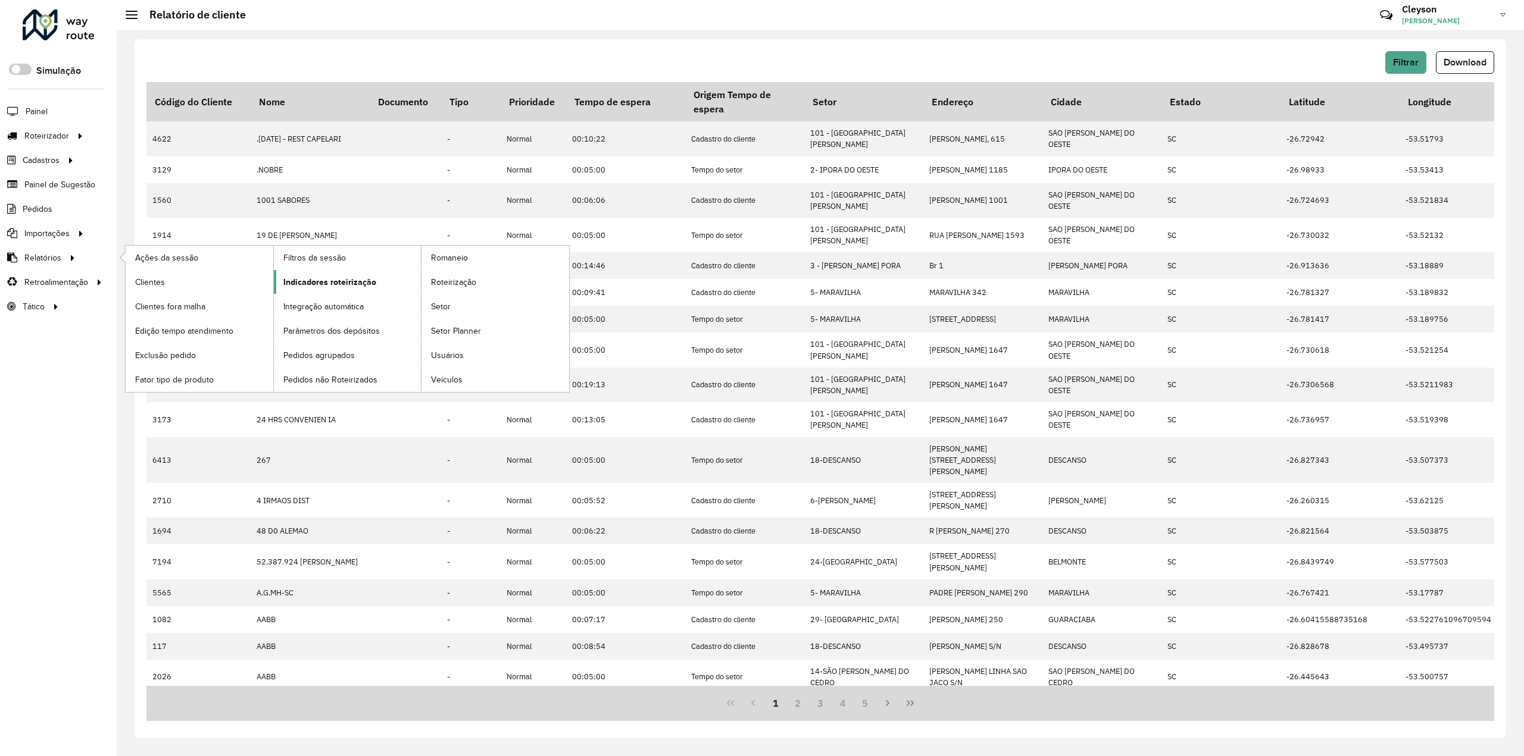
click at [353, 281] on span "Indicadores roteirização" at bounding box center [329, 282] width 93 height 12
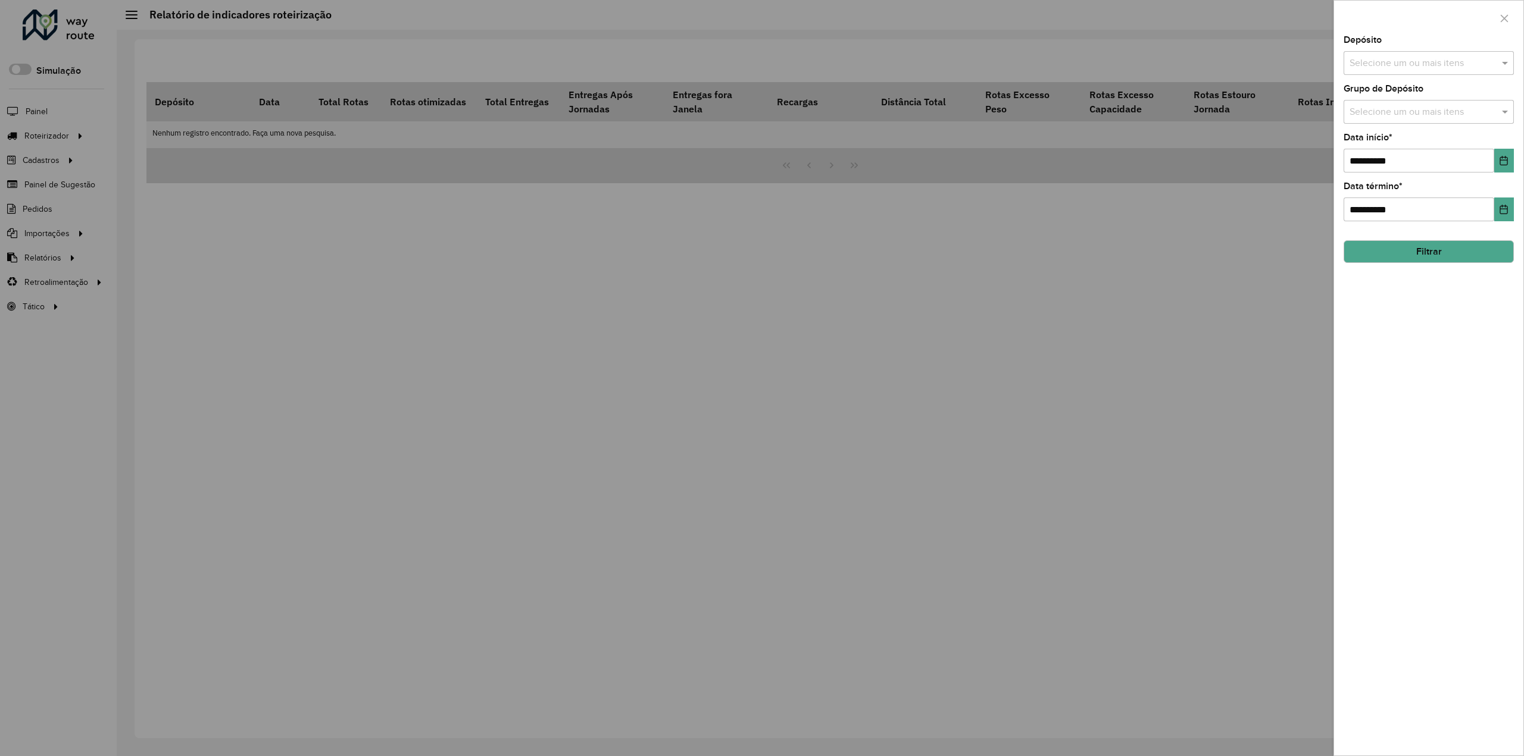
click at [1462, 66] on input "text" at bounding box center [1422, 64] width 152 height 14
click at [1412, 100] on button "Selecionar Todos" at bounding box center [1386, 99] width 76 height 18
click at [1427, 323] on div "**********" at bounding box center [1428, 396] width 189 height 720
click at [1509, 163] on button "Choose Date" at bounding box center [1504, 161] width 20 height 24
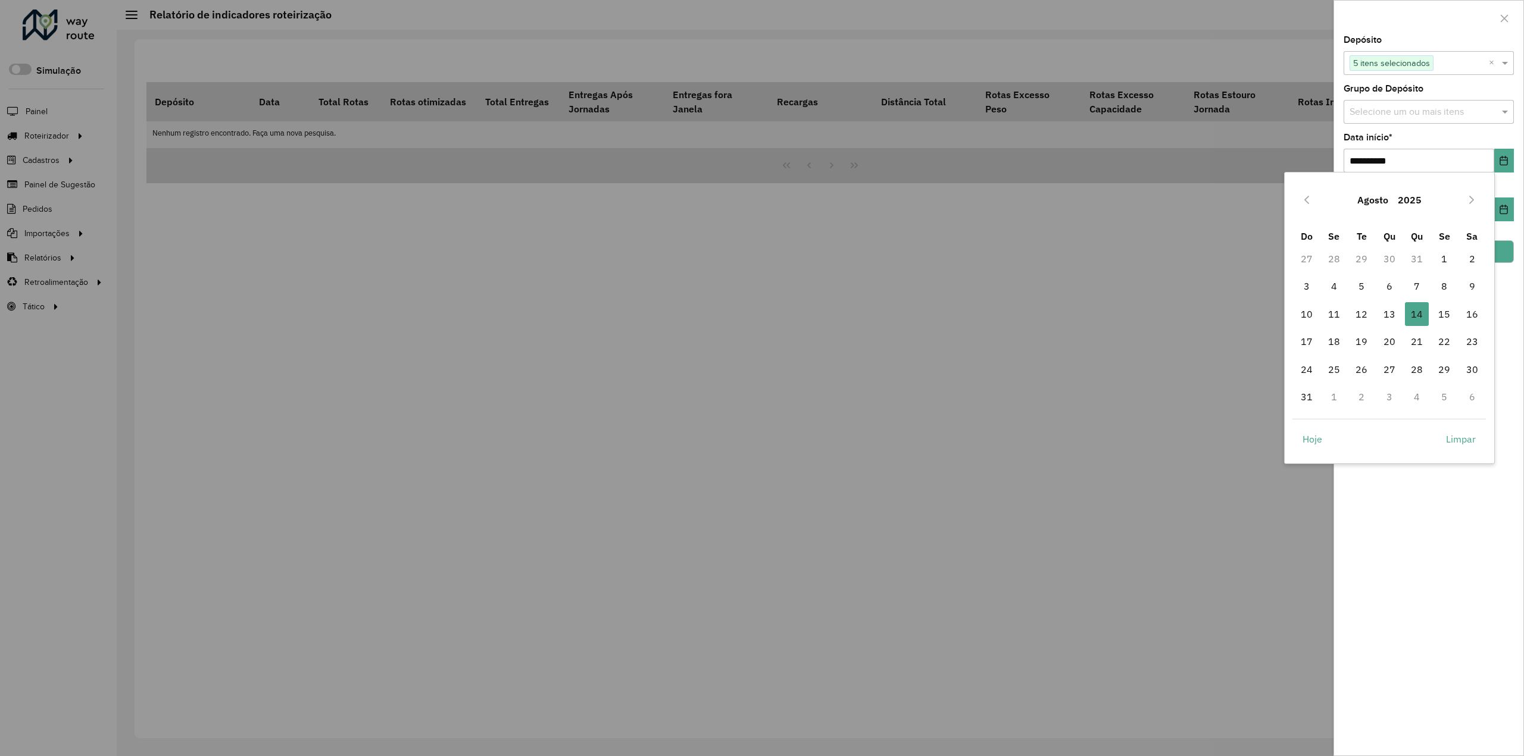
click at [1458, 255] on td "2" at bounding box center [1471, 258] width 27 height 27
click at [1451, 257] on span "1" at bounding box center [1444, 259] width 24 height 24
type input "**********"
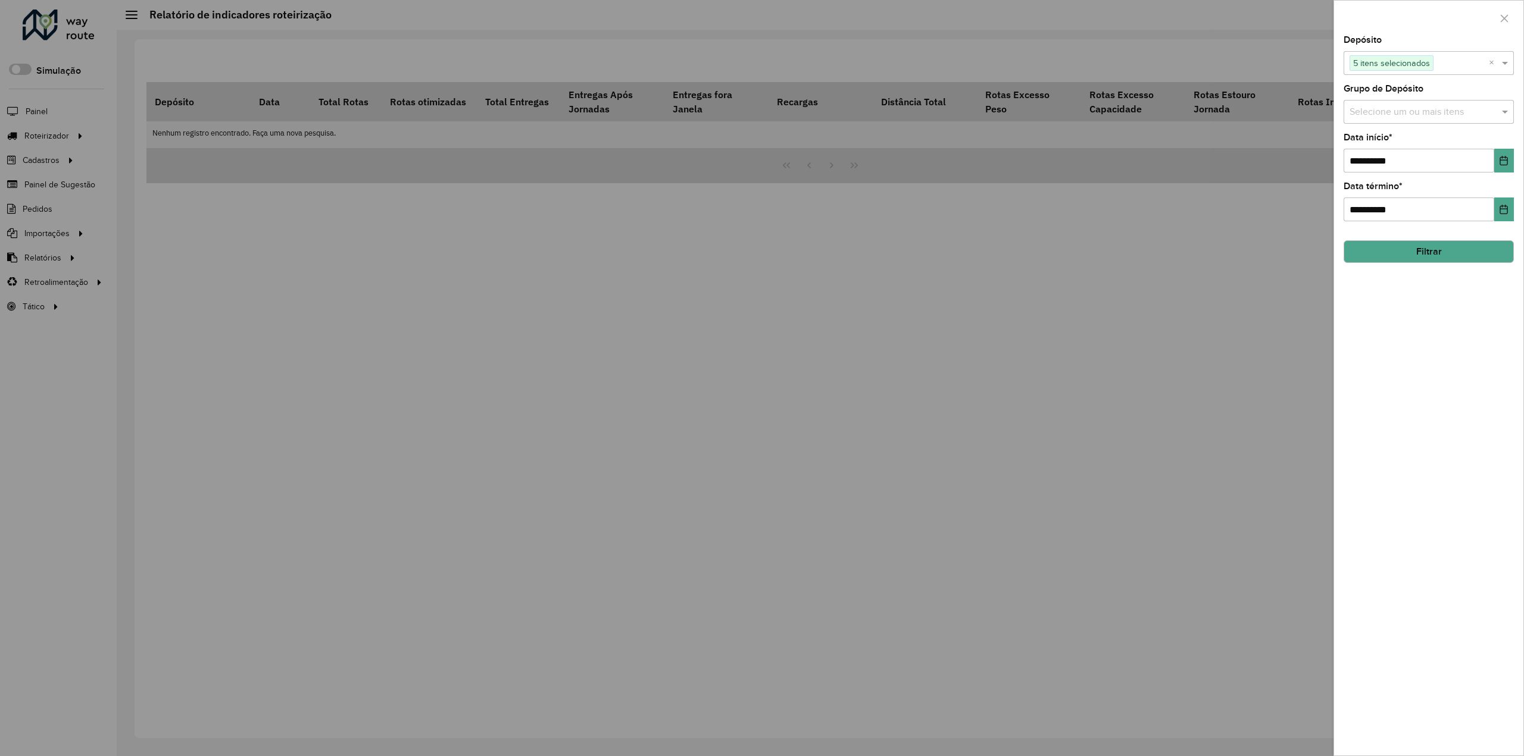
click at [1425, 255] on button "Filtrar" at bounding box center [1428, 251] width 170 height 23
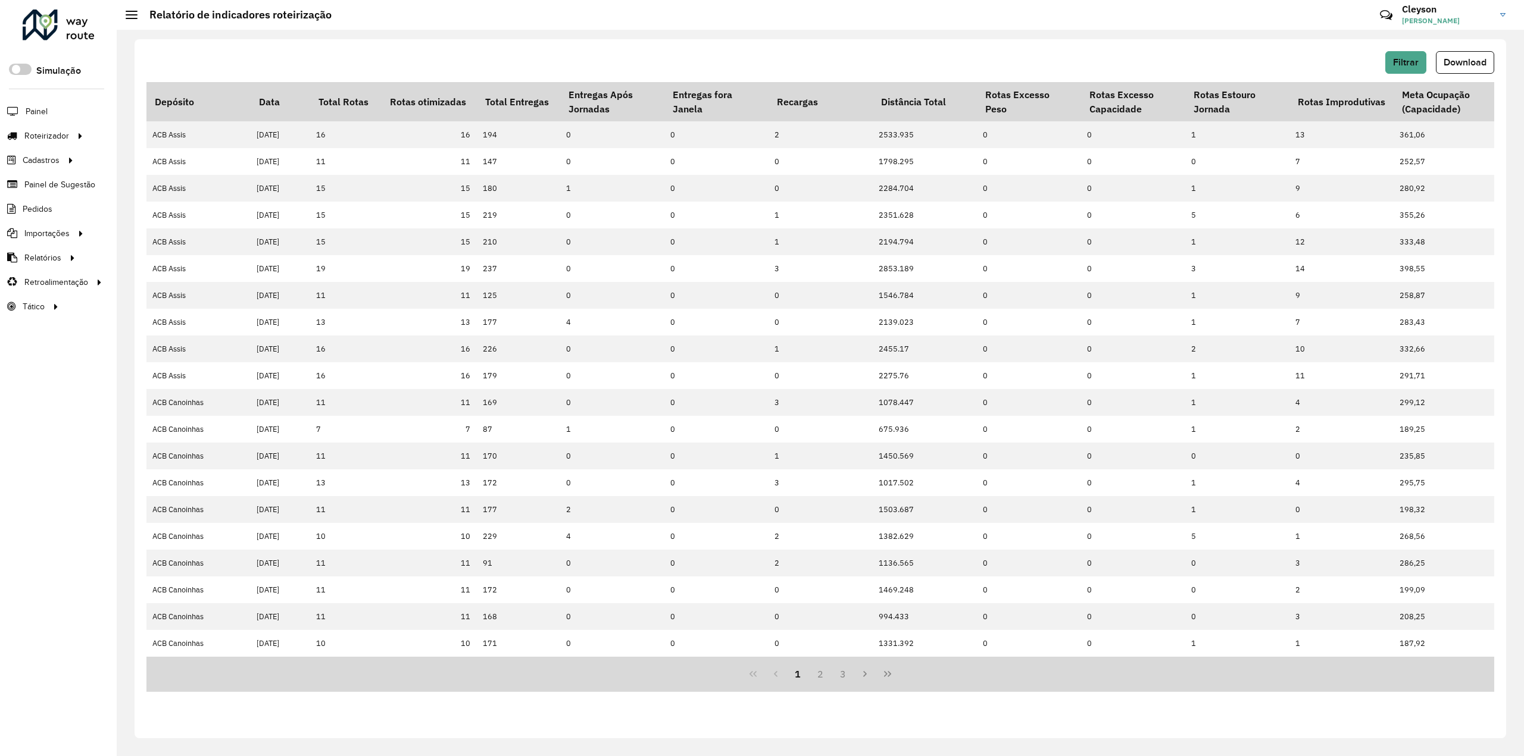
click at [1179, 25] on hb-header "Relatório de indicadores roteirização Críticas? Dúvidas? Elogios? Sugestões? En…" at bounding box center [820, 15] width 1407 height 30
click at [1408, 64] on span "Filtrar" at bounding box center [1406, 62] width 26 height 10
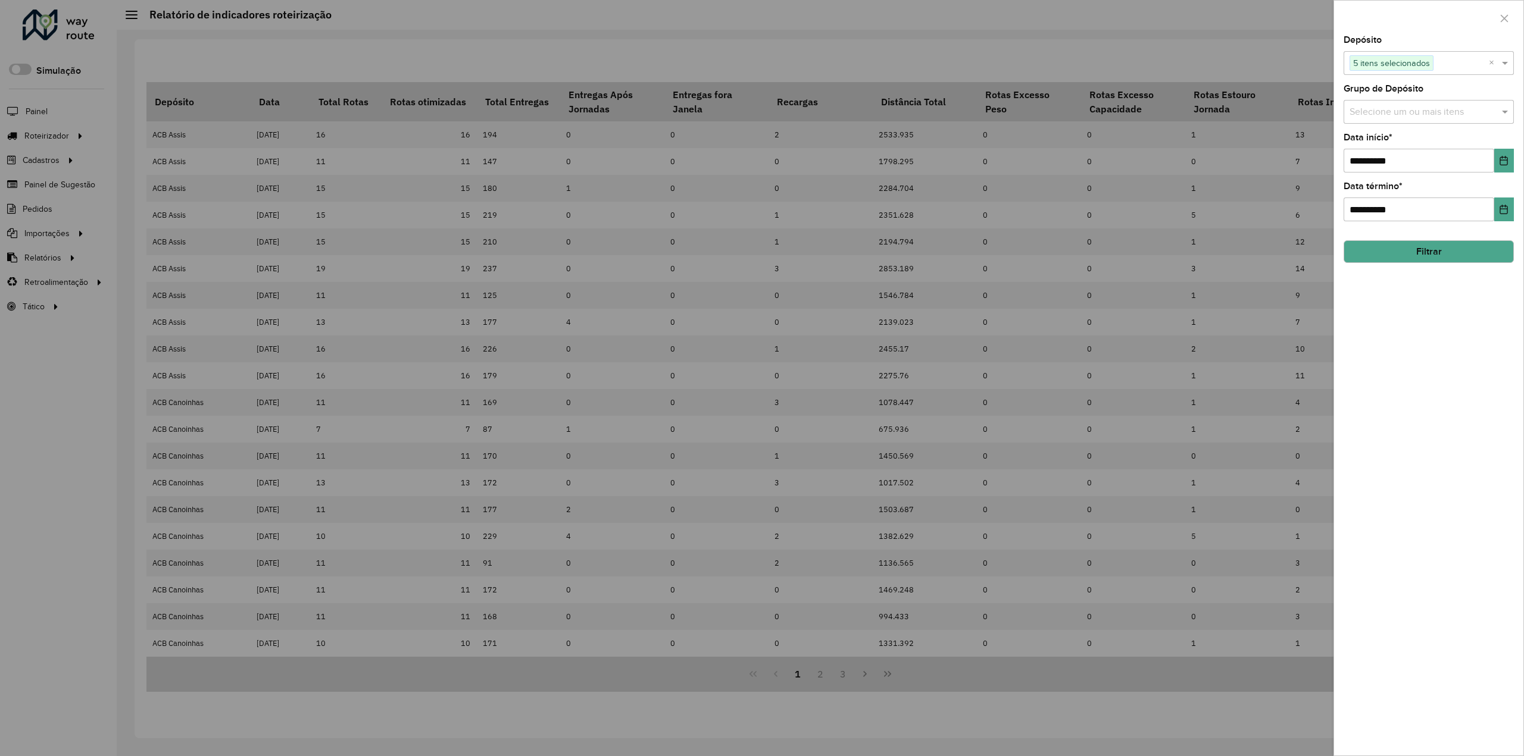
click at [1259, 61] on div at bounding box center [762, 378] width 1524 height 756
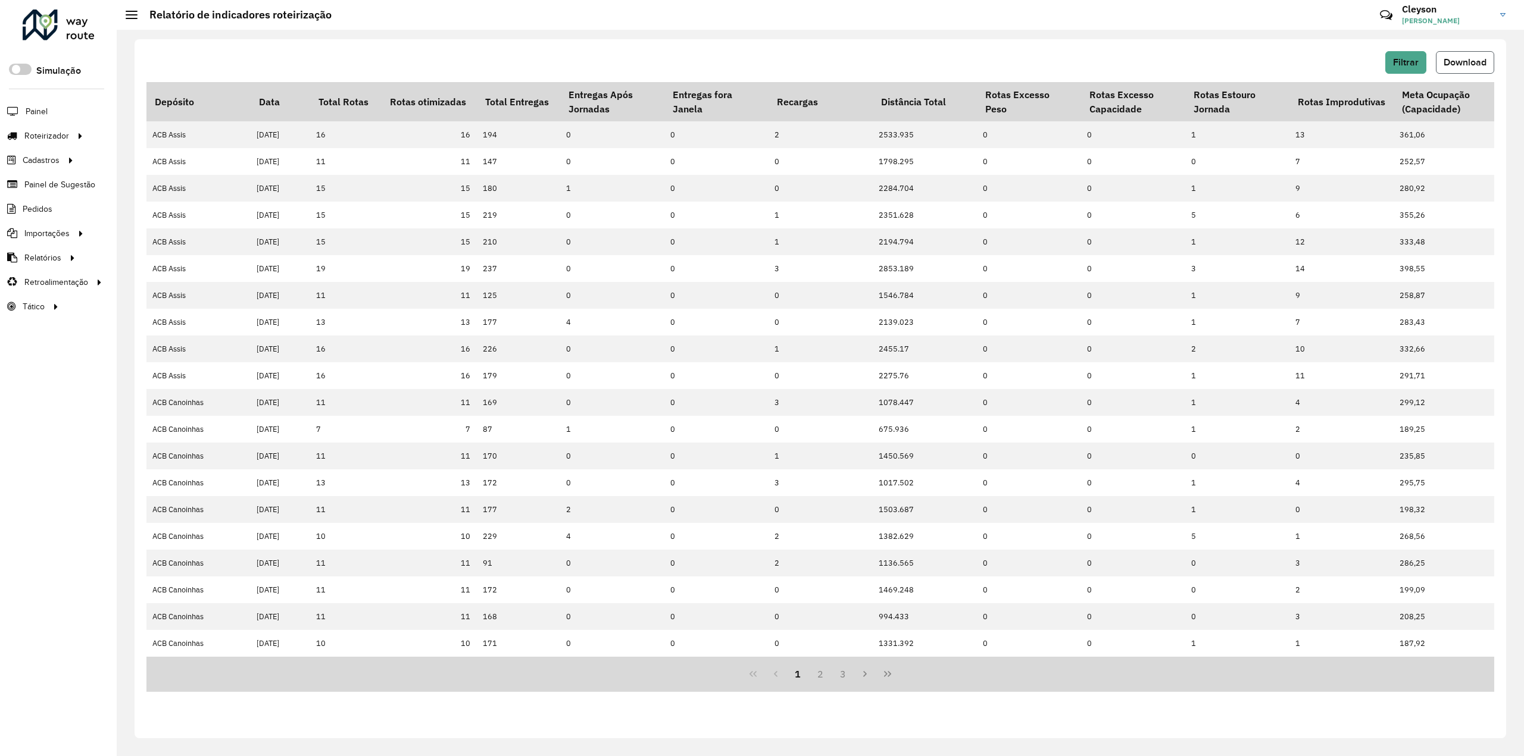
click at [1456, 61] on span "Download" at bounding box center [1464, 62] width 43 height 10
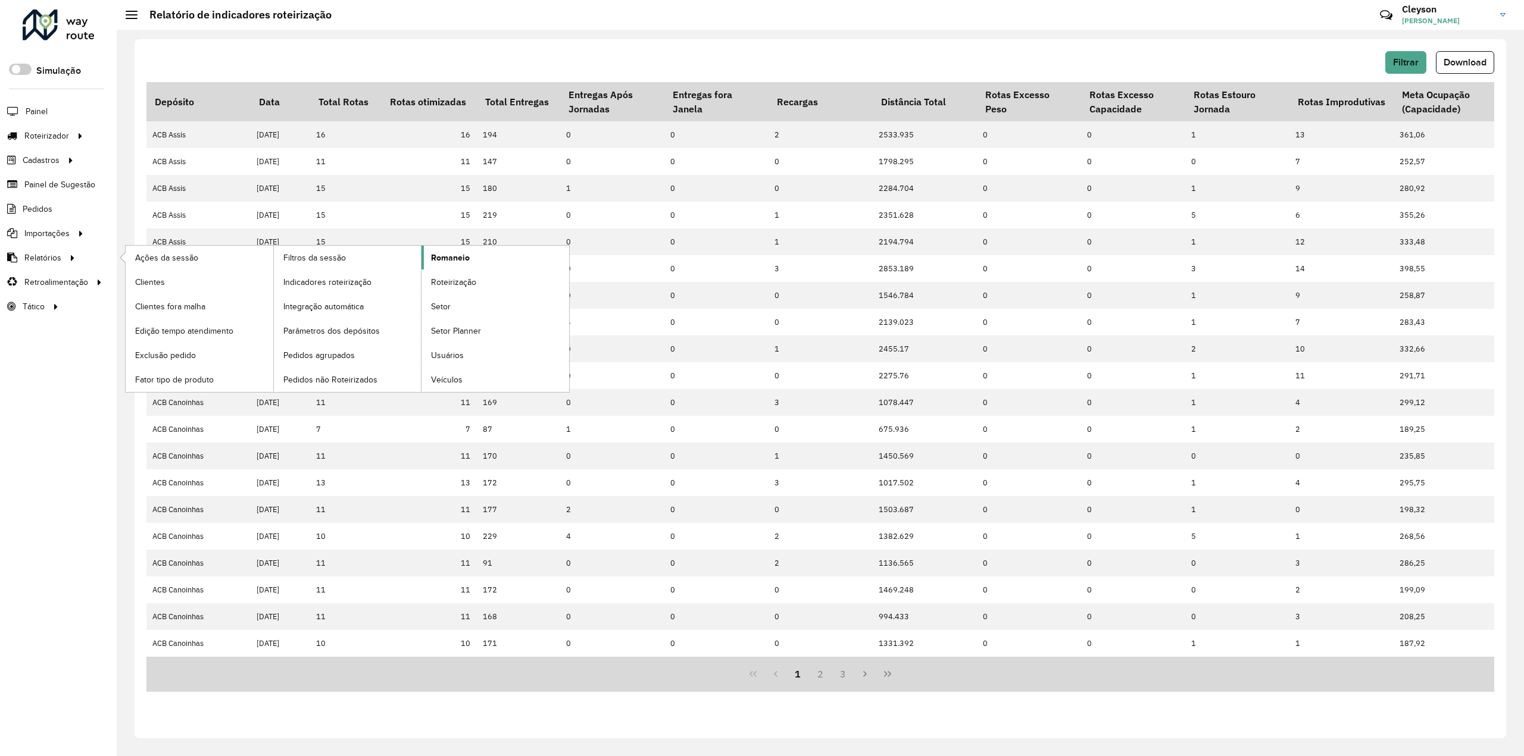
click at [426, 260] on link "Romaneio" at bounding box center [495, 258] width 148 height 24
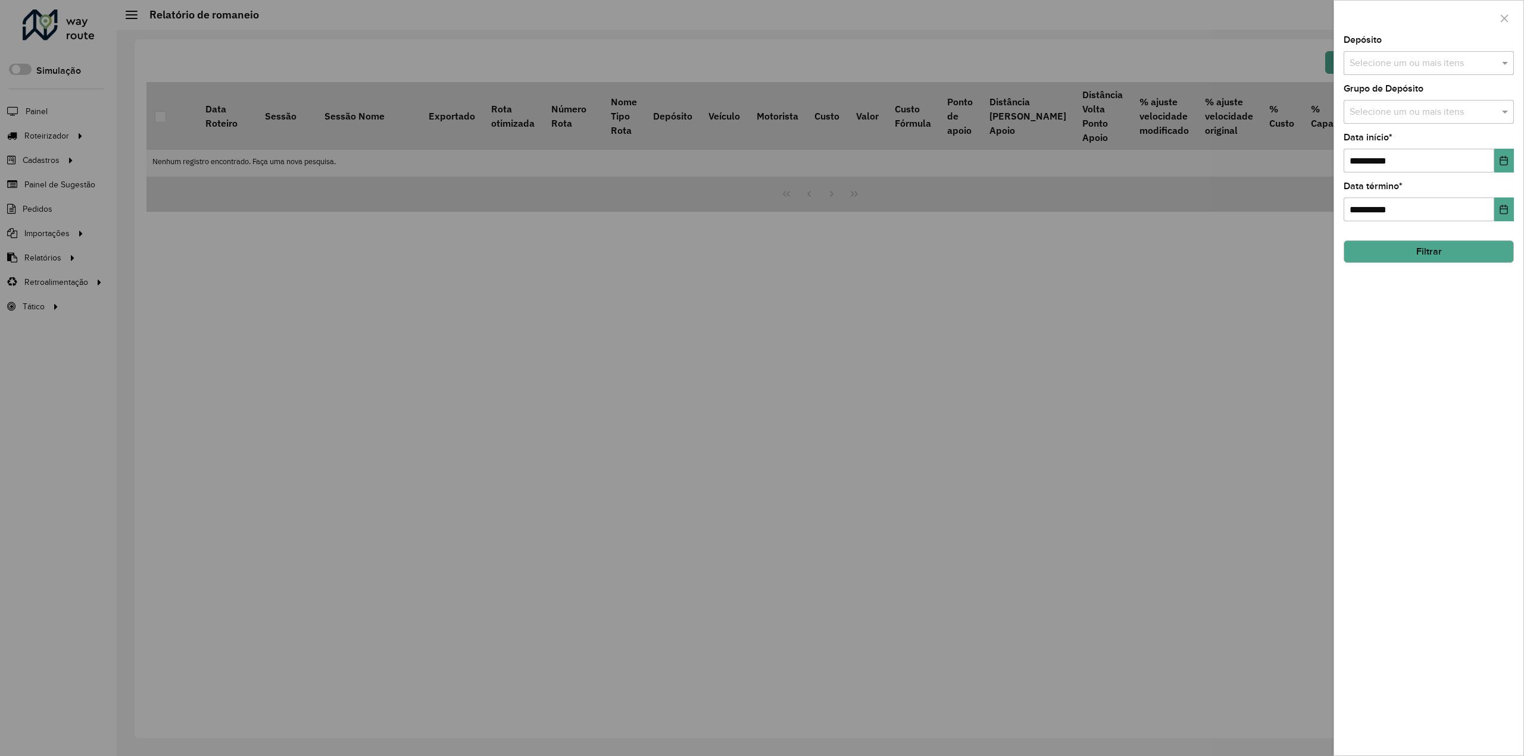
click at [1461, 73] on div "Selecione um ou mais itens" at bounding box center [1428, 63] width 170 height 24
click at [1405, 102] on button "Selecionar Todos" at bounding box center [1386, 99] width 76 height 18
click at [1447, 287] on div "**********" at bounding box center [1428, 396] width 189 height 720
click at [1502, 167] on button "Choose Date" at bounding box center [1504, 161] width 20 height 24
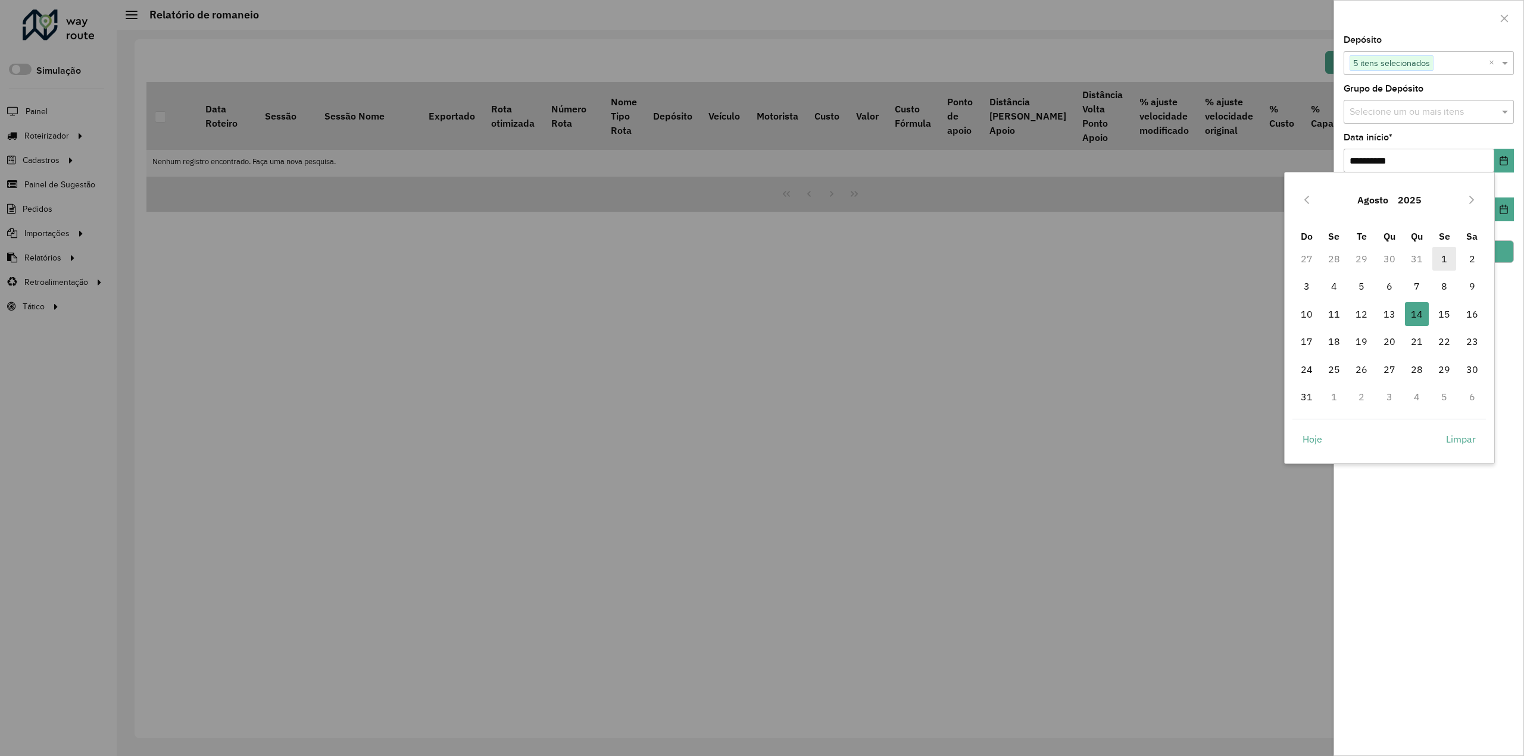
click at [1455, 262] on span "1" at bounding box center [1444, 259] width 24 height 24
type input "**********"
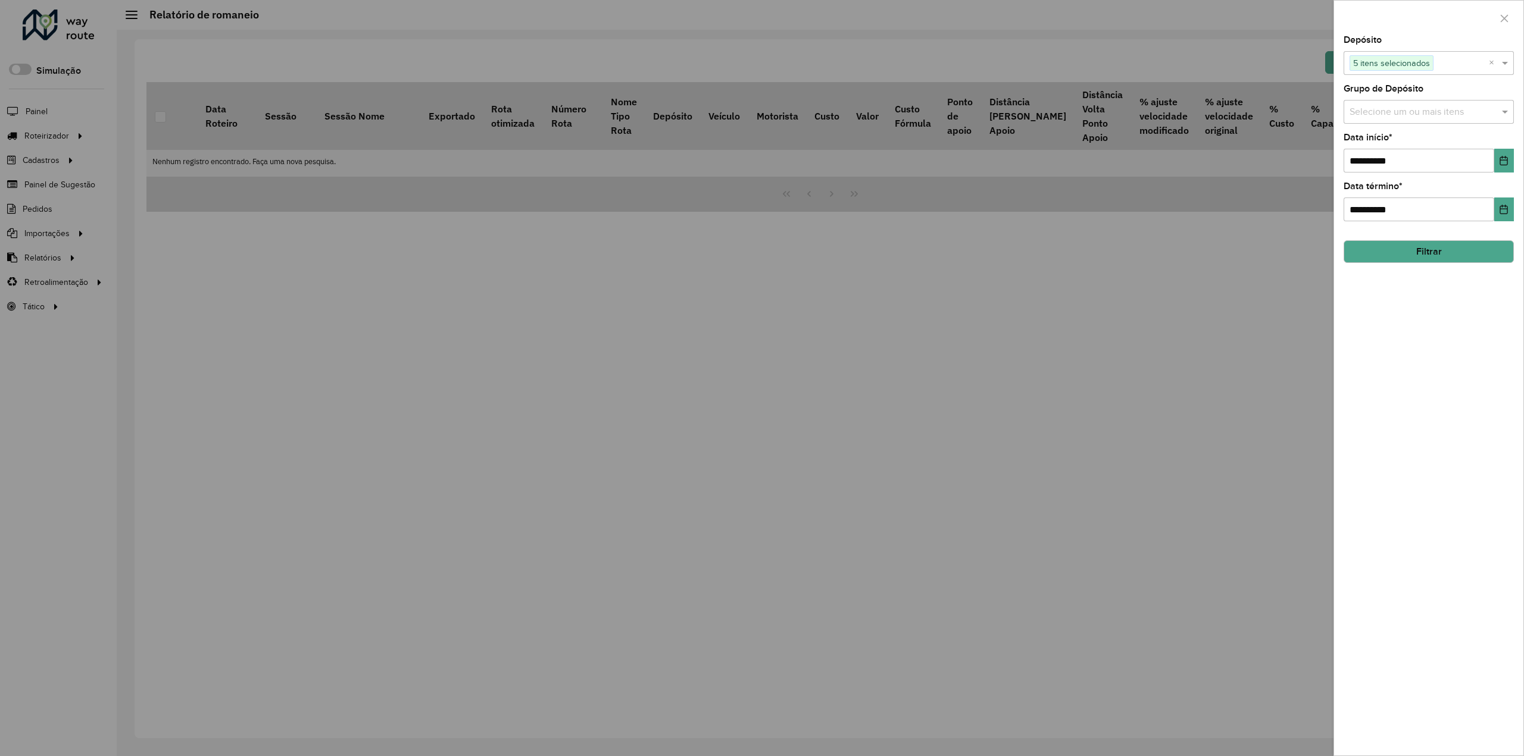
click at [1406, 257] on button "Filtrar" at bounding box center [1428, 251] width 170 height 23
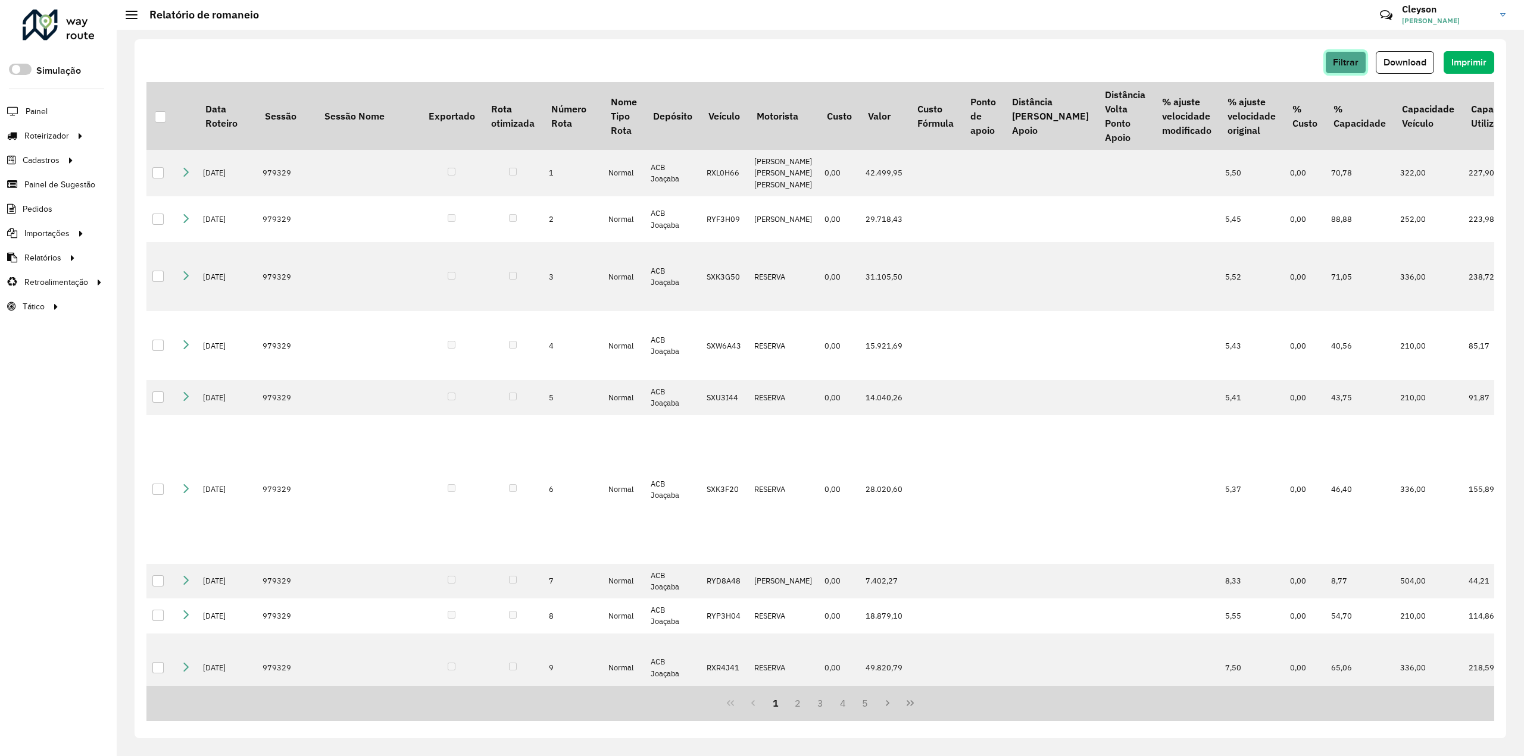
click at [1343, 62] on span "Filtrar" at bounding box center [1346, 62] width 26 height 10
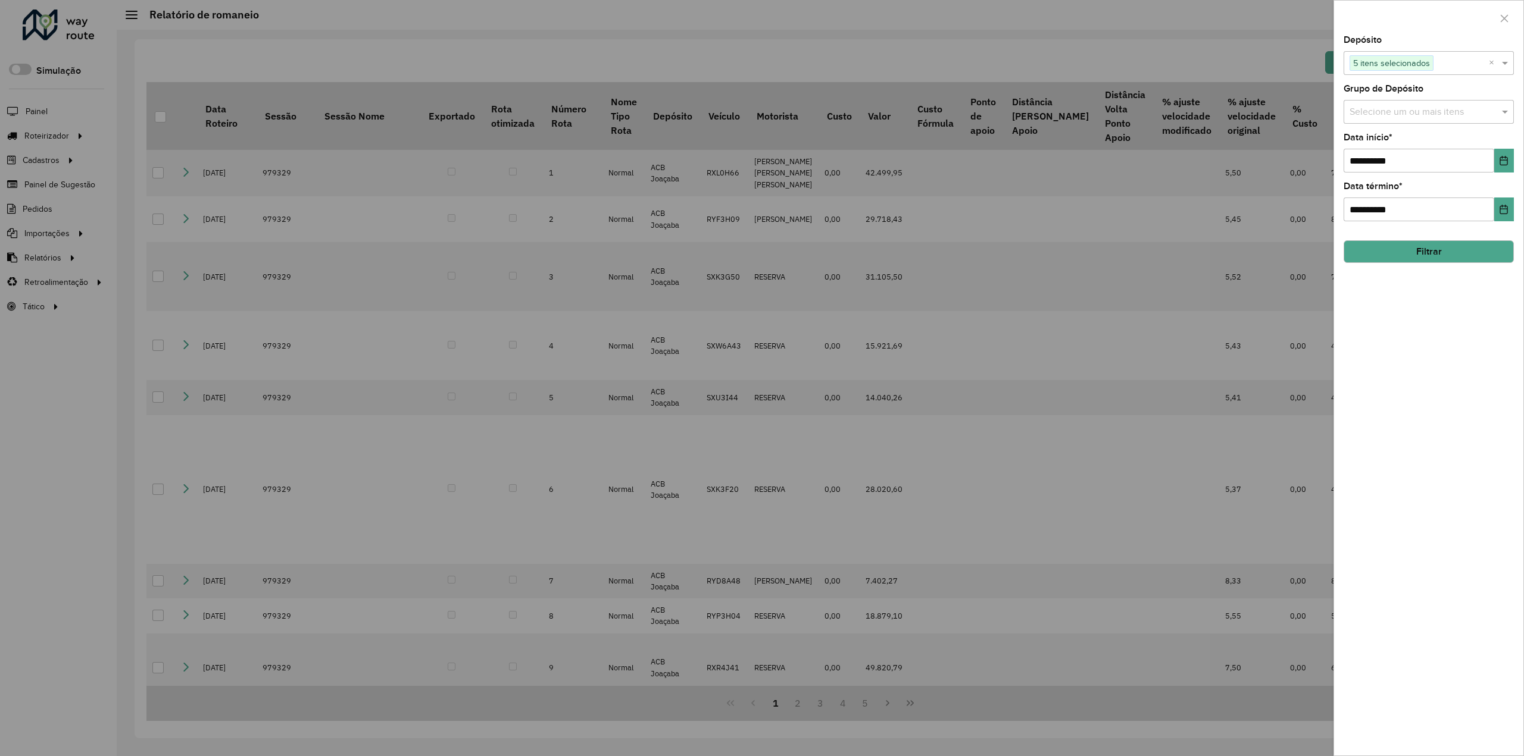
click at [1217, 51] on div at bounding box center [762, 378] width 1524 height 756
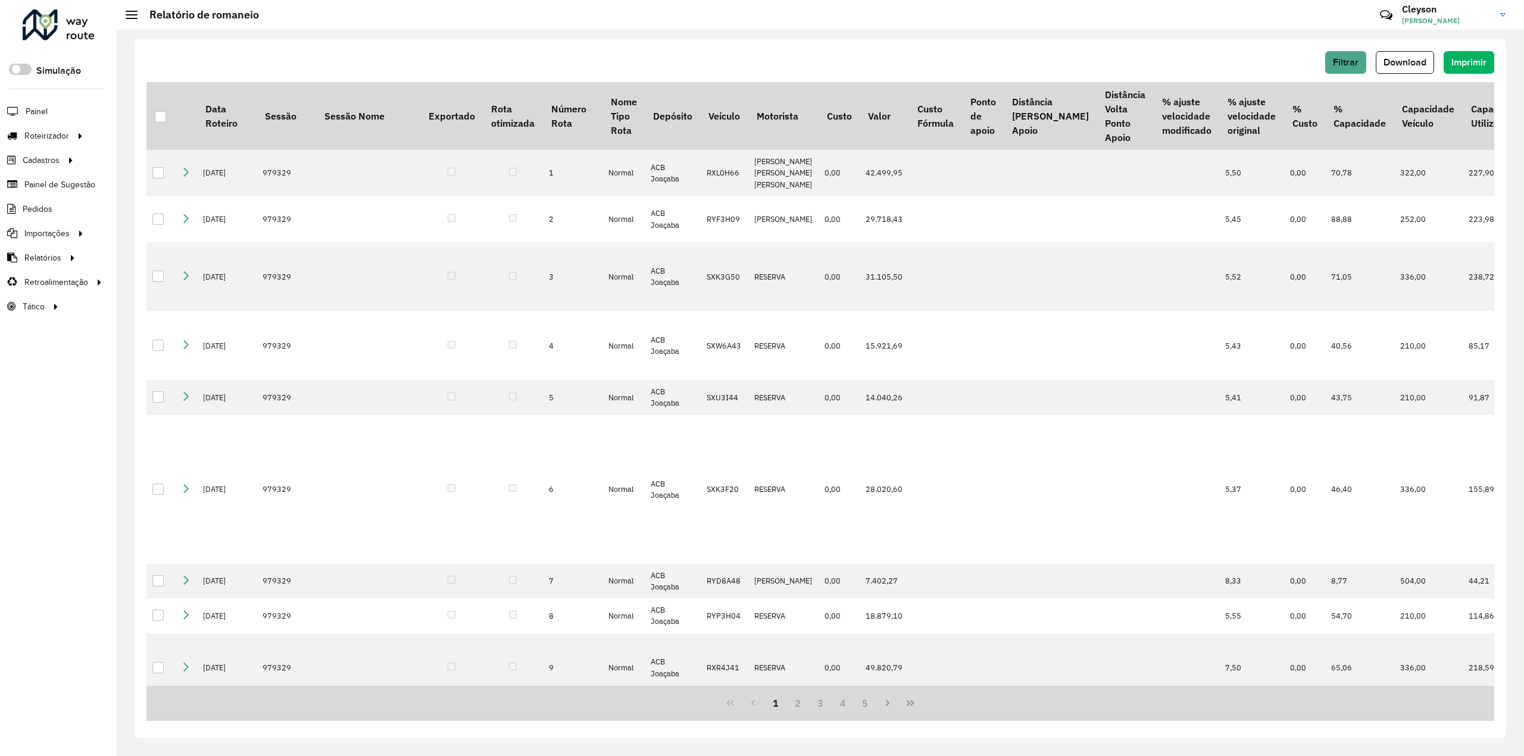
drag, startPoint x: 1214, startPoint y: 61, endPoint x: 1219, endPoint y: 60, distance: 6.1
click at [1214, 61] on div "Filtrar Download Imprimir" at bounding box center [819, 62] width 1347 height 23
click at [1332, 62] on button "Filtrar" at bounding box center [1345, 62] width 41 height 23
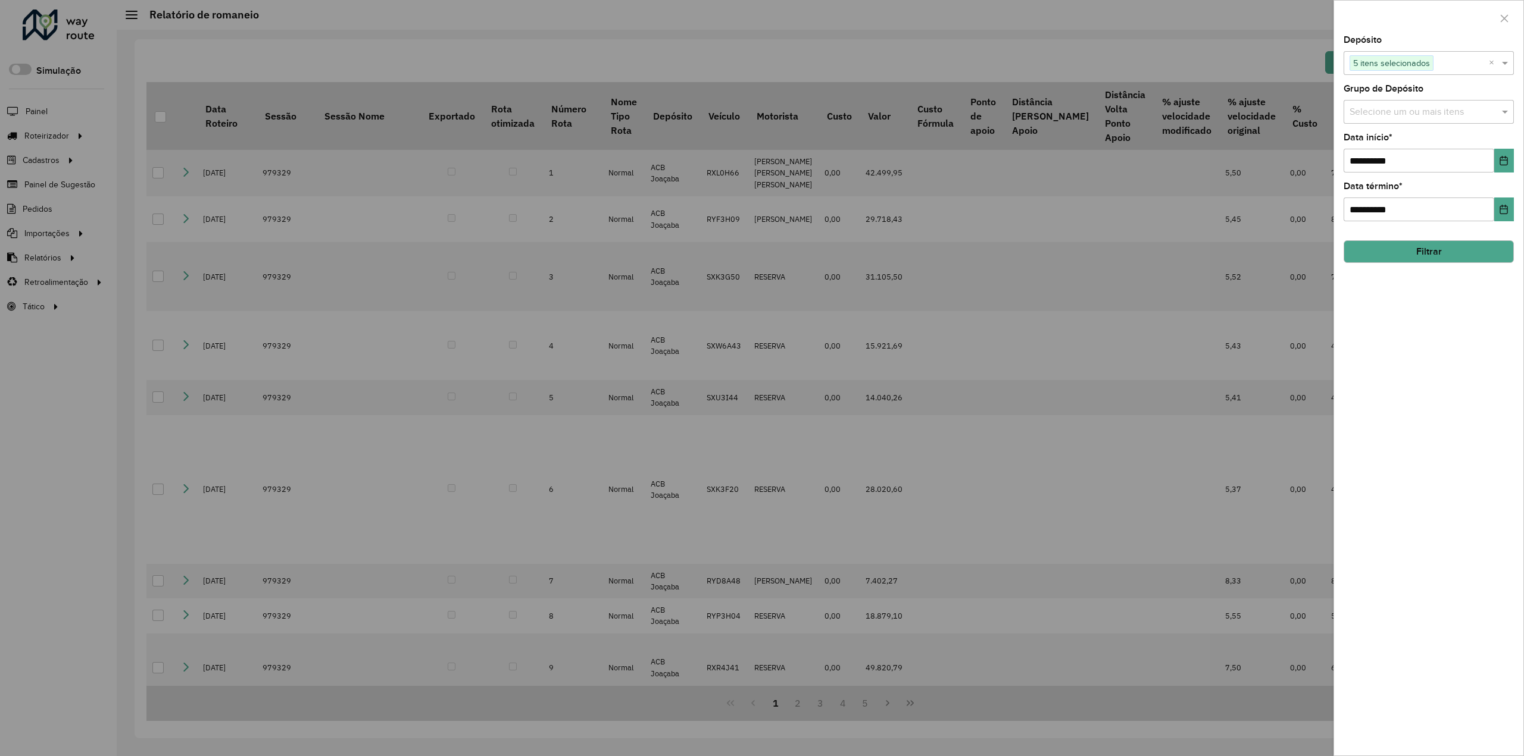
click at [1289, 61] on div at bounding box center [762, 378] width 1524 height 756
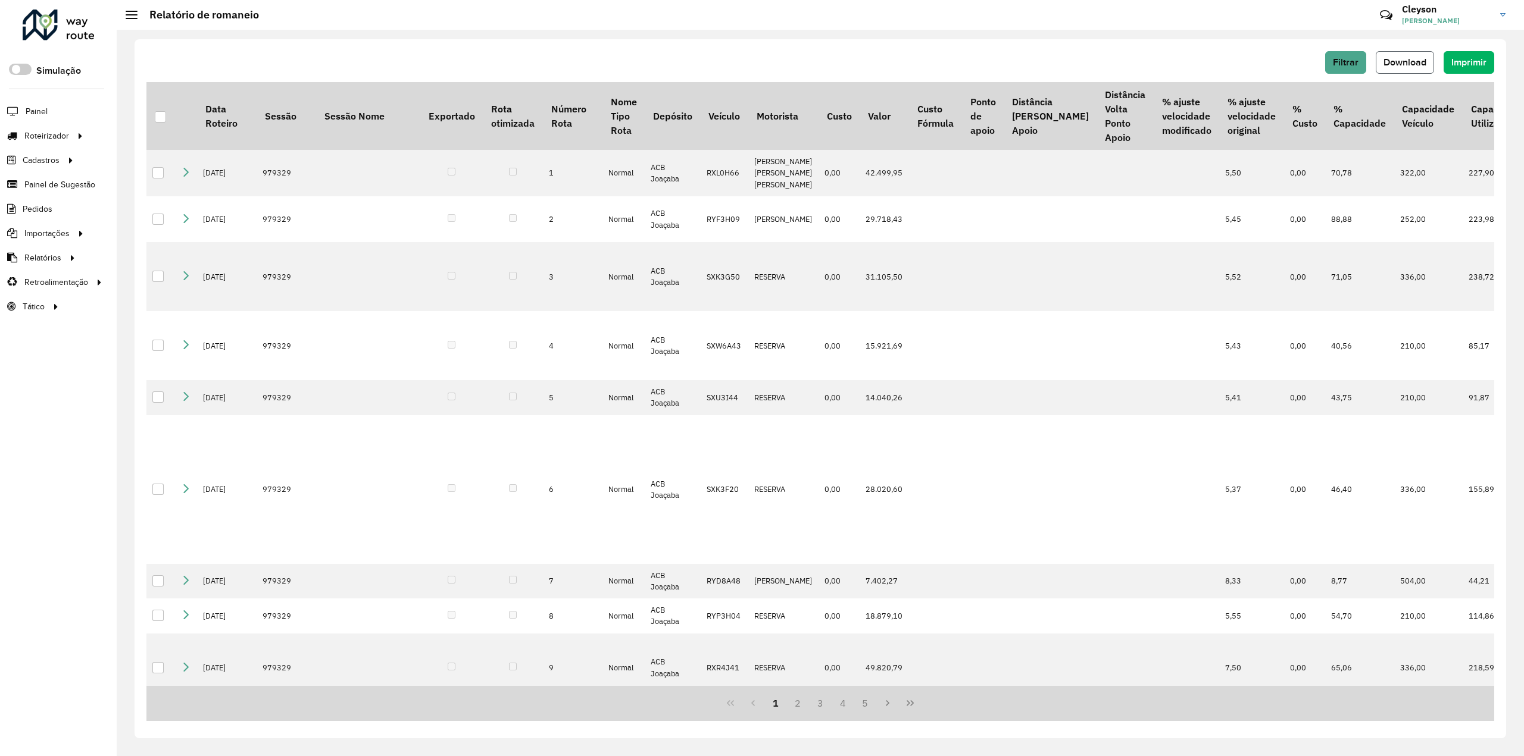
click at [1397, 62] on span "Download" at bounding box center [1404, 62] width 43 height 10
click at [1255, 33] on div "Filtrar Download Imprimir Data Roteiro Sessão Sessão Nome Exportado Rota otimiz…" at bounding box center [820, 393] width 1407 height 727
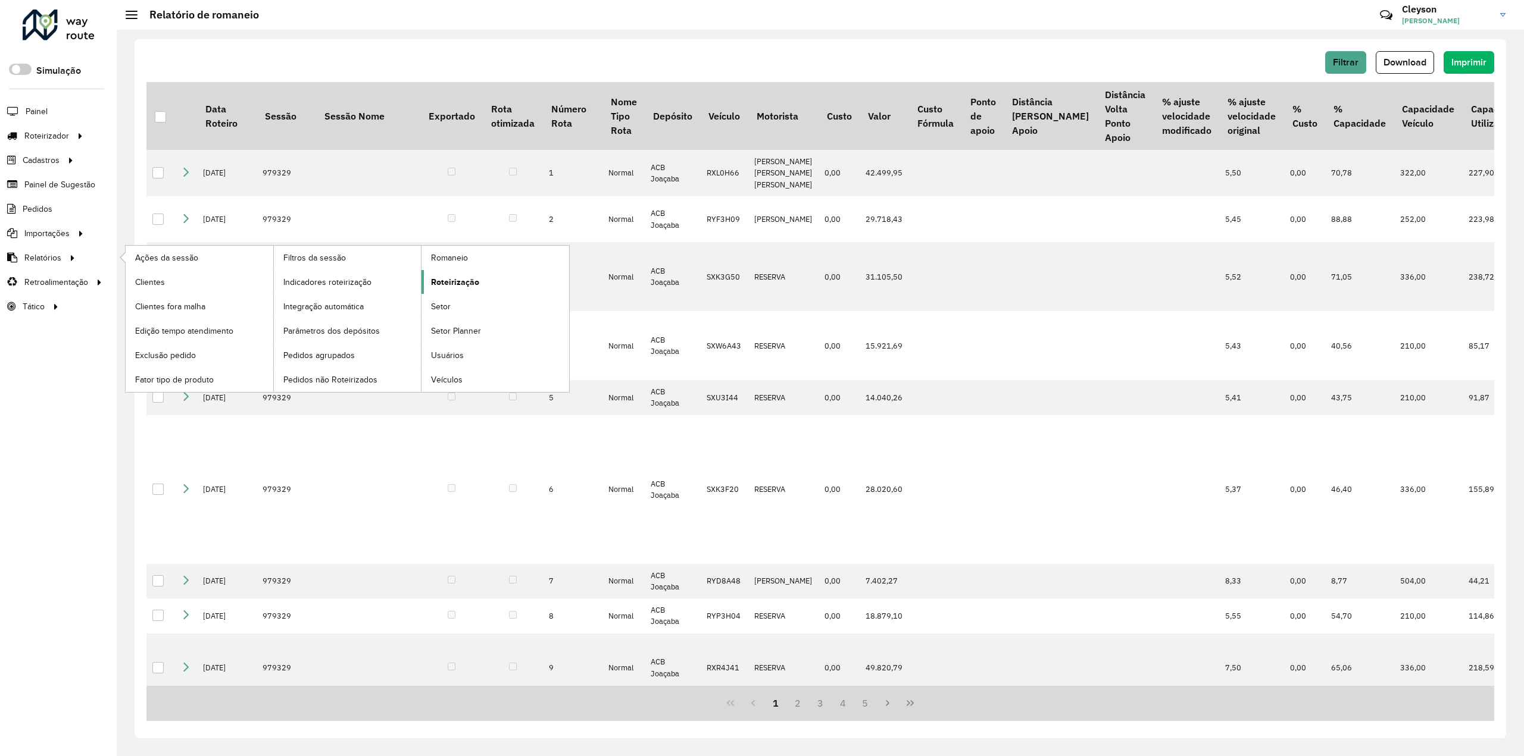
click at [454, 277] on span "Roteirização" at bounding box center [455, 282] width 48 height 12
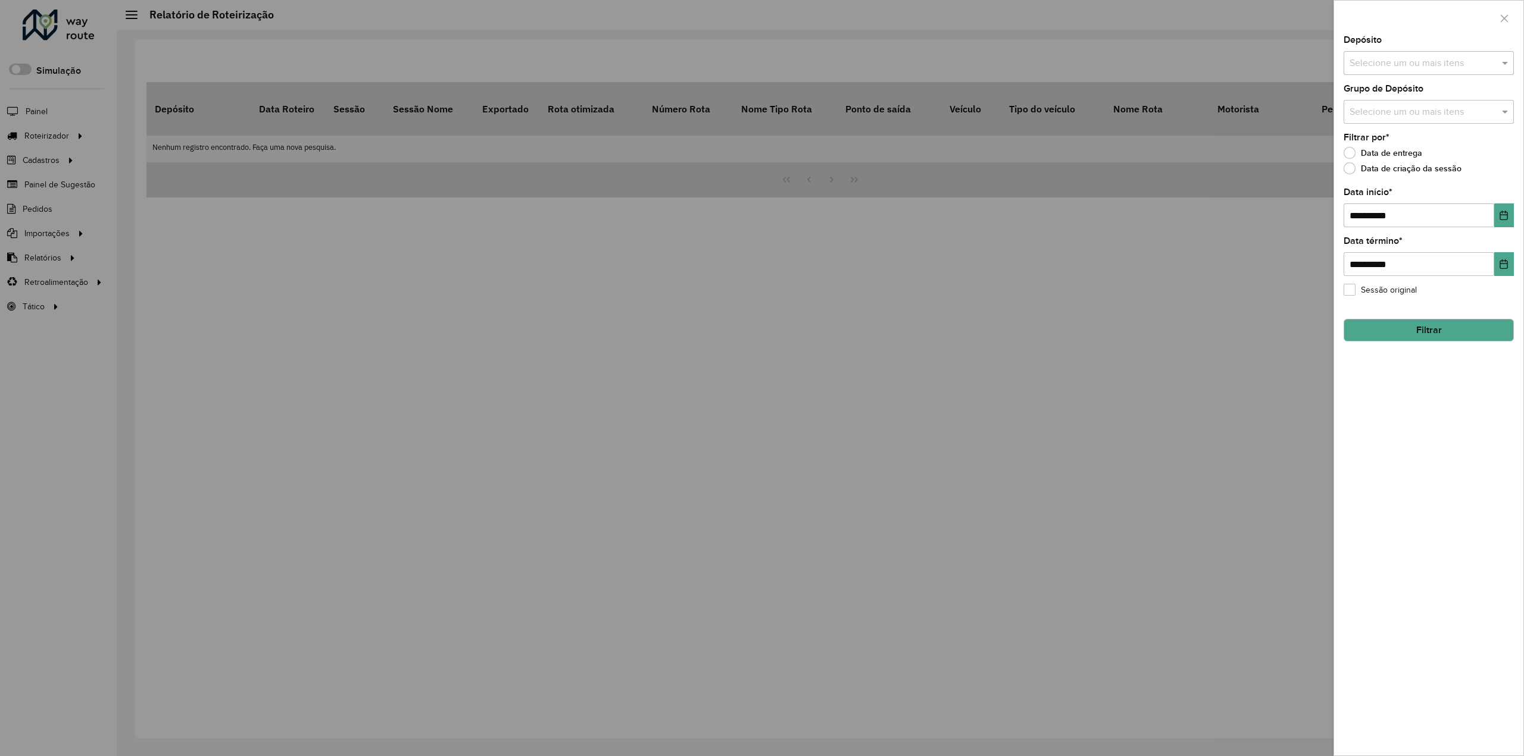
click at [1410, 59] on input "text" at bounding box center [1422, 64] width 152 height 14
click at [1383, 100] on button "Selecionar Todos" at bounding box center [1386, 99] width 76 height 18
click at [1463, 403] on div "**********" at bounding box center [1428, 396] width 189 height 720
click at [1496, 217] on button "Choose Date" at bounding box center [1504, 216] width 20 height 24
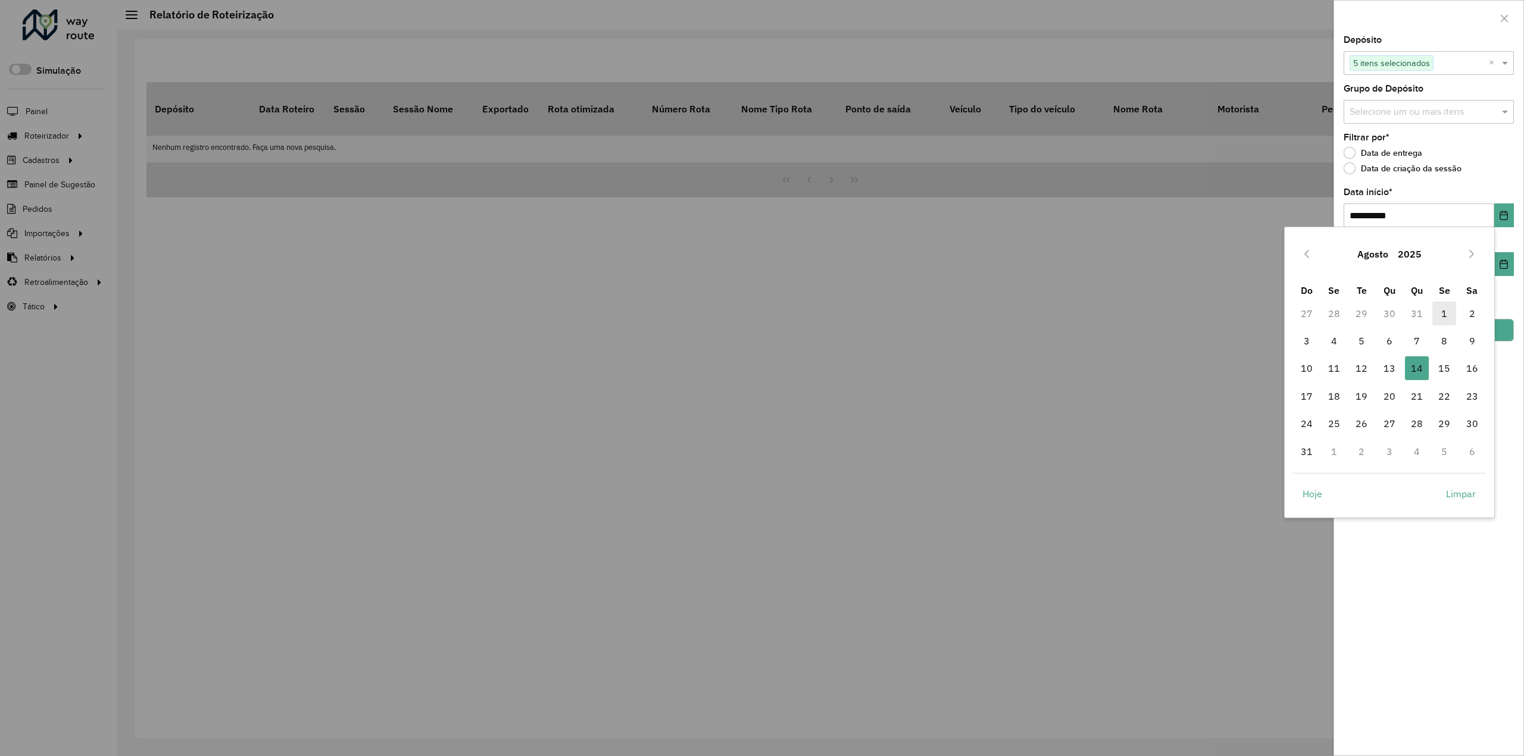
click at [1449, 312] on span "1" at bounding box center [1444, 314] width 24 height 24
type input "**********"
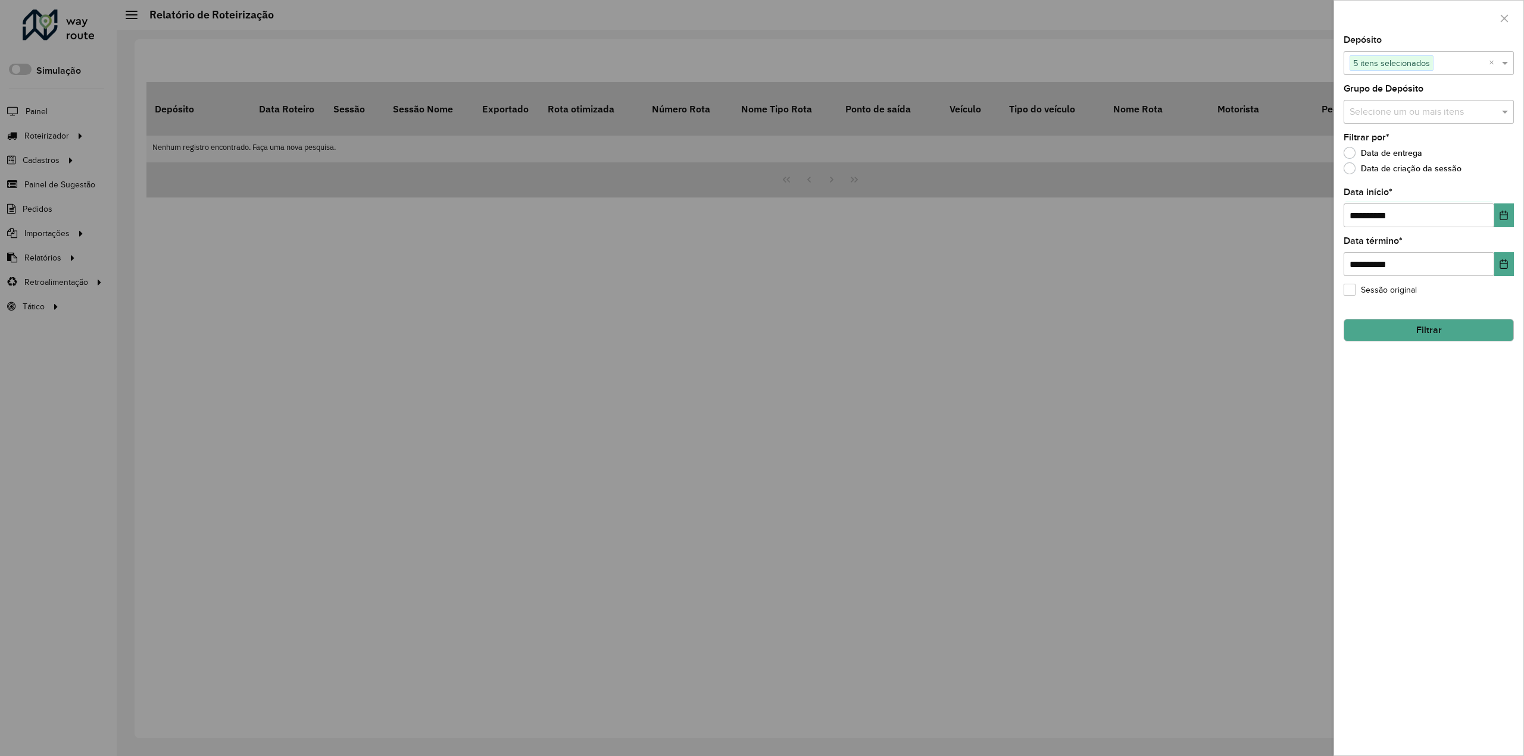
click at [1424, 333] on button "Filtrar" at bounding box center [1428, 330] width 170 height 23
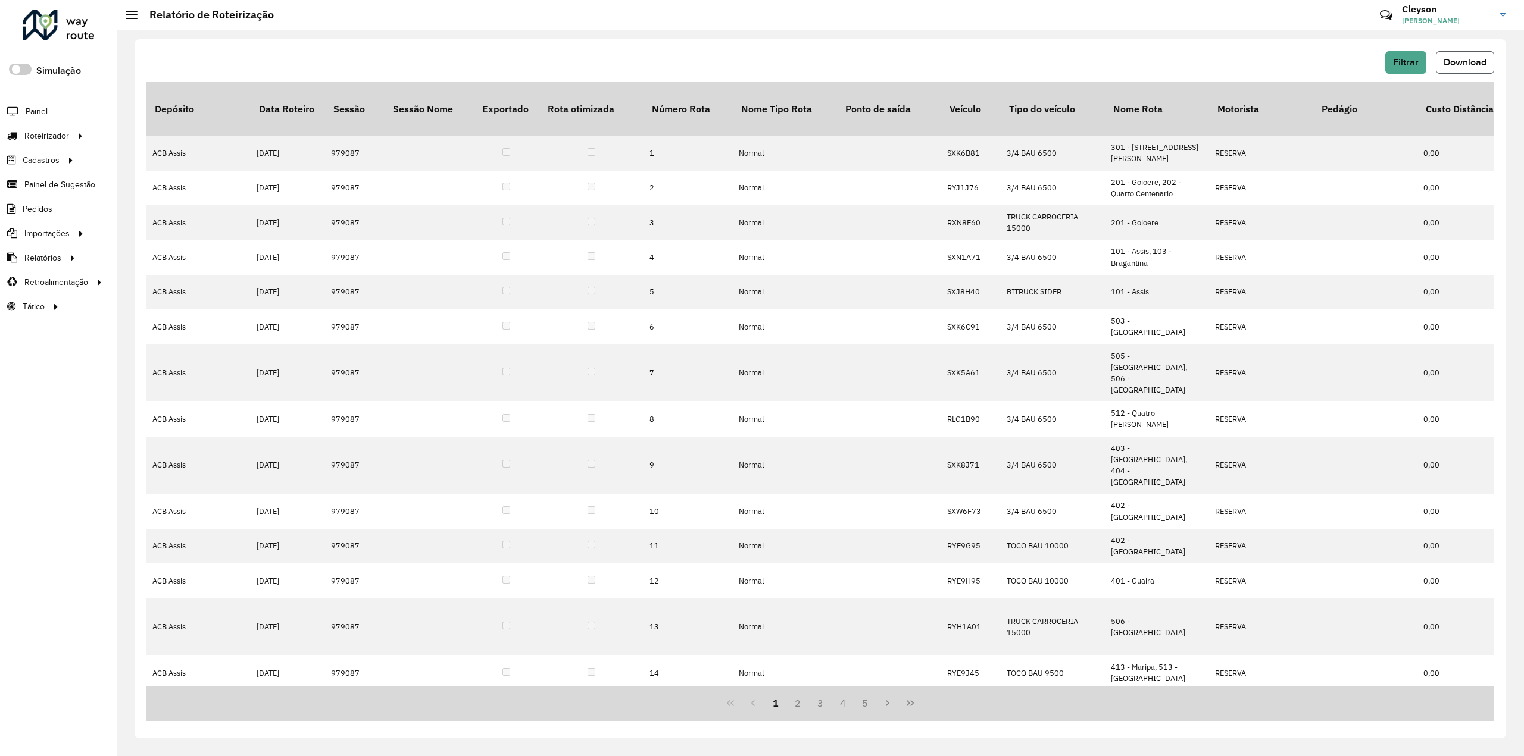
click at [1462, 61] on span "Download" at bounding box center [1464, 62] width 43 height 10
